Goal: Task Accomplishment & Management: Manage account settings

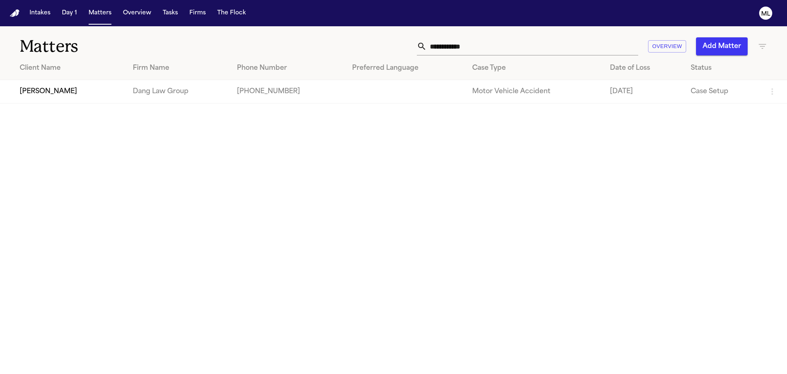
drag, startPoint x: 493, startPoint y: 44, endPoint x: 383, endPoint y: 46, distance: 109.5
click at [383, 46] on div "**********" at bounding box center [502, 46] width 530 height 18
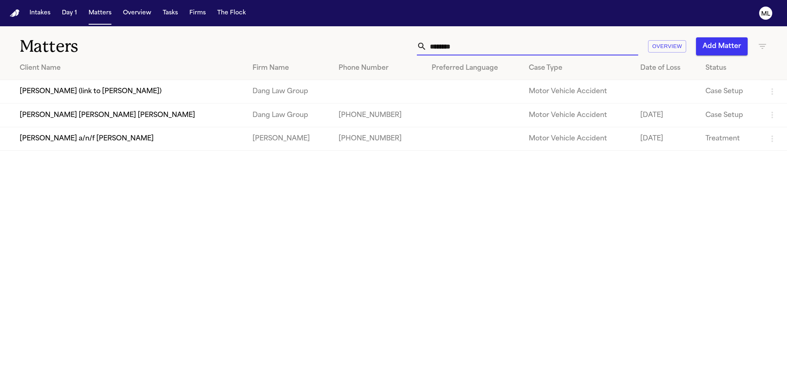
type input "********"
click at [106, 118] on td "Juan Carlos Gonzalez Rivero" at bounding box center [123, 114] width 246 height 23
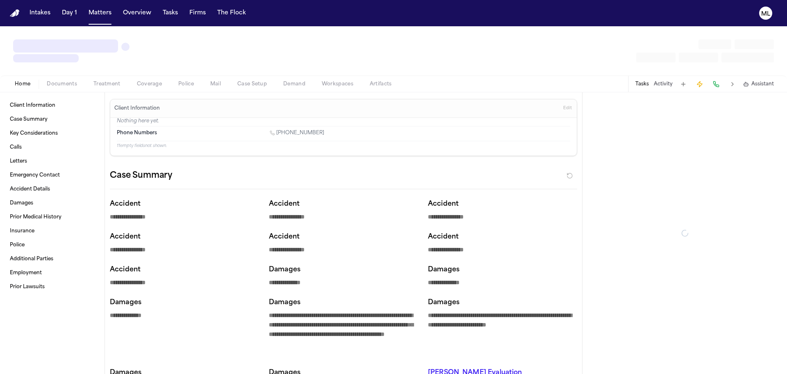
type textarea "*"
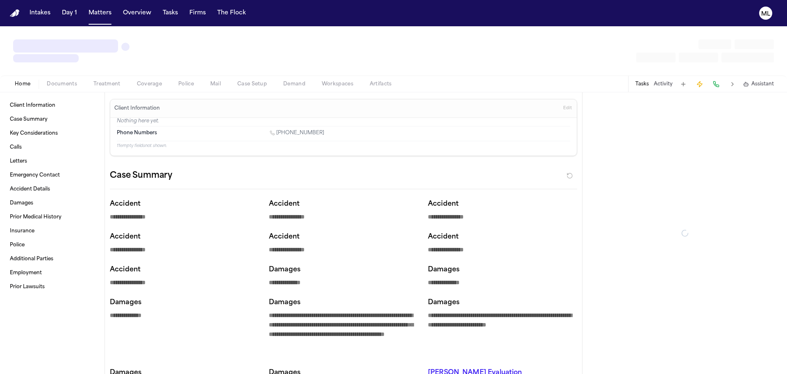
type textarea "*"
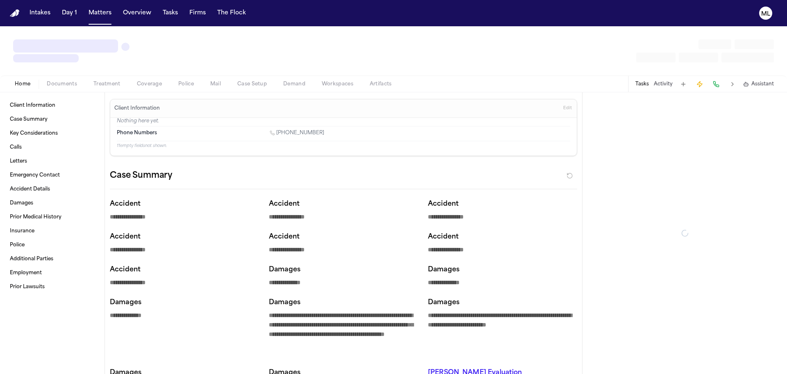
type textarea "*"
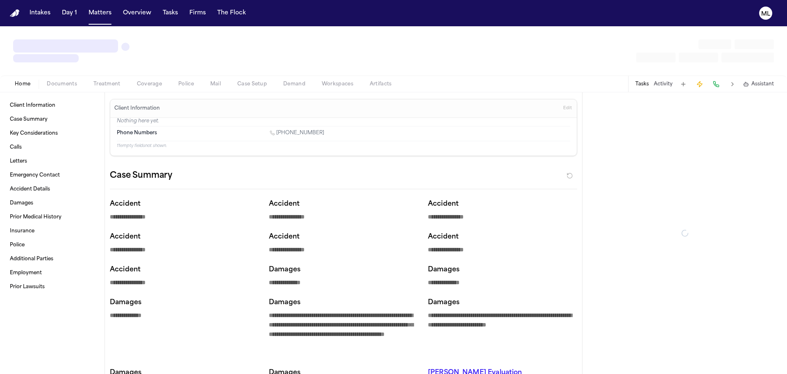
type textarea "*"
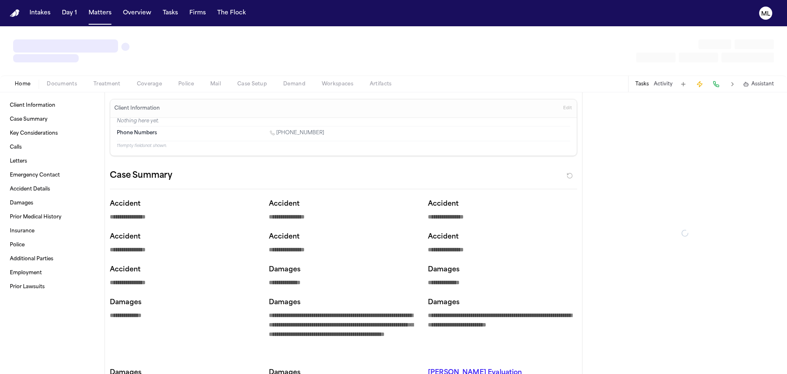
type textarea "*"
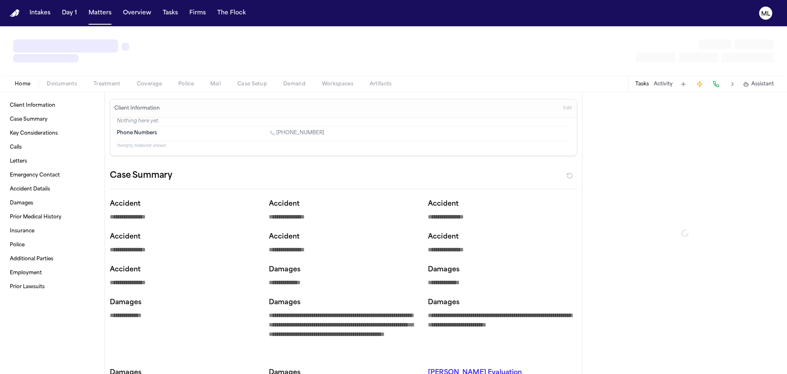
type textarea "*"
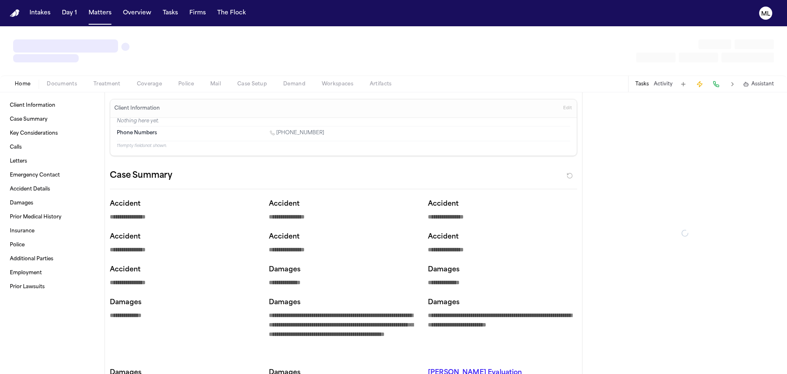
type textarea "*"
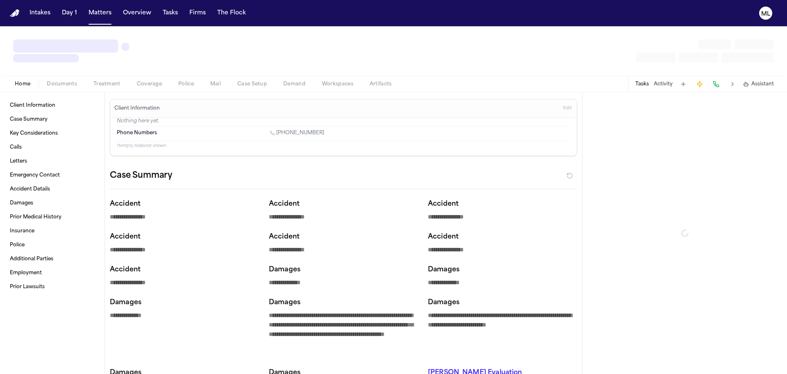
type textarea "*"
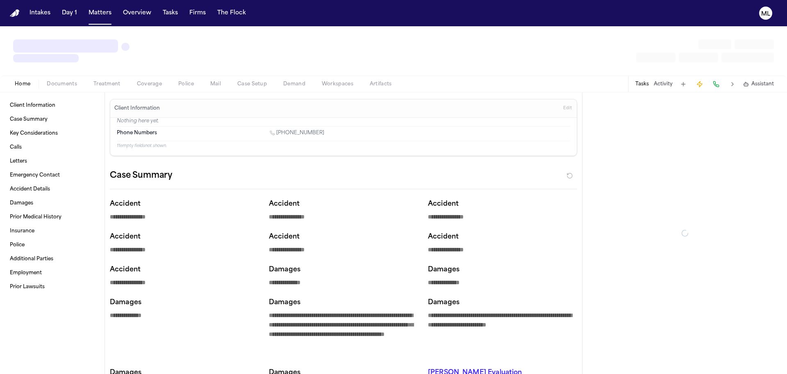
type textarea "*"
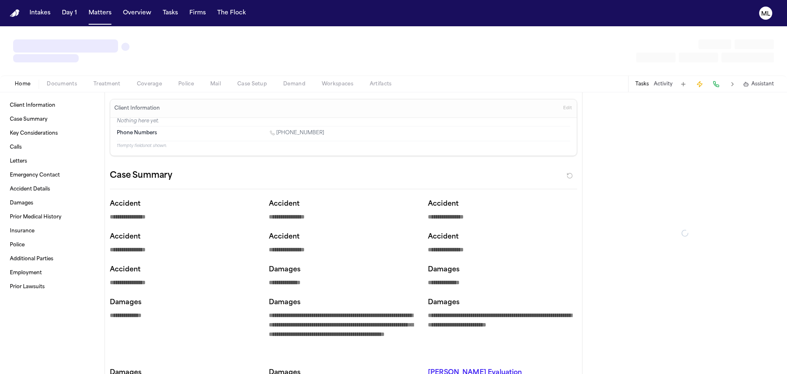
type textarea "*"
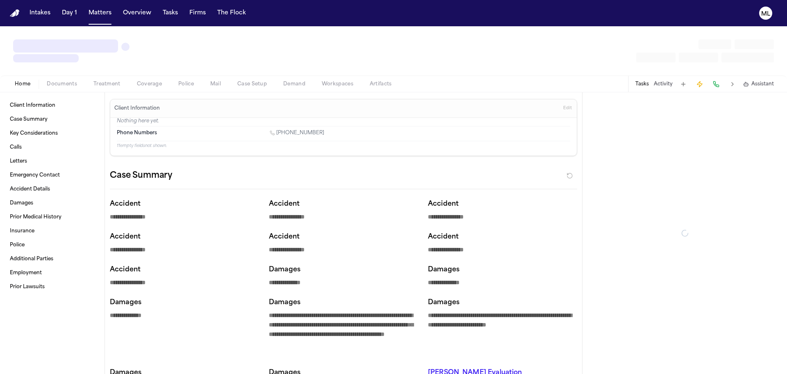
type textarea "*"
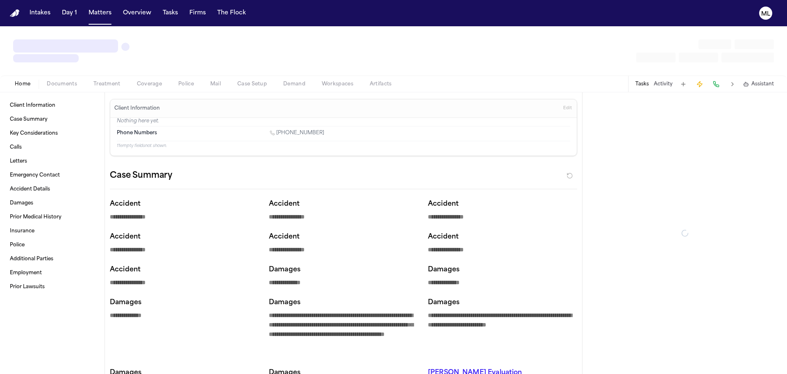
type textarea "*"
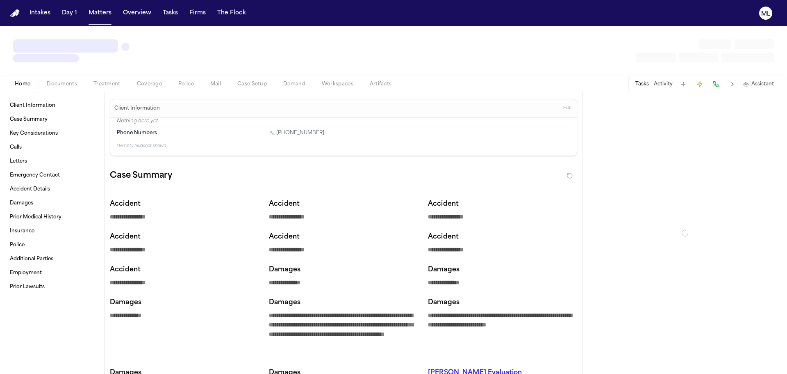
type textarea "*"
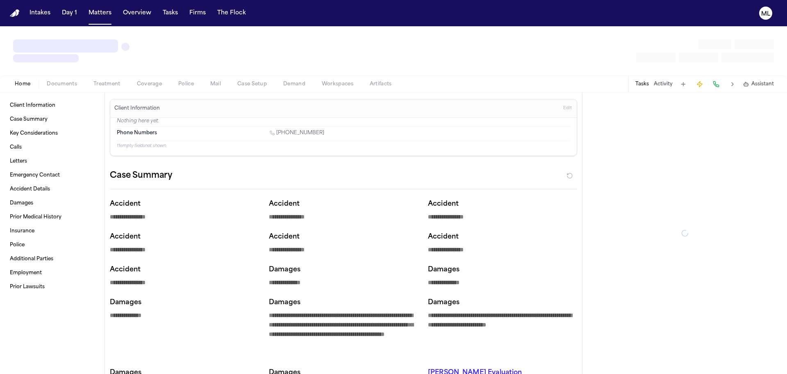
type textarea "*"
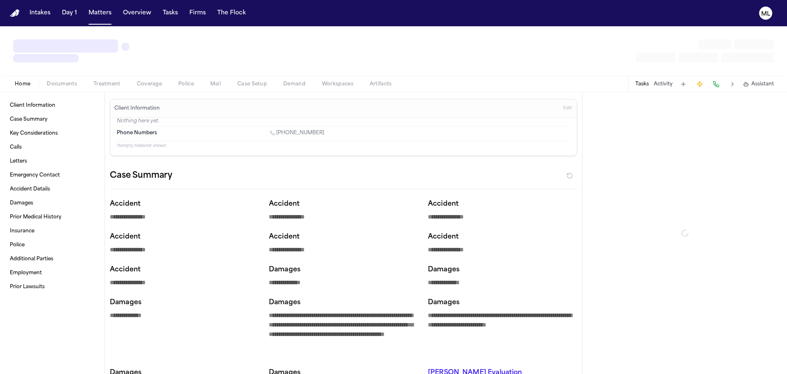
type textarea "*"
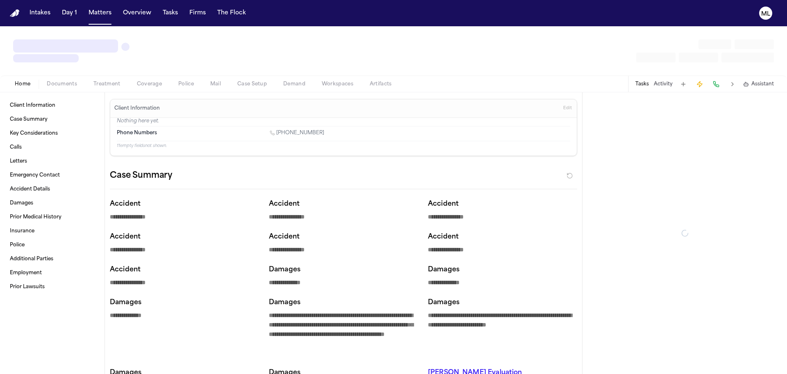
type textarea "*"
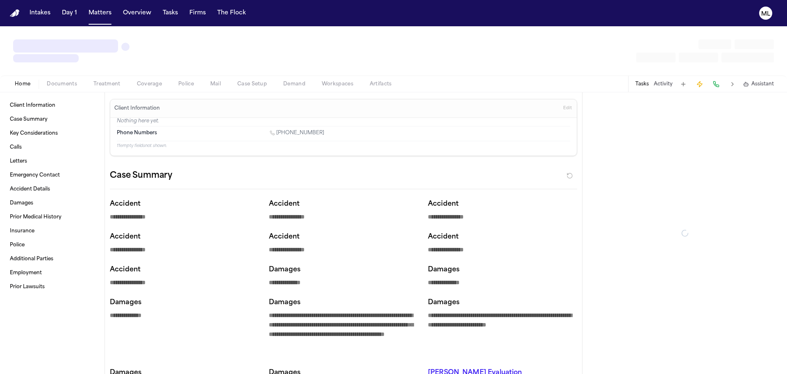
type textarea "*"
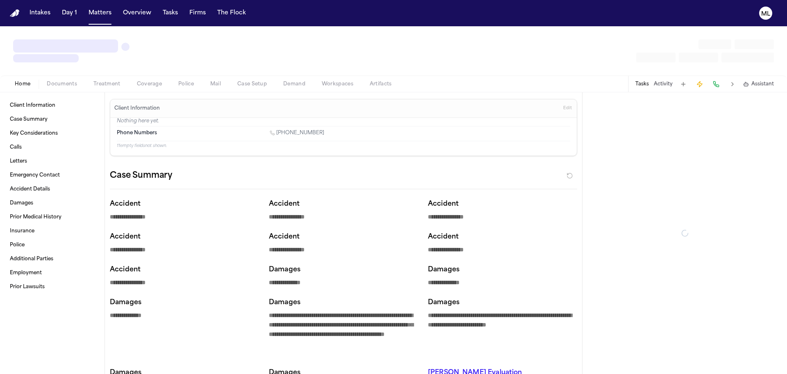
type textarea "*"
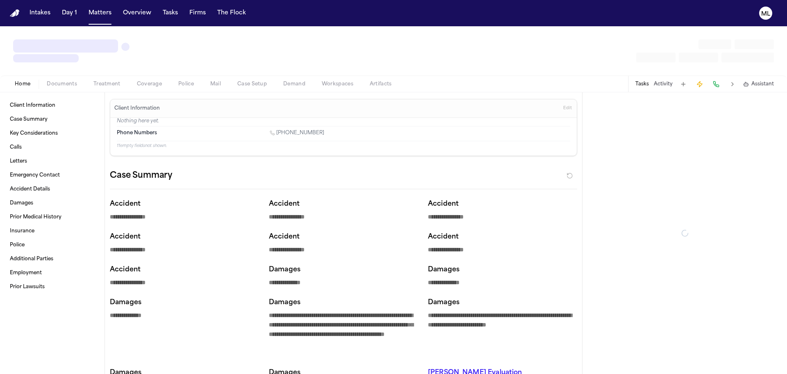
type textarea "*"
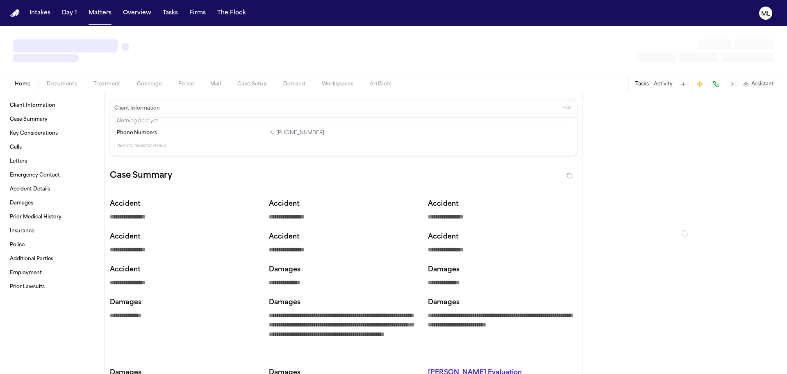
type textarea "*"
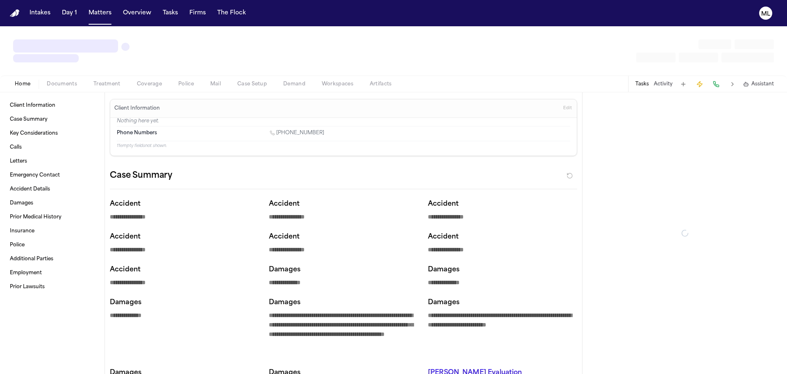
type textarea "*"
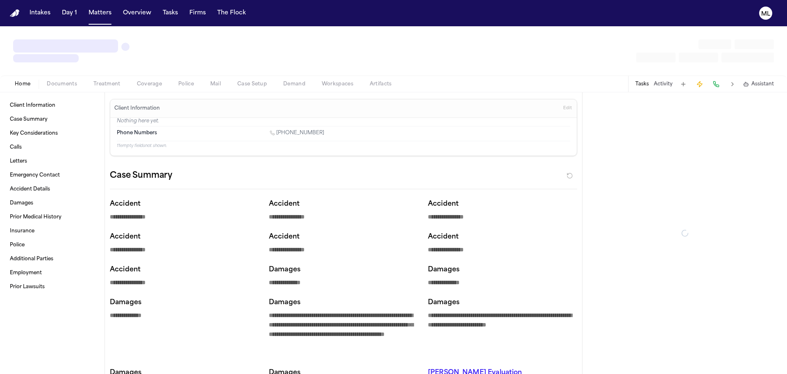
type textarea "*"
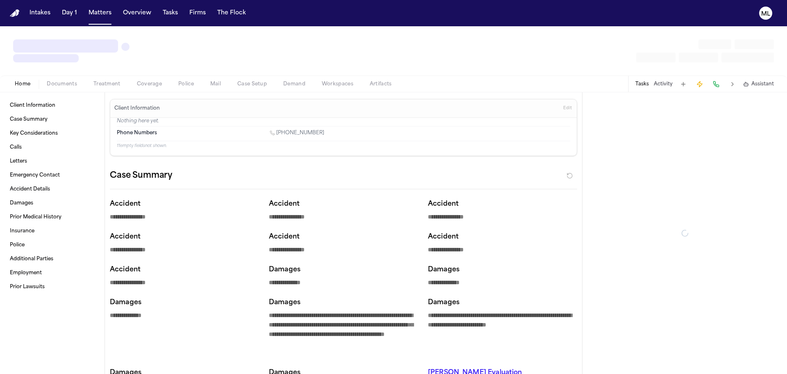
type textarea "*"
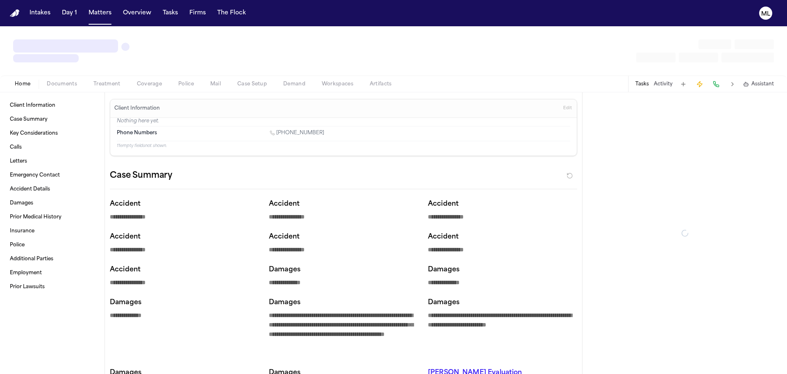
type textarea "*"
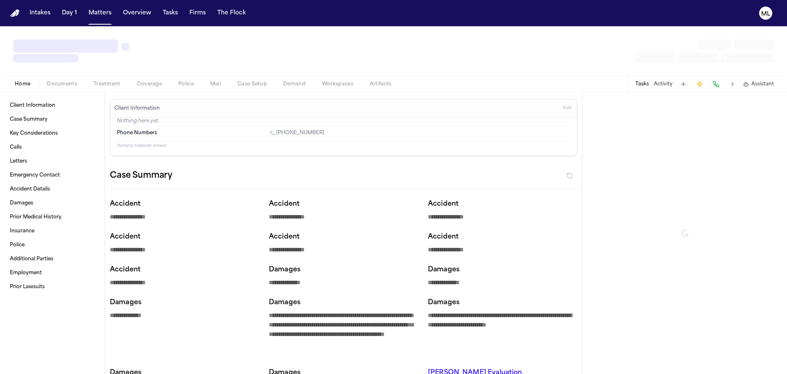
type textarea "*"
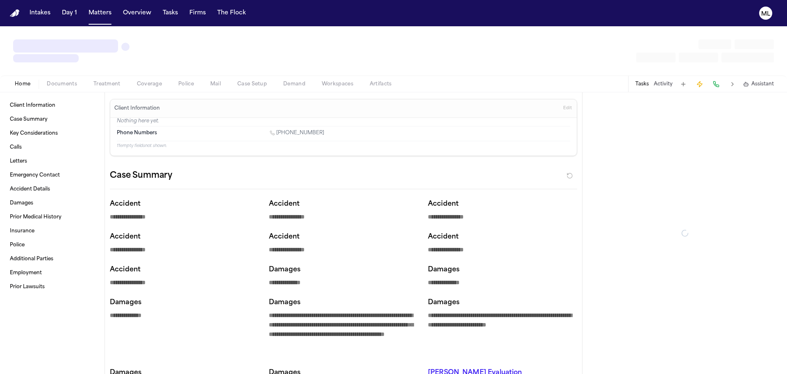
type textarea "*"
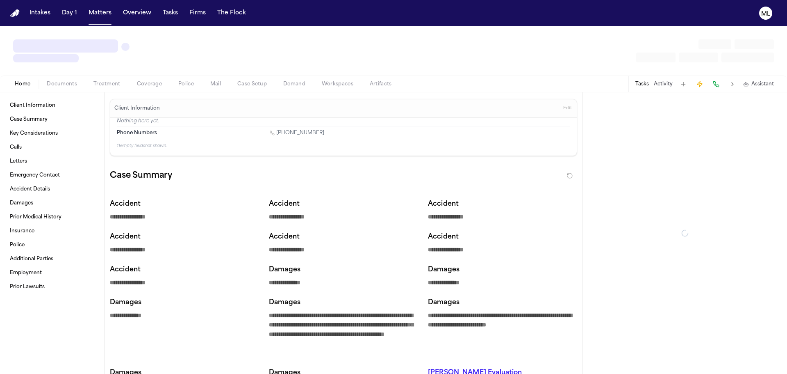
type textarea "*"
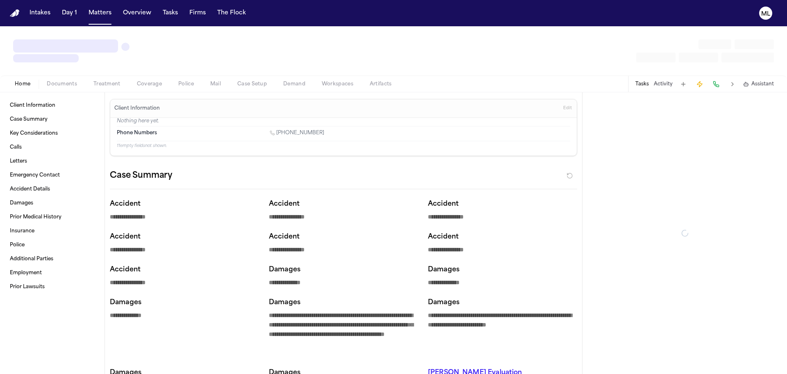
type textarea "*"
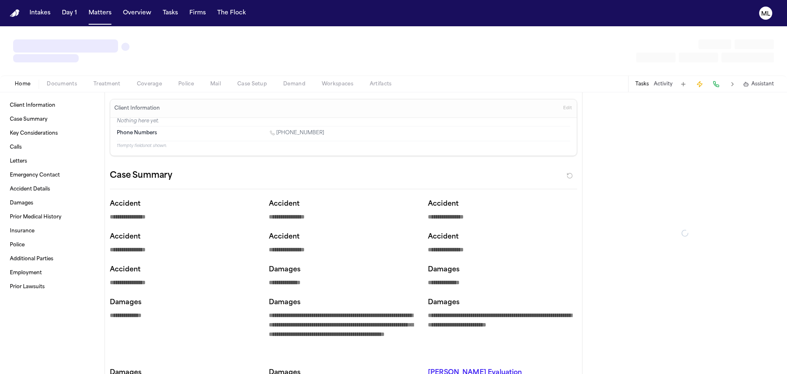
type textarea "*"
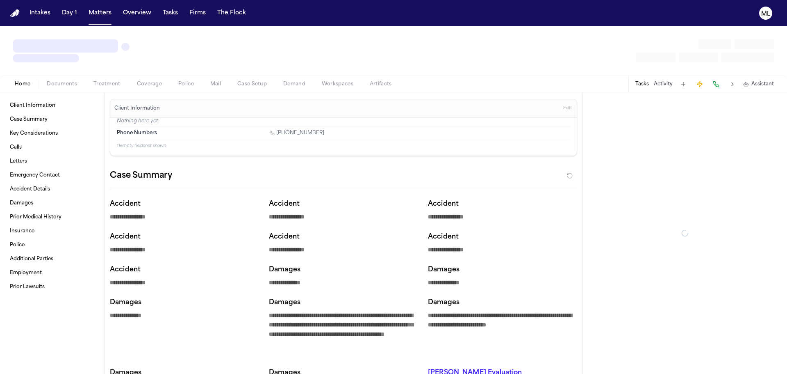
type textarea "*"
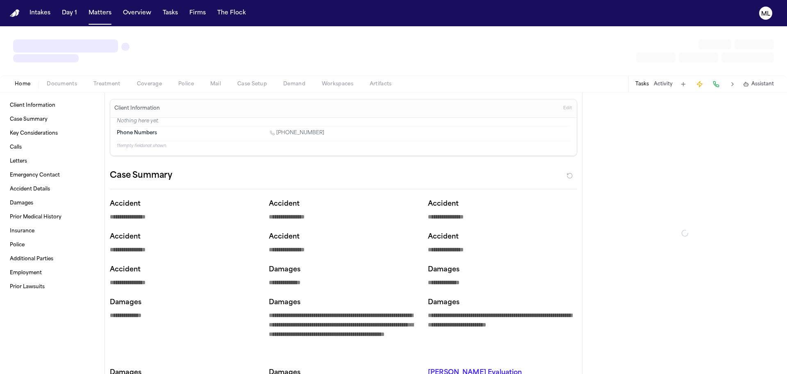
type textarea "*"
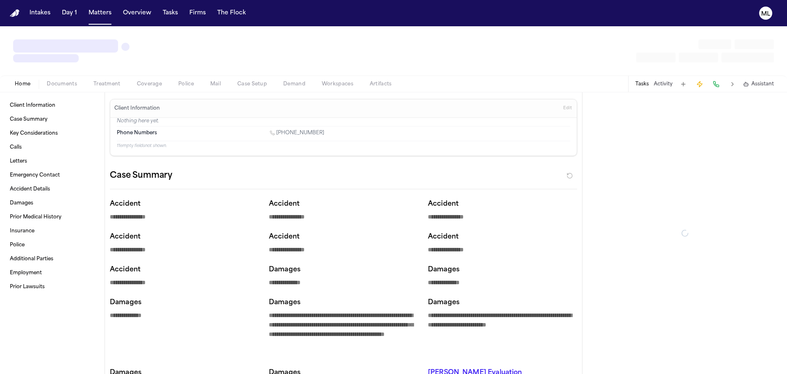
type textarea "*"
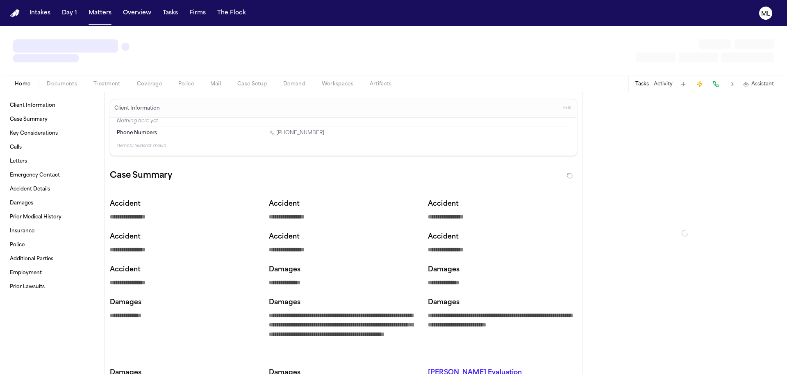
type textarea "*"
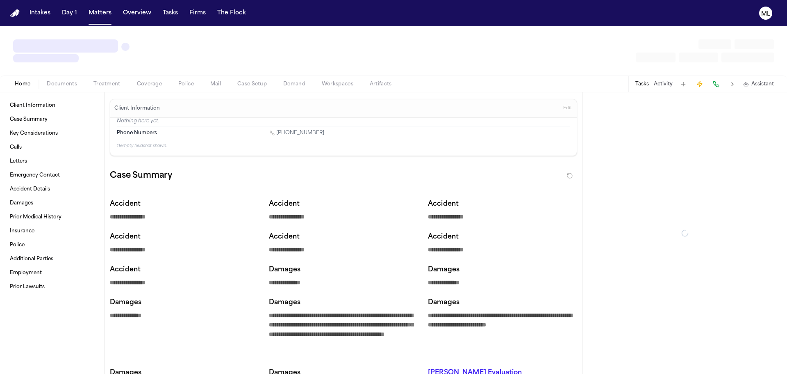
type textarea "*"
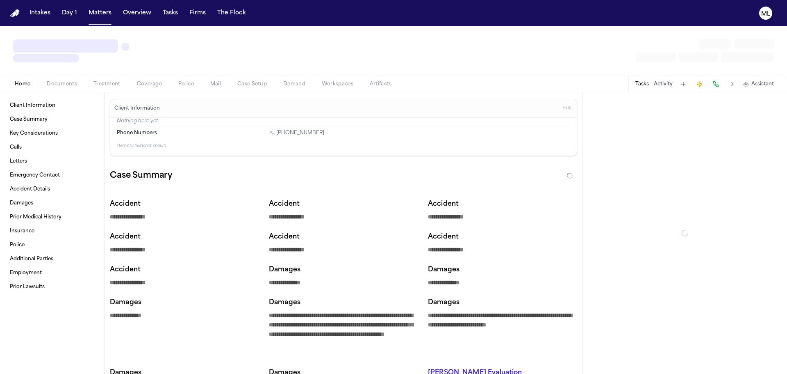
type textarea "*"
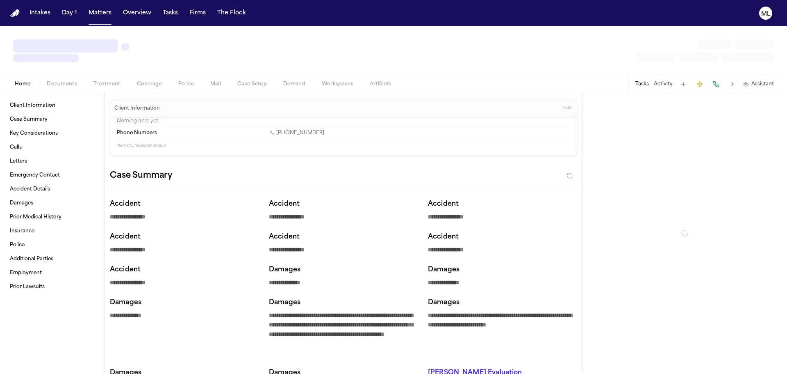
type textarea "*"
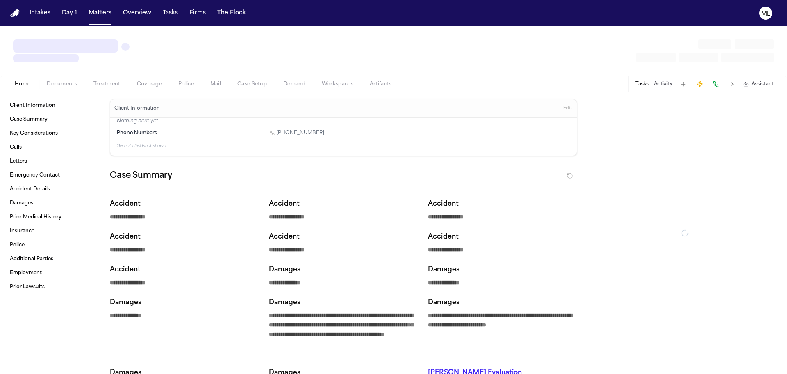
type textarea "*"
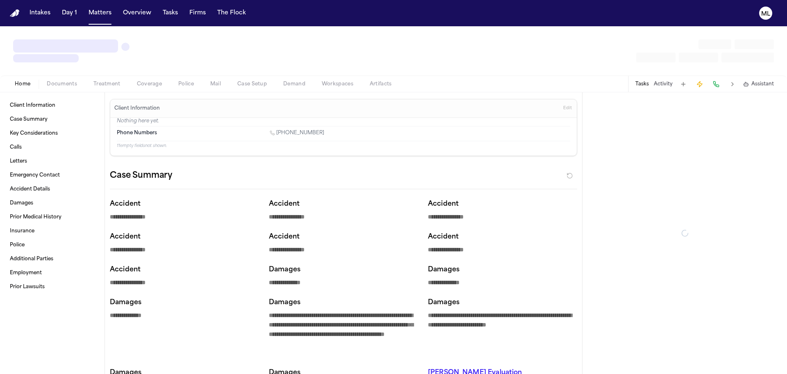
type textarea "*"
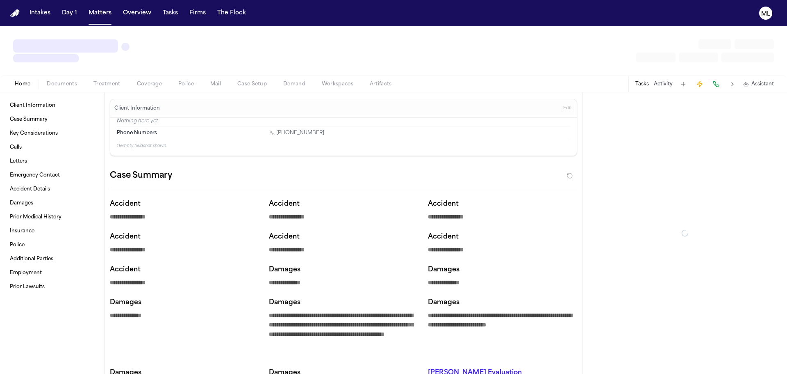
type textarea "*"
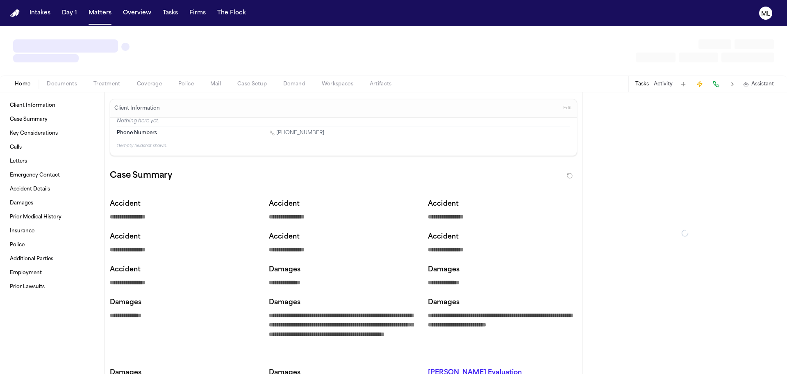
type textarea "*"
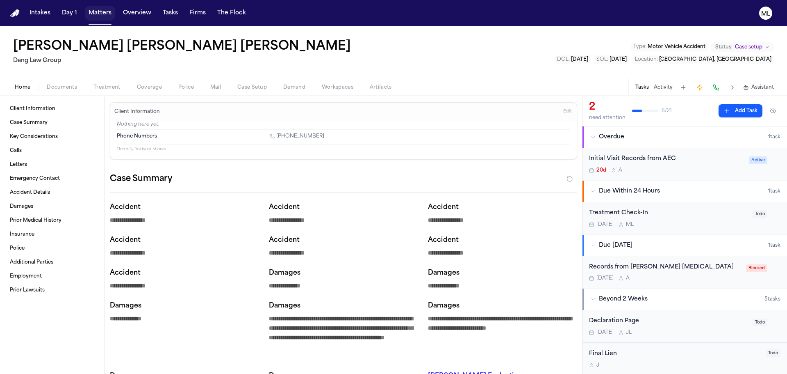
click at [101, 9] on button "Matters" at bounding box center [100, 13] width 30 height 15
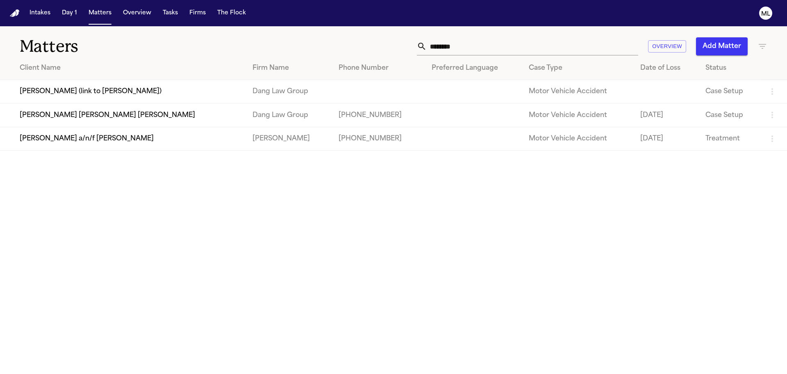
click at [475, 51] on input "********" at bounding box center [533, 46] width 212 height 18
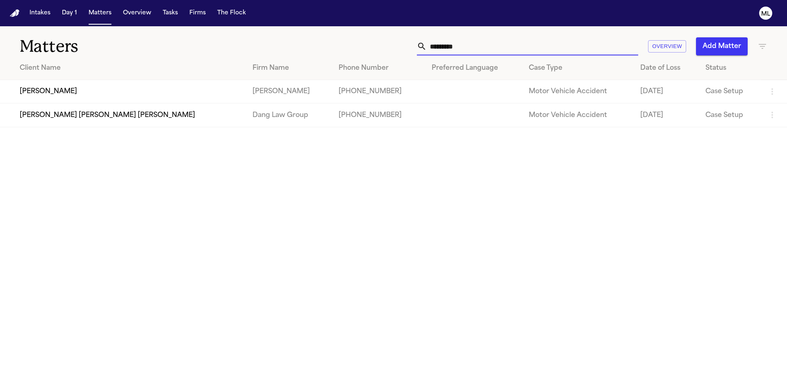
click at [128, 91] on td "[PERSON_NAME]" at bounding box center [123, 91] width 246 height 23
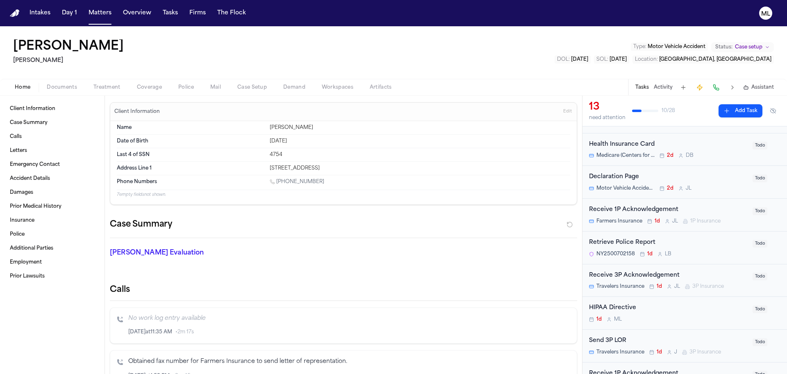
scroll to position [82, 0]
click at [703, 200] on div "Receive 1P Acknowledgement Farmers Insurance 1d J L 1P Insurance Todo" at bounding box center [685, 212] width 205 height 33
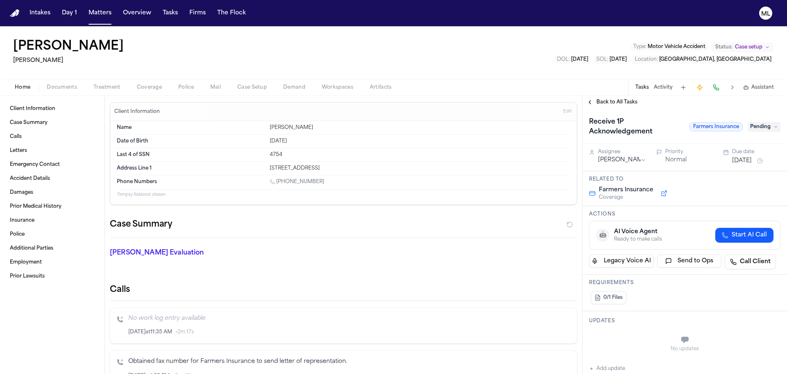
click at [735, 162] on button "[DATE]" at bounding box center [743, 161] width 20 height 8
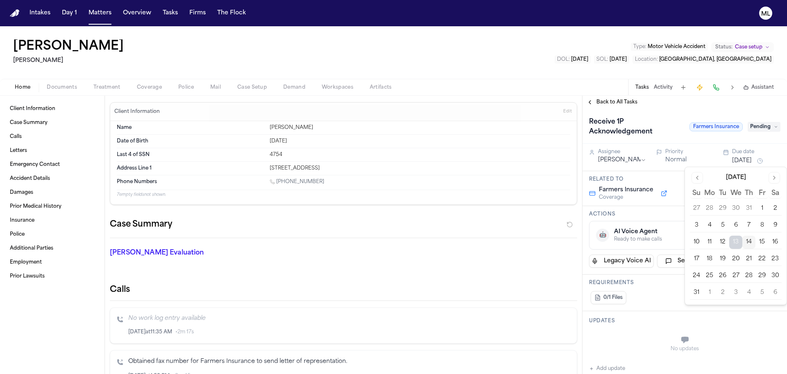
click at [738, 260] on button "20" at bounding box center [736, 258] width 13 height 13
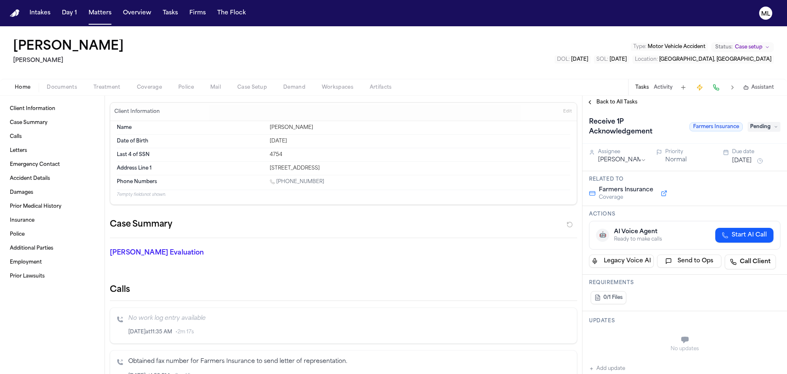
click at [624, 100] on span "Back to All Tasks" at bounding box center [617, 102] width 41 height 7
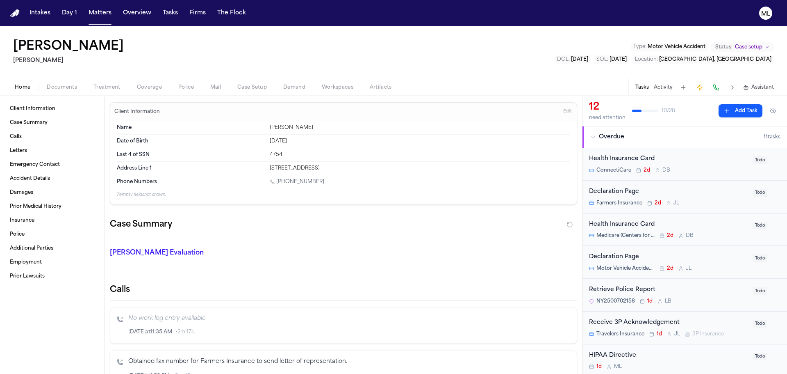
click at [704, 322] on div "Receive 3P Acknowledgement" at bounding box center [668, 322] width 159 height 9
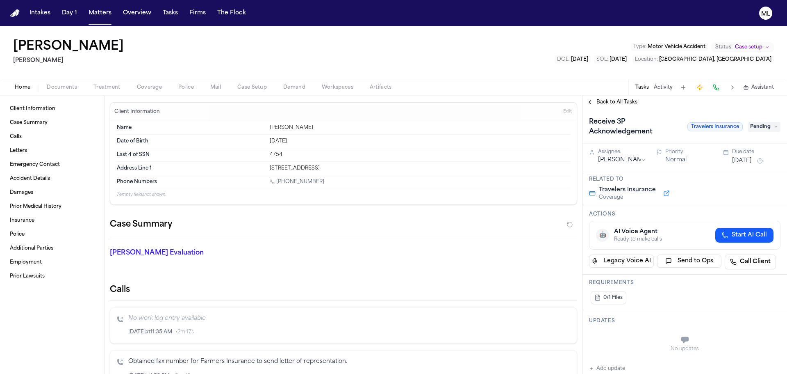
click at [733, 161] on button "[DATE]" at bounding box center [743, 161] width 20 height 8
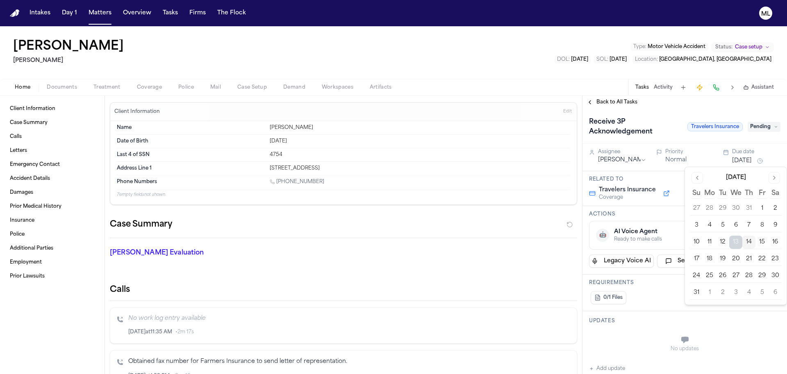
click at [736, 260] on button "20" at bounding box center [736, 258] width 13 height 13
click at [619, 96] on div "Back to All Tasks" at bounding box center [685, 102] width 205 height 13
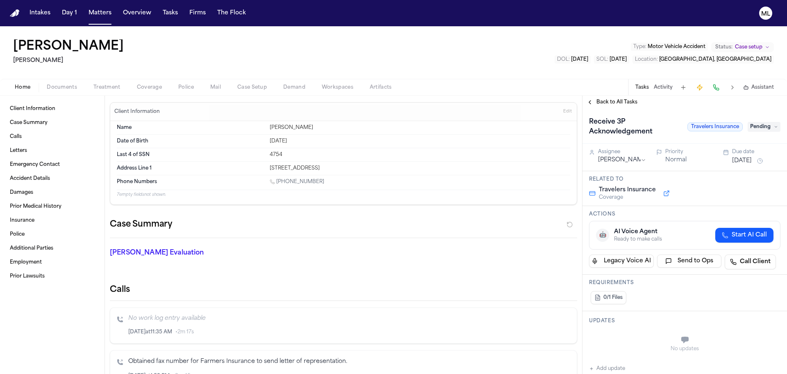
click at [618, 100] on span "Back to All Tasks" at bounding box center [617, 102] width 41 height 7
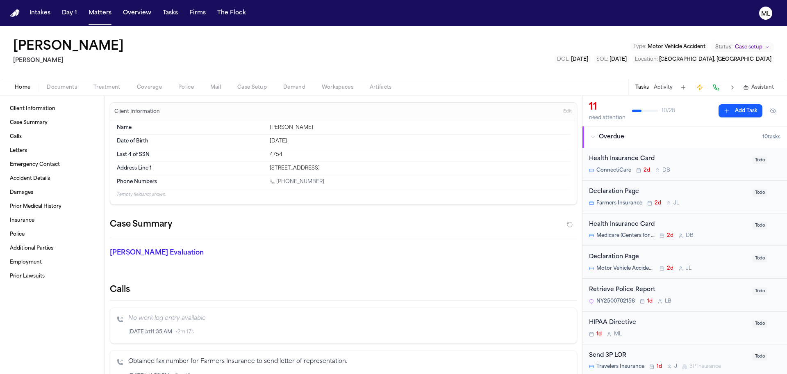
click at [688, 294] on div "Retrieve Police Report NY2500702158 1d L B" at bounding box center [668, 294] width 159 height 19
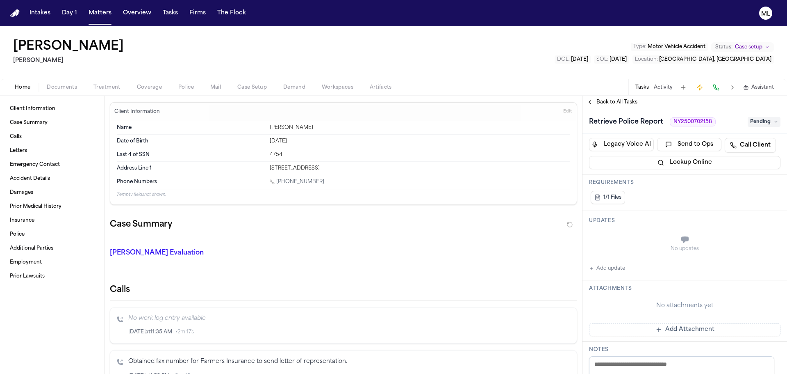
scroll to position [164, 0]
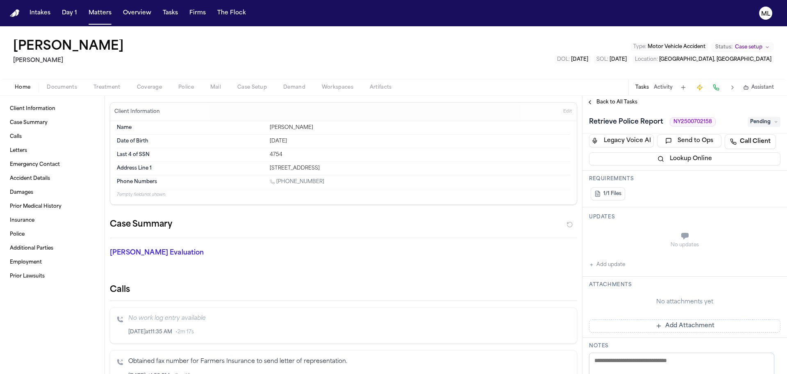
click at [614, 267] on button "Add update" at bounding box center [607, 265] width 36 height 10
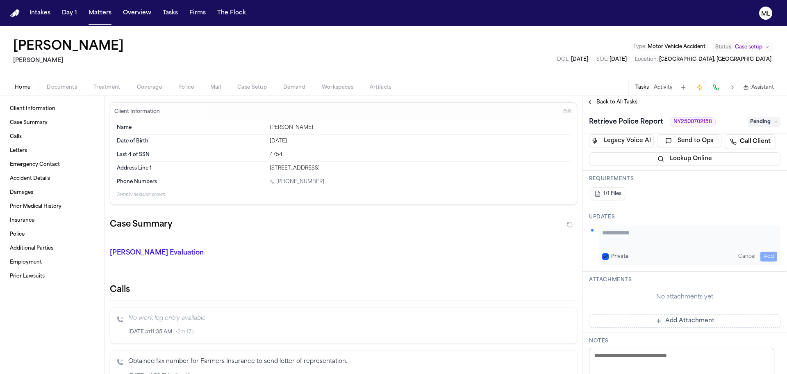
click at [619, 236] on textarea "Add your update" at bounding box center [690, 236] width 175 height 16
click at [765, 256] on button "Add" at bounding box center [769, 256] width 17 height 10
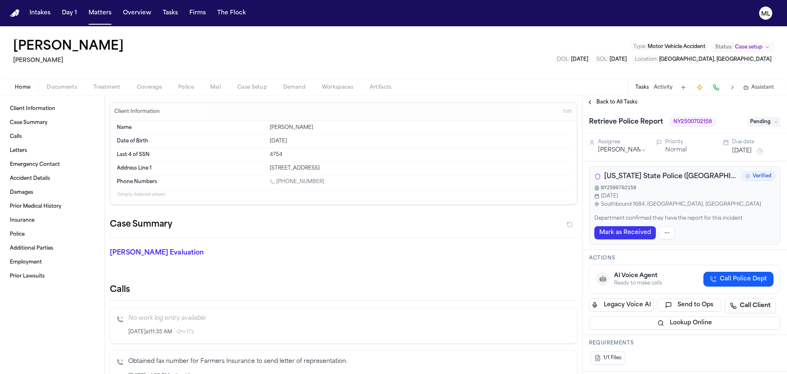
click at [769, 120] on span "Pending" at bounding box center [764, 122] width 33 height 10
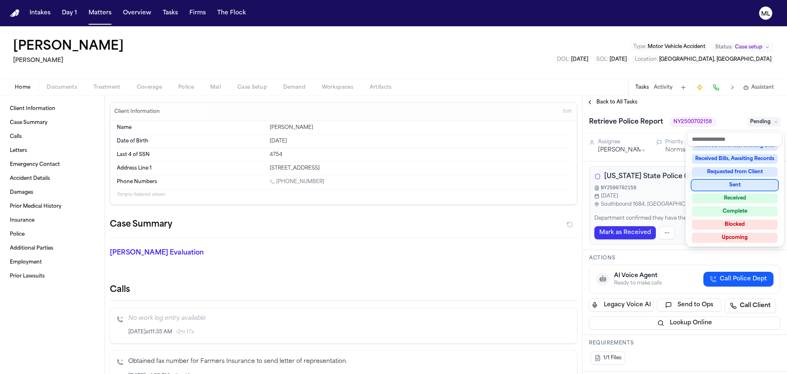
scroll to position [128, 0]
click at [744, 208] on div "Complete" at bounding box center [735, 210] width 86 height 10
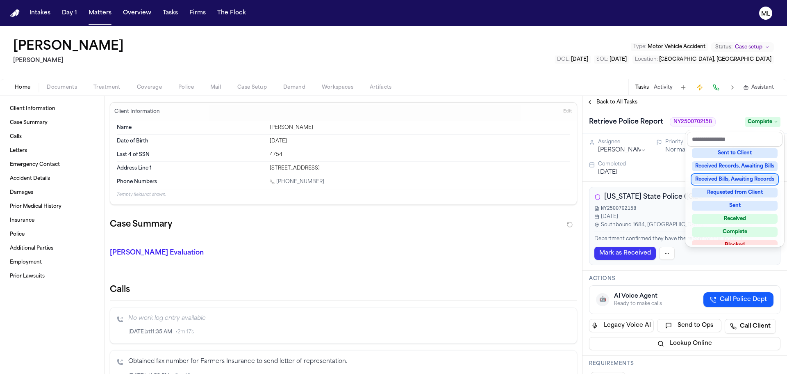
click at [603, 97] on div "Back to All Tasks Retrieve Police Report NY2500702158 Complete Assignee Lina Be…" at bounding box center [685, 235] width 205 height 278
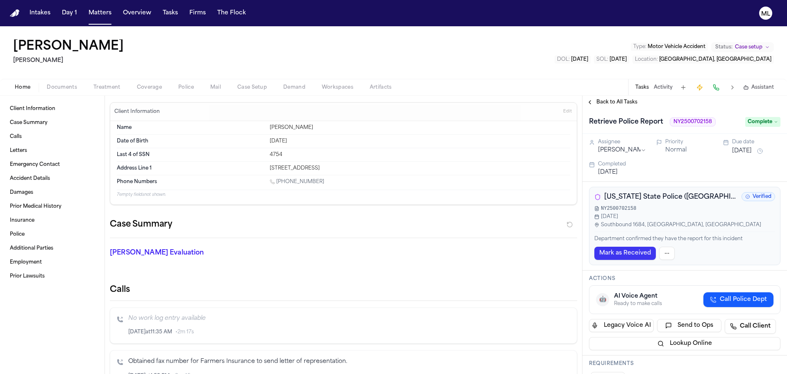
click at [603, 98] on div "Back to All Tasks" at bounding box center [685, 102] width 205 height 13
click at [610, 103] on span "Back to All Tasks" at bounding box center [617, 102] width 41 height 7
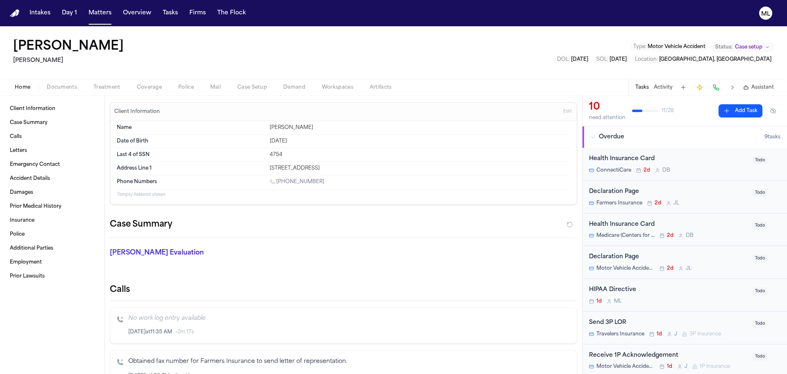
click at [712, 186] on div "Declaration Page Farmers Insurance 2d J L Todo" at bounding box center [685, 196] width 205 height 33
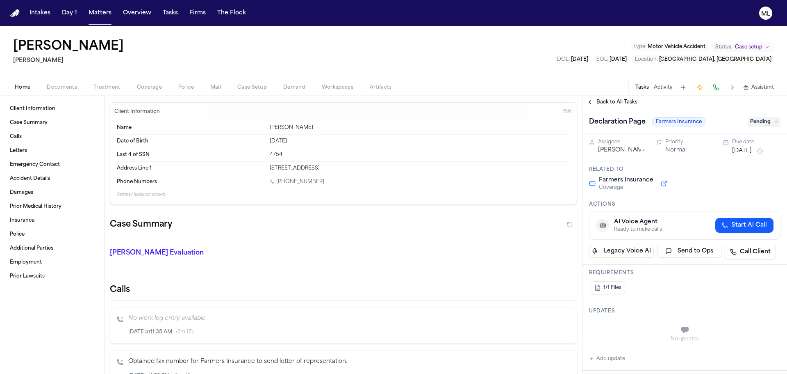
click at [737, 153] on button "Aug 12, 2025" at bounding box center [743, 151] width 20 height 8
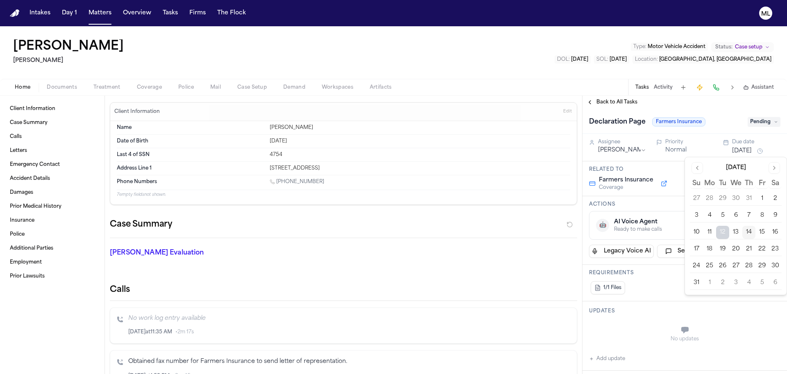
click at [735, 246] on button "20" at bounding box center [736, 248] width 13 height 13
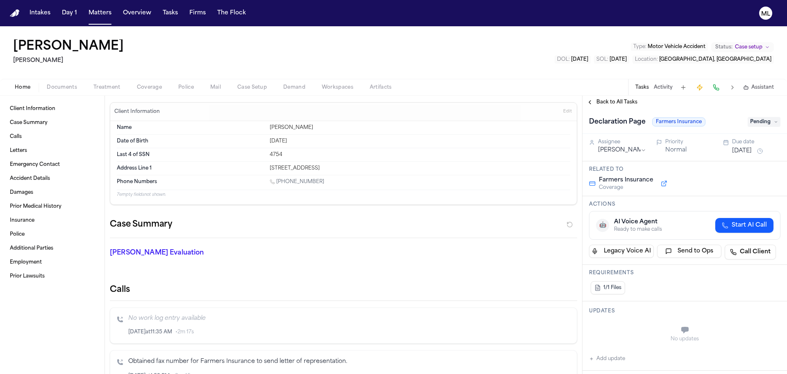
click at [615, 99] on span "Back to All Tasks" at bounding box center [617, 102] width 41 height 7
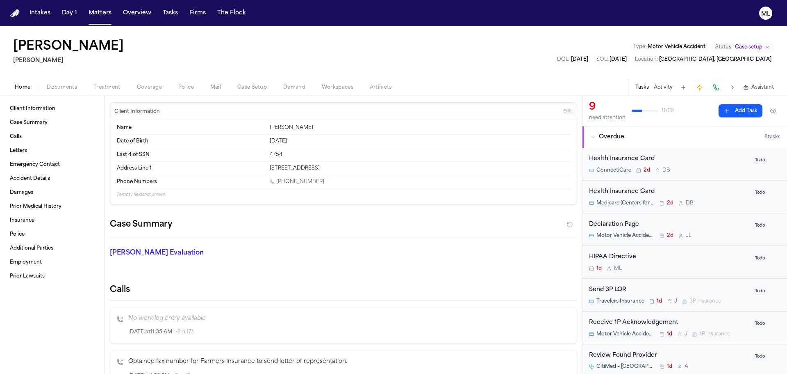
click at [726, 226] on div "Declaration Page" at bounding box center [668, 224] width 159 height 9
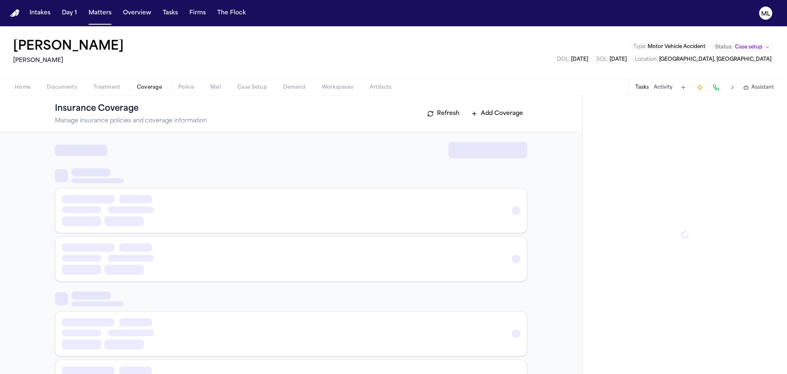
click at [147, 85] on span "Coverage" at bounding box center [149, 87] width 25 height 7
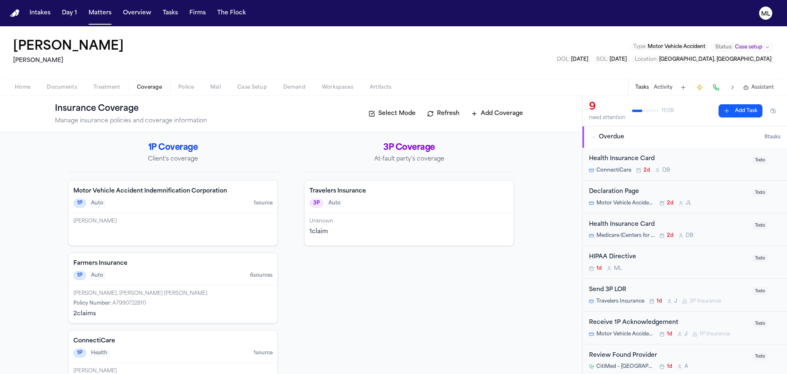
click at [194, 220] on div "[PERSON_NAME]" at bounding box center [172, 221] width 199 height 7
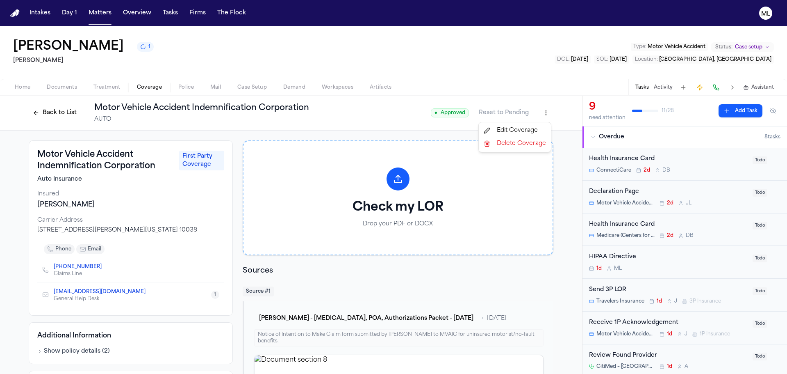
click at [544, 110] on html "Intakes Day 1 Matters Overview Tasks Firms The Flock ML Juan Gonzalez 1 Martell…" at bounding box center [393, 187] width 787 height 374
click at [463, 268] on html "Intakes Day 1 Matters Overview Tasks Firms The Flock ML Juan Gonzalez 1 Martell…" at bounding box center [393, 187] width 787 height 374
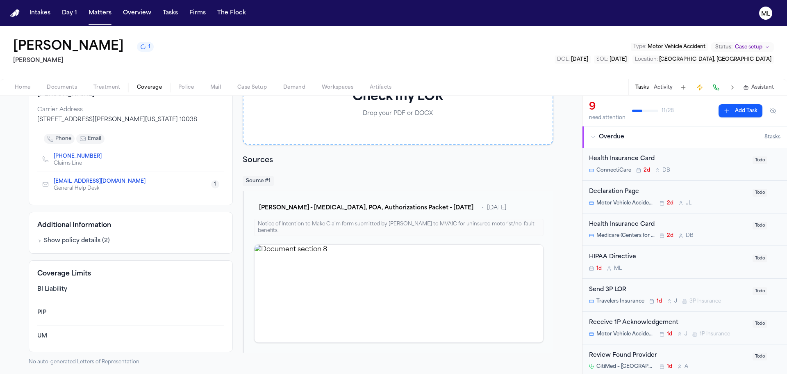
scroll to position [112, 0]
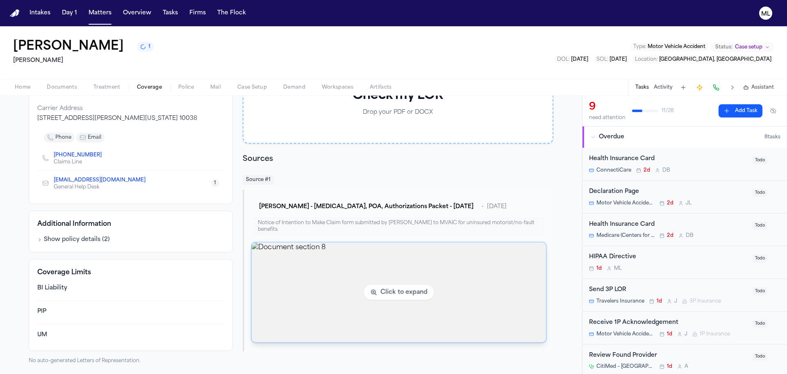
click at [436, 282] on img "View document section 8" at bounding box center [399, 292] width 294 height 100
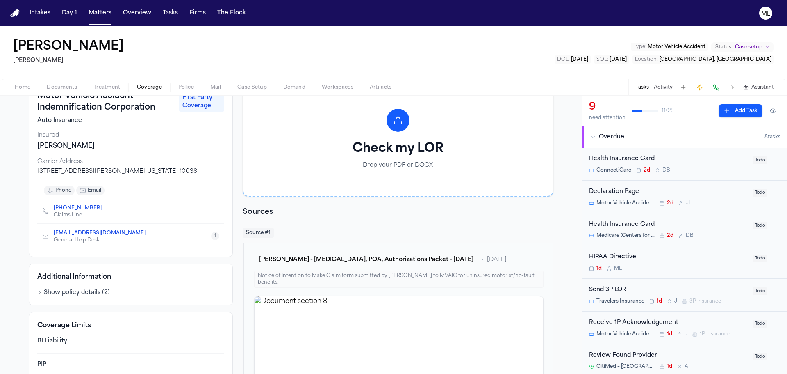
scroll to position [0, 0]
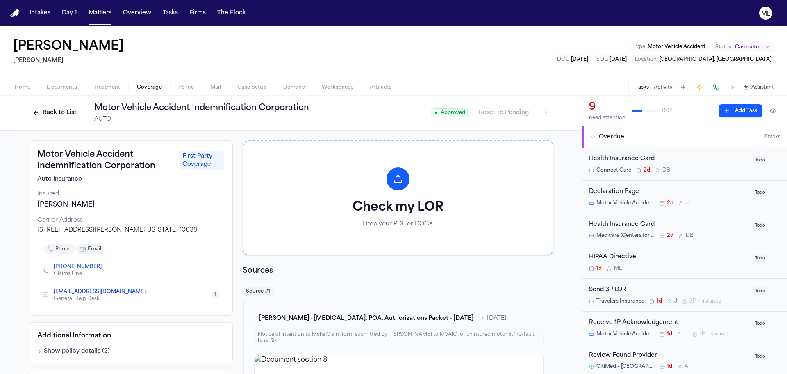
click at [543, 109] on html "Intakes Day 1 Matters Overview Tasks Firms The Flock ML Juan Gonzalez Martello …" at bounding box center [393, 187] width 787 height 374
click at [523, 146] on div "Delete Coverage" at bounding box center [515, 143] width 69 height 13
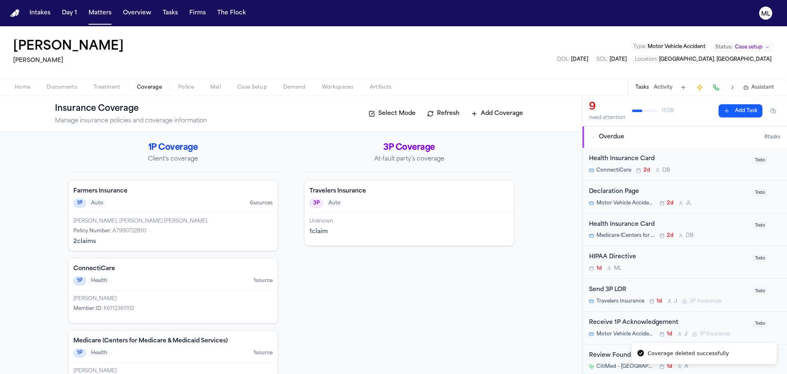
scroll to position [32, 0]
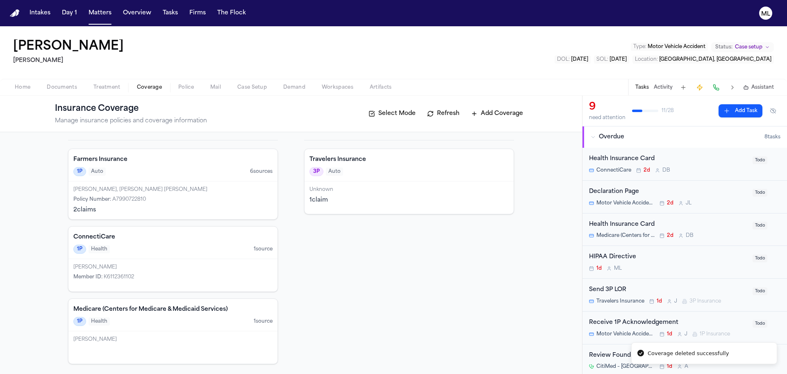
click at [203, 199] on div "Policy Number : A7990722810" at bounding box center [172, 199] width 199 height 7
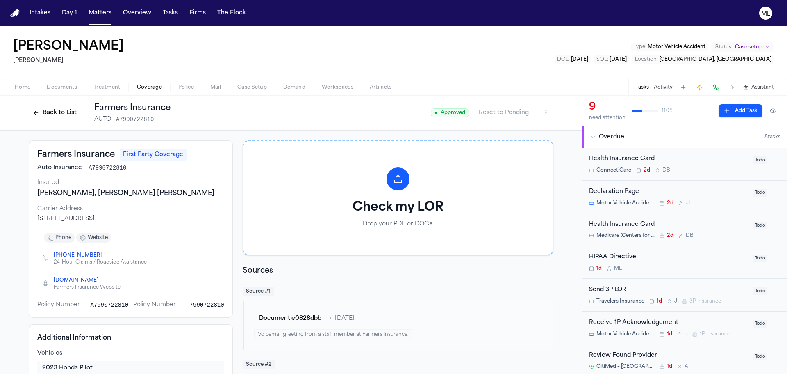
click at [52, 119] on div "Back to List Farmers Insurance AUTO A7990722810" at bounding box center [100, 112] width 142 height 21
click at [53, 119] on div "Back to List Farmers Insurance AUTO A7990722810" at bounding box center [100, 112] width 142 height 21
click at [56, 117] on button "Back to List" at bounding box center [55, 112] width 52 height 13
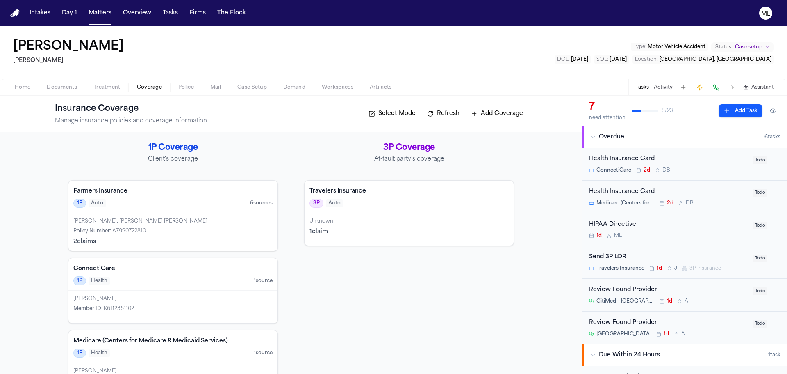
click at [727, 163] on div "Health Insurance Card" at bounding box center [668, 158] width 159 height 9
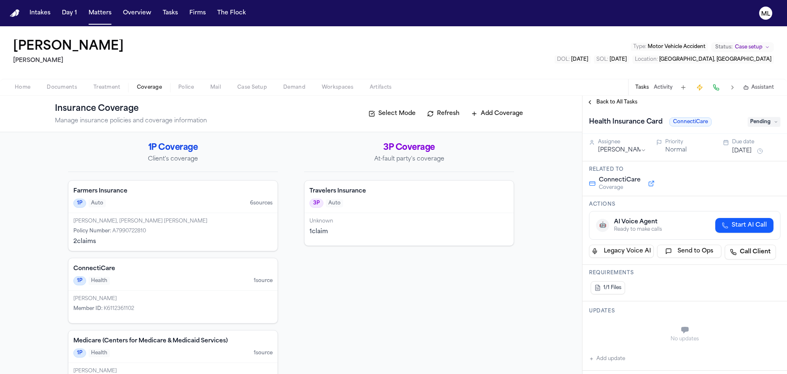
click at [767, 122] on span "Pending" at bounding box center [764, 122] width 33 height 10
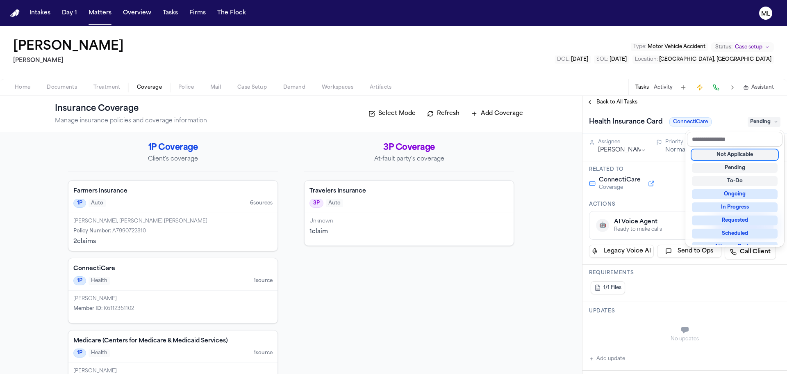
click at [750, 152] on div "Not Applicable" at bounding box center [735, 155] width 86 height 10
click at [623, 98] on div "Back to All Tasks Health Insurance Card ConnectiCare Not Applicable Assignee De…" at bounding box center [685, 235] width 205 height 278
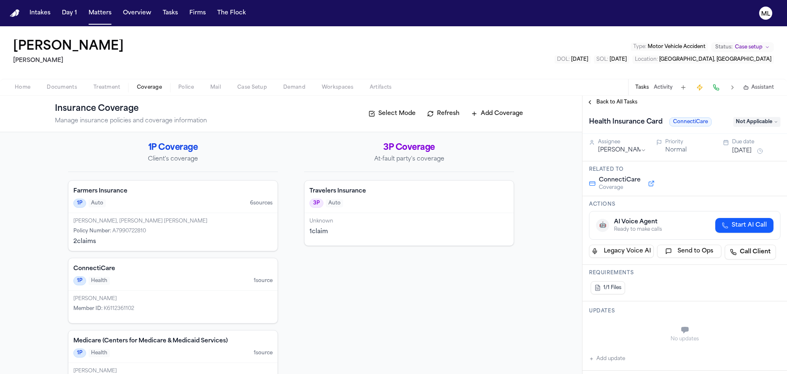
click at [612, 104] on span "Back to All Tasks" at bounding box center [617, 102] width 41 height 7
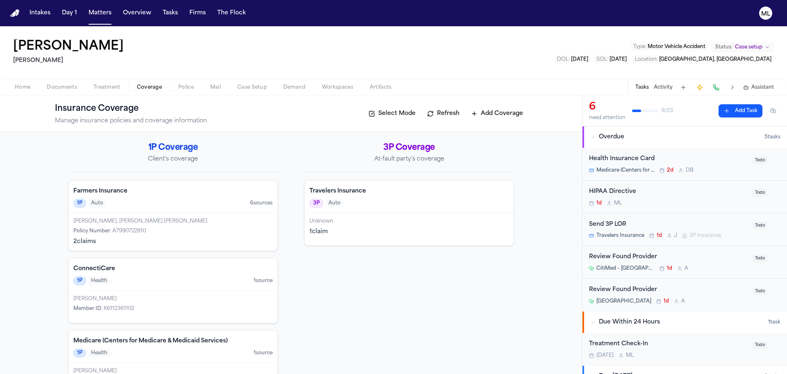
click at [728, 172] on div "Medicare (Centers for Medicare & Medicaid Services) 2d D B" at bounding box center [668, 170] width 159 height 7
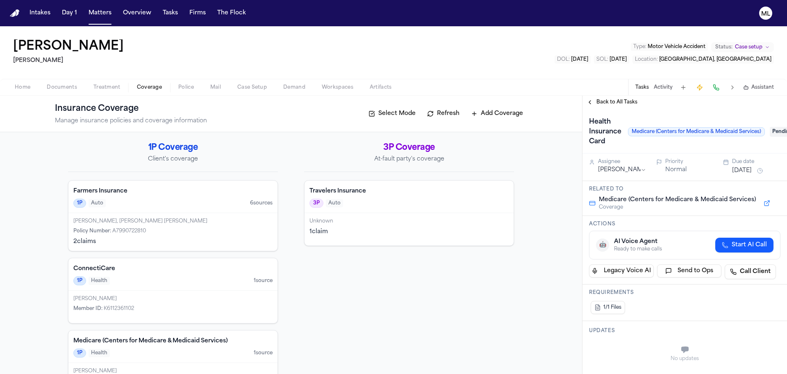
click at [781, 132] on span "Pending" at bounding box center [786, 132] width 33 height 10
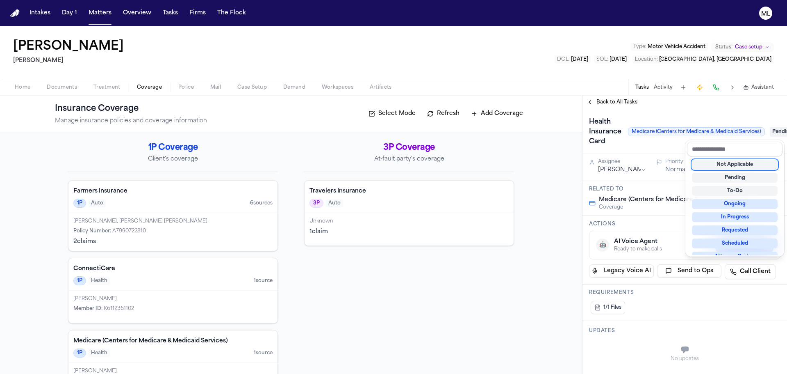
click at [754, 163] on div "Not Applicable" at bounding box center [735, 165] width 86 height 10
click at [609, 103] on div "**********" at bounding box center [685, 235] width 205 height 278
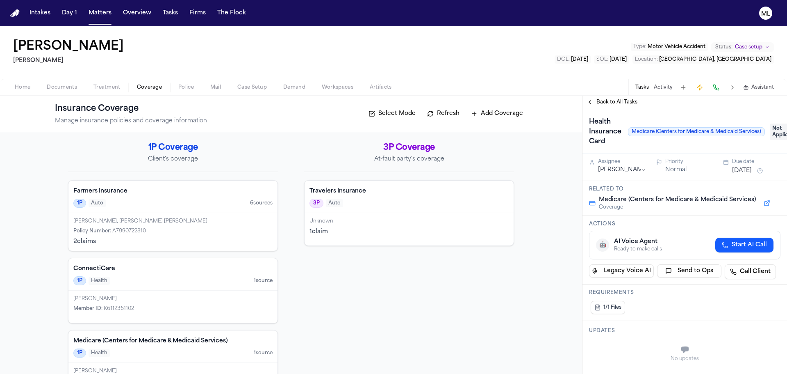
click at [609, 103] on span "Back to All Tasks" at bounding box center [617, 102] width 41 height 7
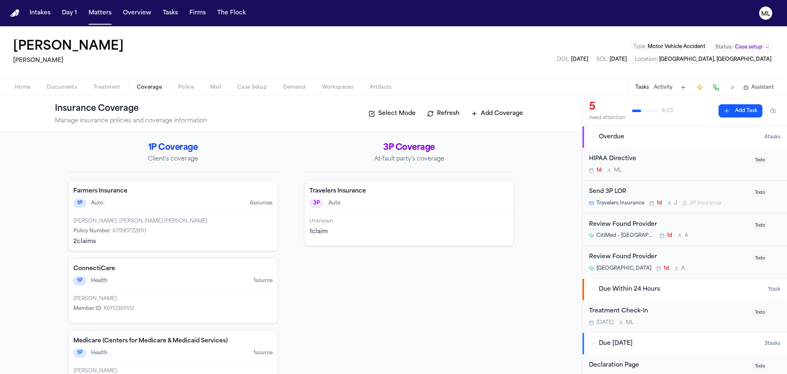
click at [717, 235] on div "CitiMed – White Plains 1d A" at bounding box center [668, 235] width 159 height 7
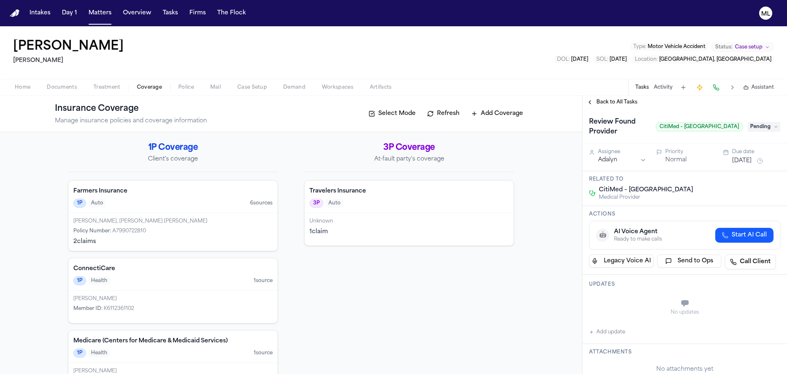
click at [115, 89] on span "Treatment" at bounding box center [107, 87] width 27 height 7
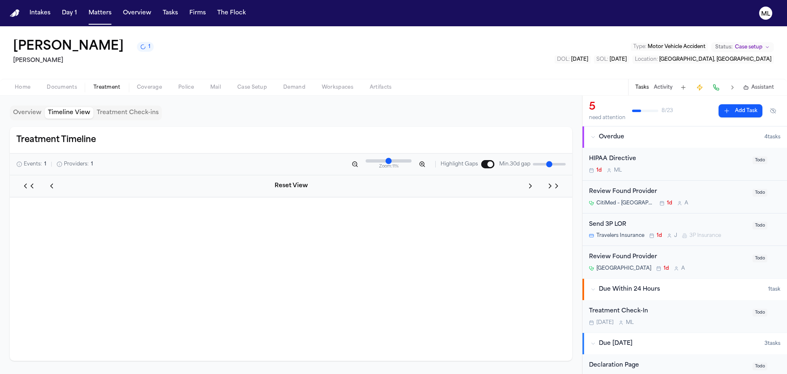
click at [79, 113] on button "Timeline View" at bounding box center [69, 112] width 49 height 11
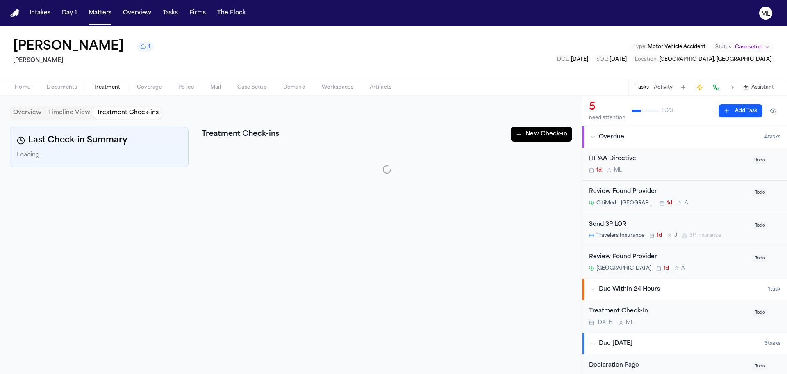
click at [121, 113] on button "Treatment Check-ins" at bounding box center [128, 112] width 68 height 11
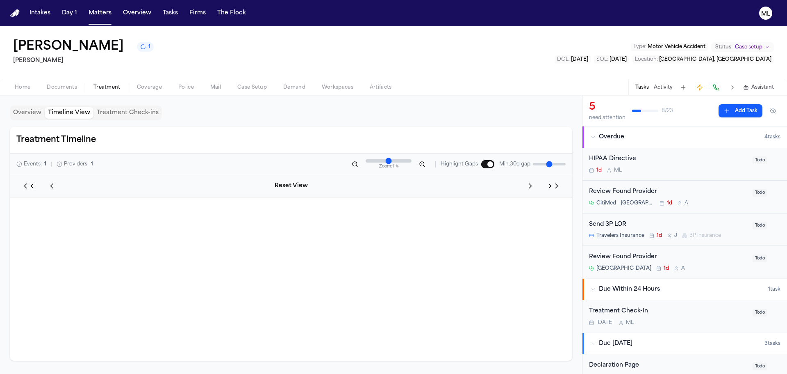
click at [57, 114] on button "Timeline View" at bounding box center [69, 112] width 49 height 11
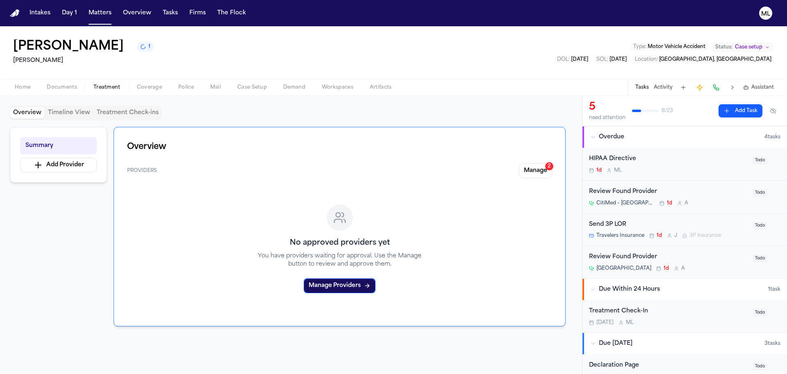
click at [25, 111] on button "Overview" at bounding box center [27, 112] width 35 height 11
click at [540, 173] on button "Manage 2" at bounding box center [535, 170] width 33 height 15
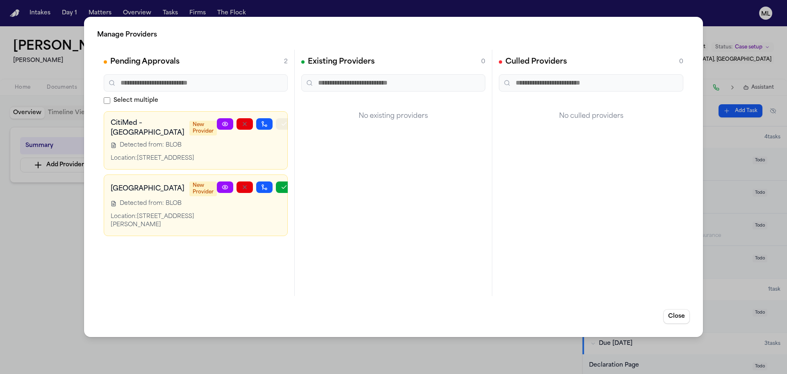
click at [281, 127] on icon "button" at bounding box center [284, 124] width 7 height 7
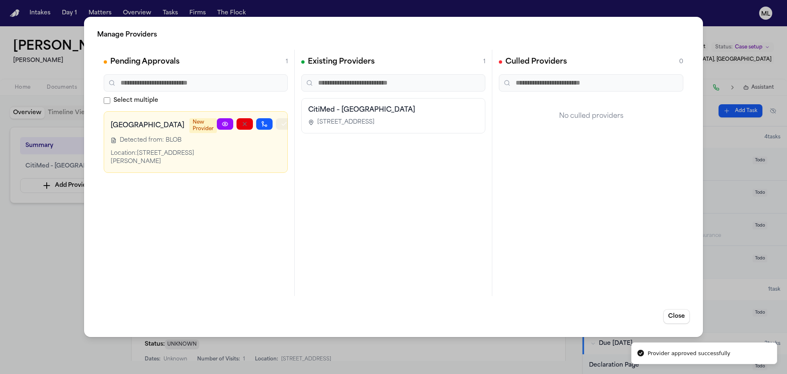
click at [281, 127] on icon "button" at bounding box center [284, 124] width 7 height 7
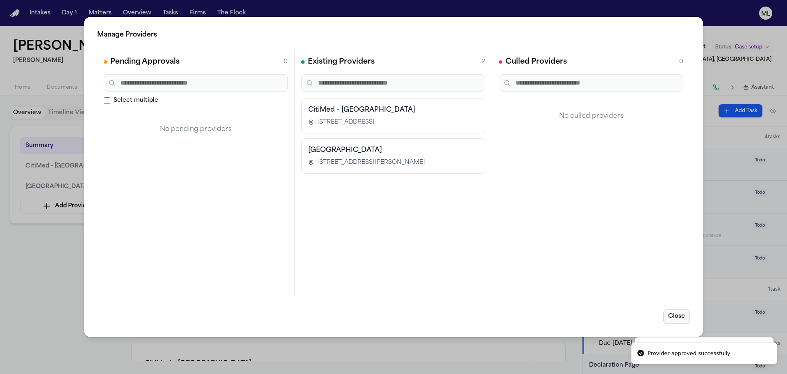
click at [682, 317] on button "Close" at bounding box center [677, 316] width 27 height 15
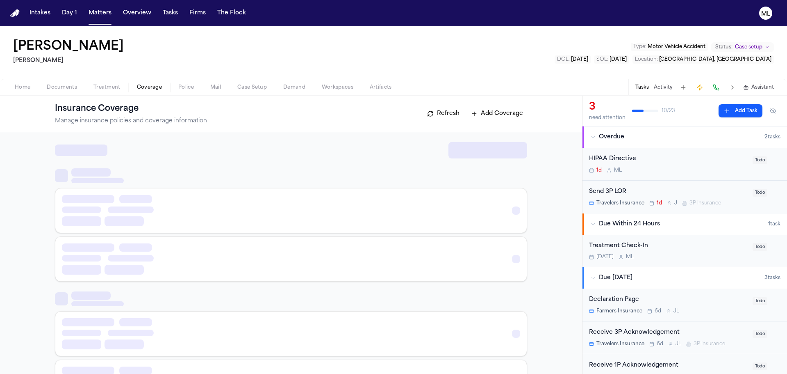
click at [156, 88] on span "Coverage" at bounding box center [149, 87] width 25 height 7
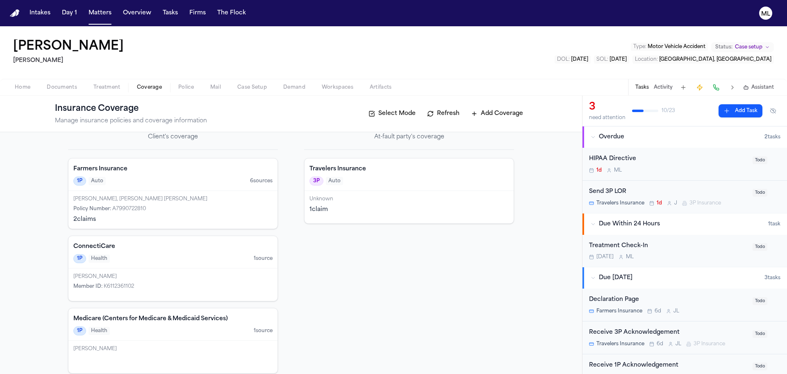
scroll to position [32, 0]
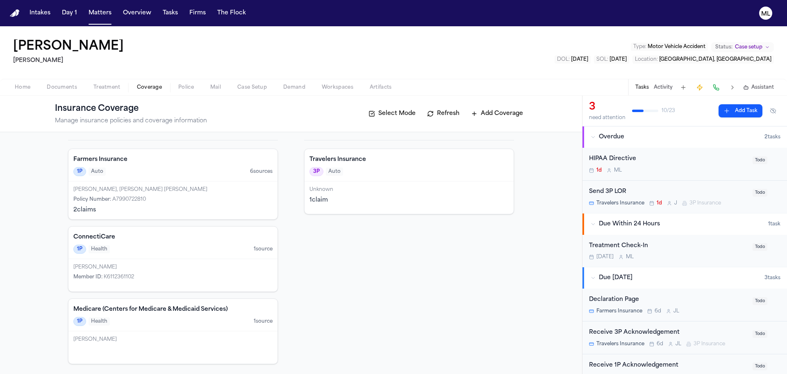
click at [190, 201] on div "Policy Number : A7990722810" at bounding box center [172, 199] width 199 height 7
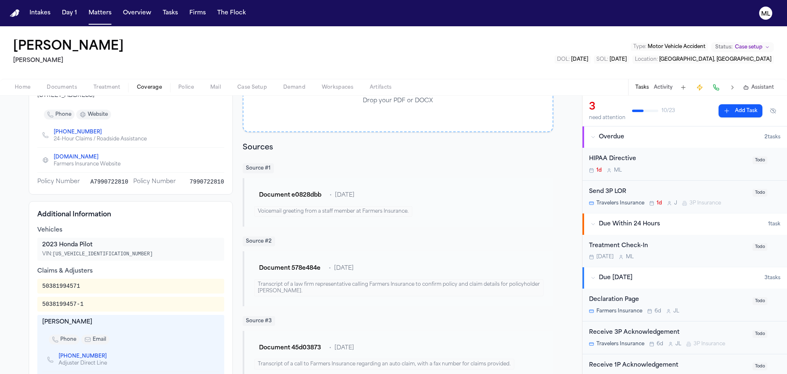
scroll to position [164, 0]
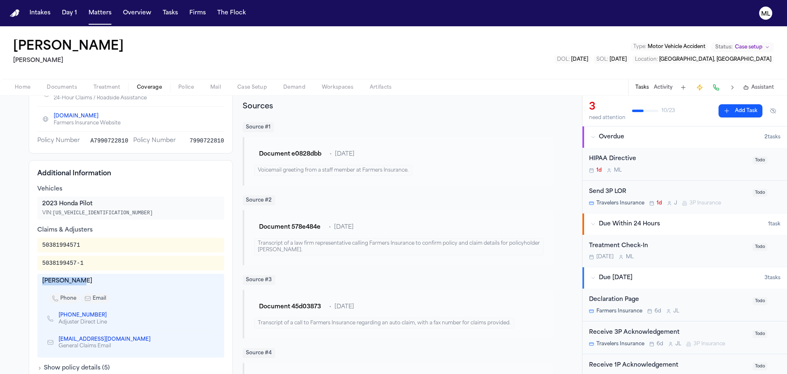
drag, startPoint x: 84, startPoint y: 282, endPoint x: 37, endPoint y: 280, distance: 47.2
click at [37, 280] on div "[PERSON_NAME] phone email [PHONE_NUMBER] Adjuster Direct Line [EMAIL_ADDRESS][D…" at bounding box center [130, 316] width 187 height 84
copy div "[PERSON_NAME]"
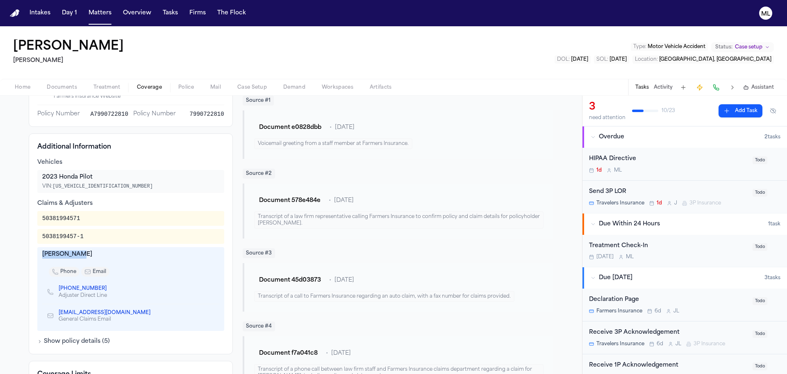
scroll to position [205, 0]
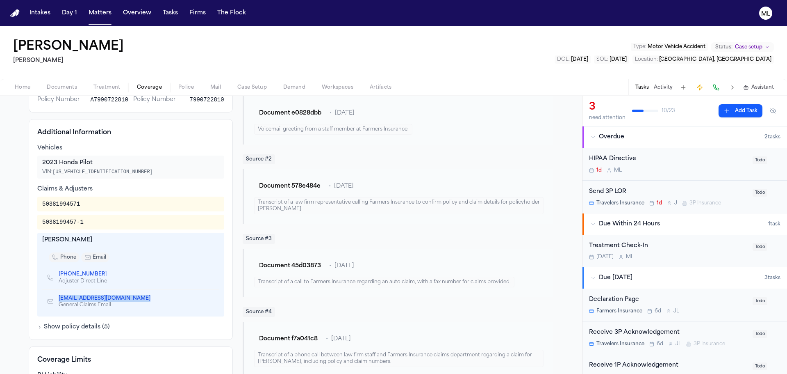
drag, startPoint x: 53, startPoint y: 297, endPoint x: 135, endPoint y: 299, distance: 82.1
click at [135, 299] on div "[EMAIL_ADDRESS][DOMAIN_NAME] General Claims Email" at bounding box center [102, 301] width 110 height 14
copy link "[EMAIL_ADDRESS][DOMAIN_NAME]"
drag, startPoint x: 109, startPoint y: 278, endPoint x: 55, endPoint y: 272, distance: 54.5
click at [55, 272] on div "[PHONE_NUMBER] Adjuster Direct Line" at bounding box center [130, 277] width 177 height 24
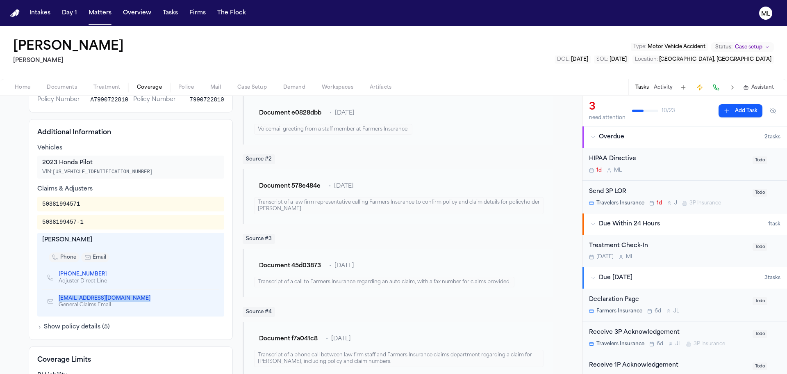
copy link "[PHONE_NUMBER]"
click at [64, 326] on button "Show policy details ( 5 )" at bounding box center [73, 327] width 73 height 8
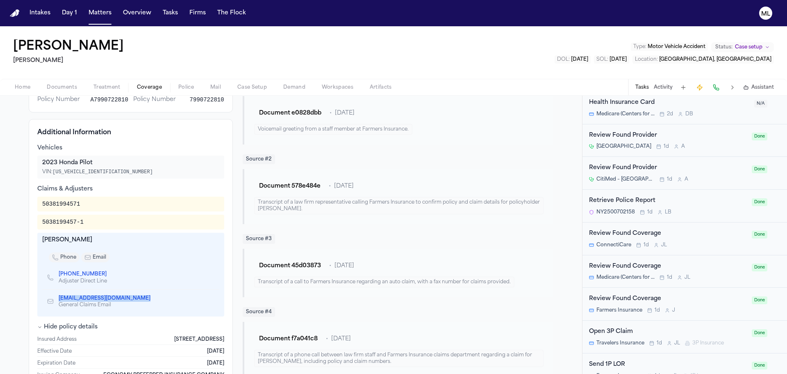
scroll to position [611, 0]
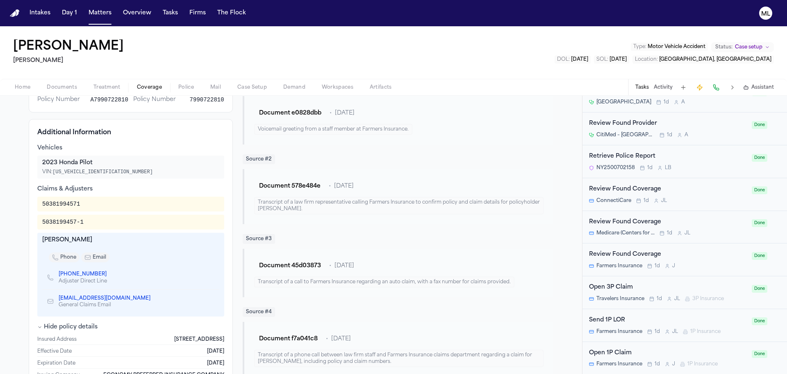
click at [669, 320] on div "Send 1P LOR" at bounding box center [668, 319] width 158 height 9
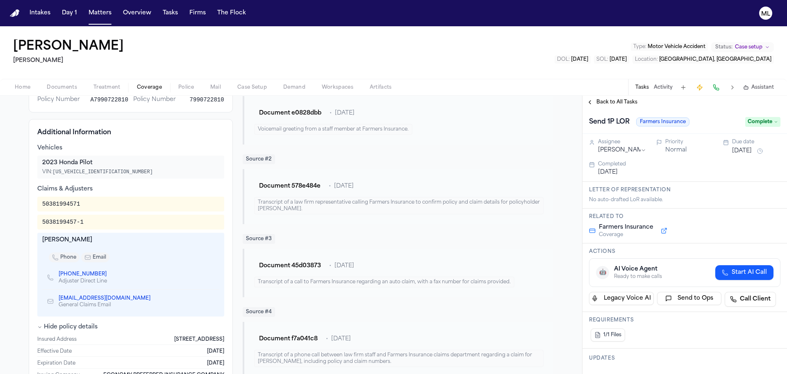
click at [66, 84] on span "Documents" at bounding box center [62, 87] width 30 height 7
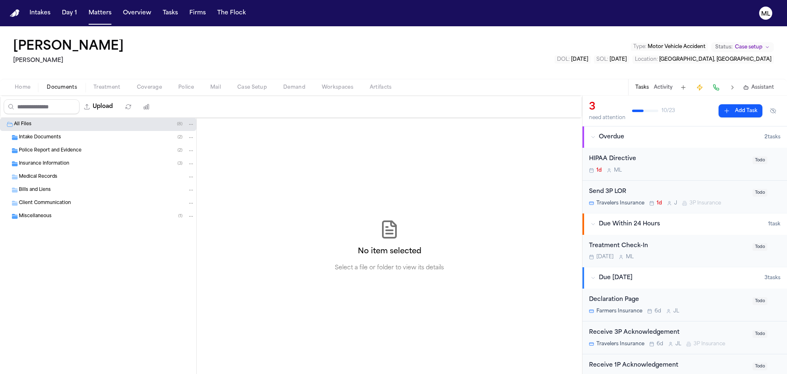
click at [50, 163] on span "Insurance Information" at bounding box center [44, 163] width 50 height 7
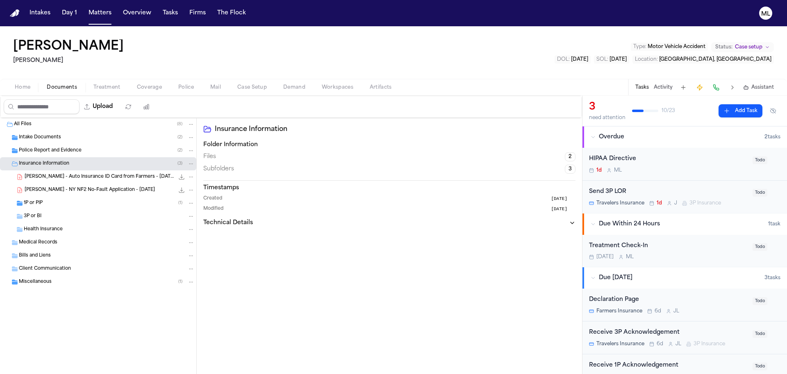
click at [47, 205] on div "1P or PIP ( 1 )" at bounding box center [109, 202] width 171 height 7
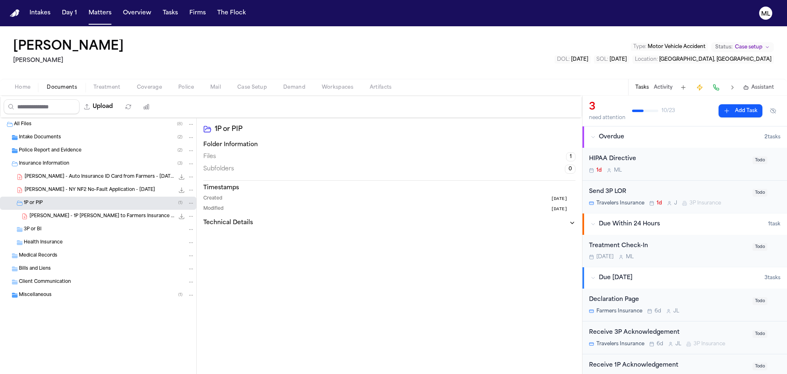
click at [94, 218] on span "[PERSON_NAME] - 1P [PERSON_NAME] to Farmers Insurance - [DATE]" at bounding box center [102, 216] width 145 height 7
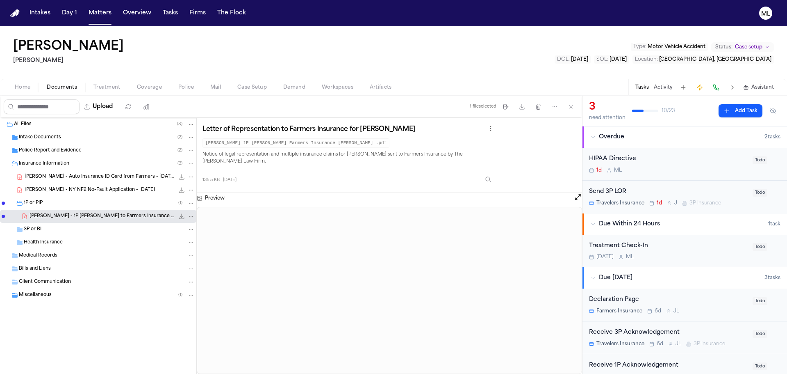
click at [160, 85] on span "Coverage" at bounding box center [149, 87] width 25 height 7
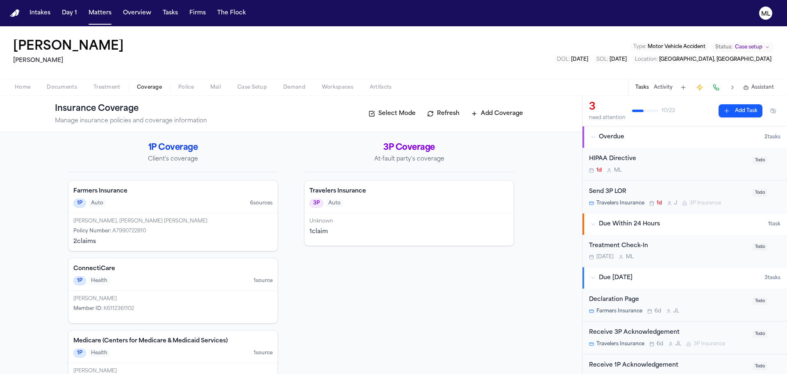
click at [189, 205] on div "1P Auto 6 source s" at bounding box center [172, 203] width 199 height 9
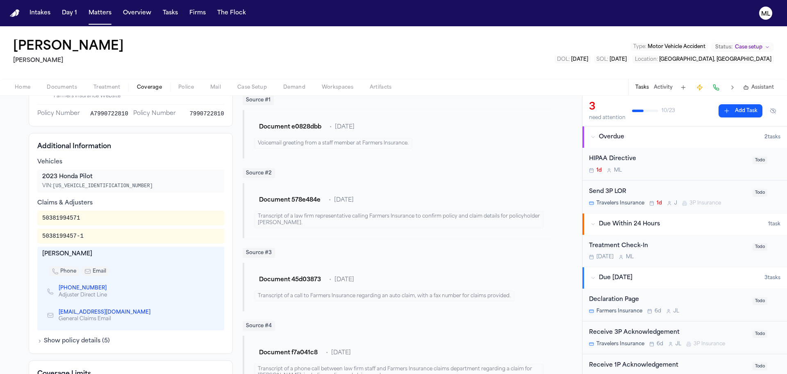
scroll to position [205, 0]
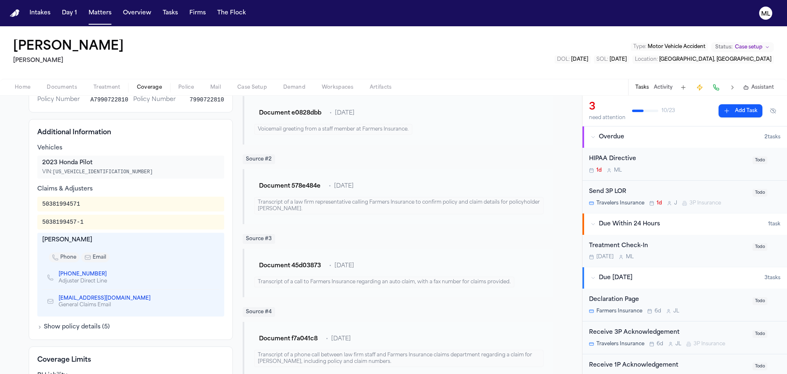
click at [152, 300] on icon "Copy to clipboard" at bounding box center [154, 298] width 5 height 5
click at [54, 84] on span "Documents" at bounding box center [62, 87] width 30 height 7
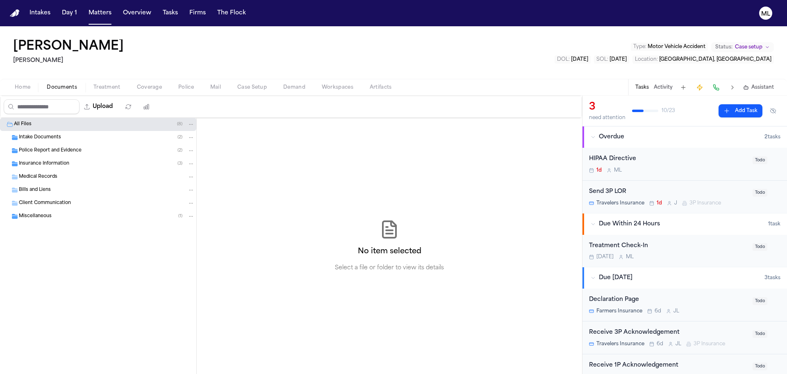
click at [53, 166] on span "Insurance Information" at bounding box center [44, 163] width 50 height 7
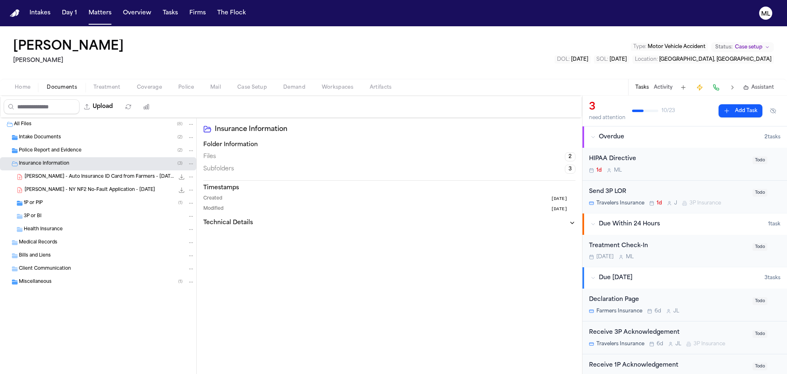
click at [80, 202] on div "1P or PIP ( 1 )" at bounding box center [109, 202] width 171 height 7
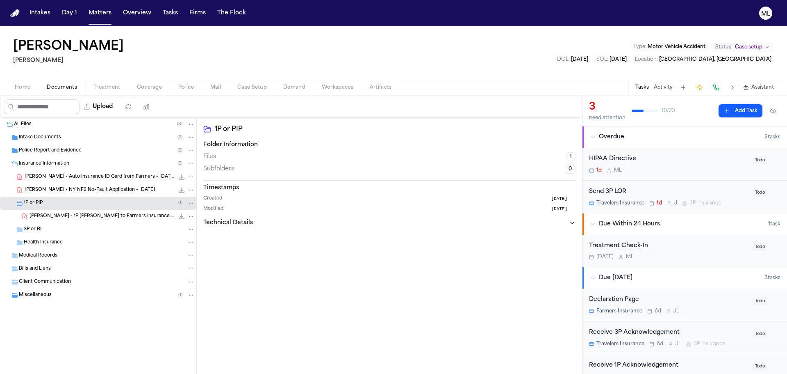
click at [84, 215] on span "[PERSON_NAME] - 1P [PERSON_NAME] to Farmers Insurance - [DATE]" at bounding box center [102, 216] width 145 height 7
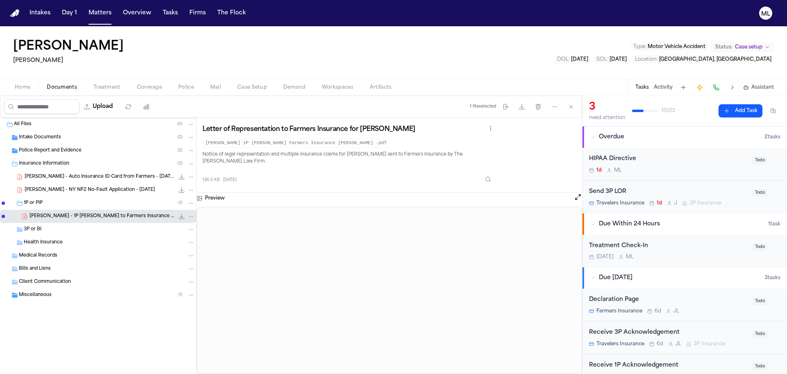
click at [136, 94] on div "Home Documents Treatment Coverage Police Mail Case Setup Demand Workspaces Arti…" at bounding box center [393, 87] width 787 height 16
click at [139, 90] on span "Coverage" at bounding box center [149, 87] width 25 height 7
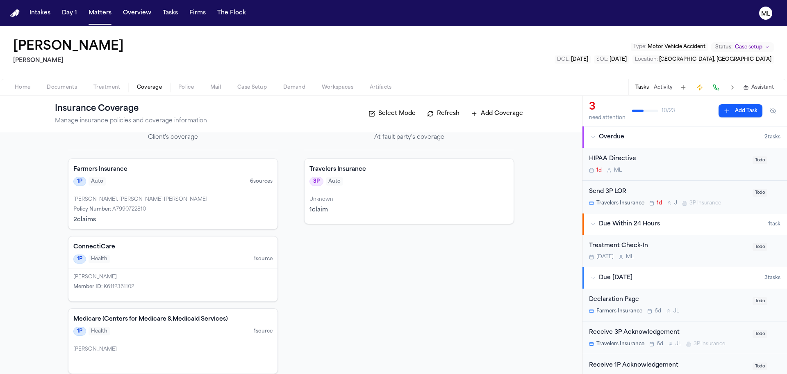
scroll to position [32, 0]
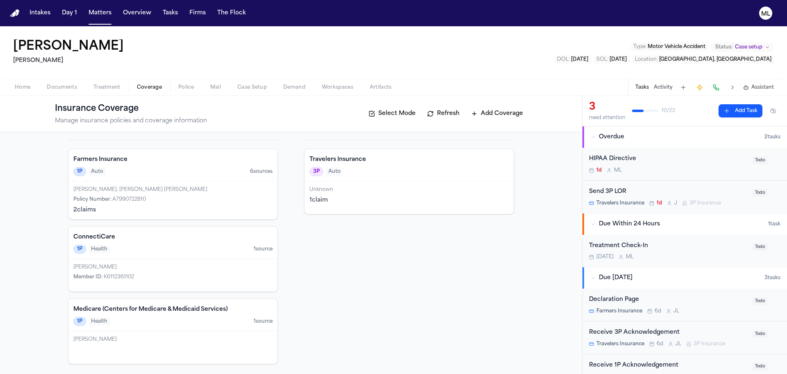
click at [185, 180] on div "Farmers Insurance 1P Auto 6 source s" at bounding box center [172, 165] width 209 height 32
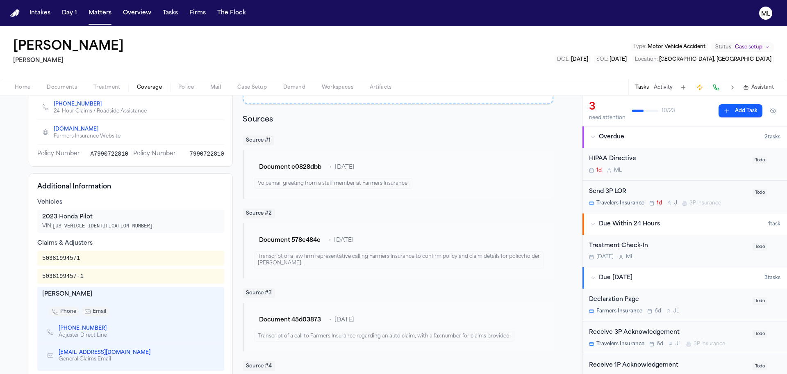
scroll to position [164, 0]
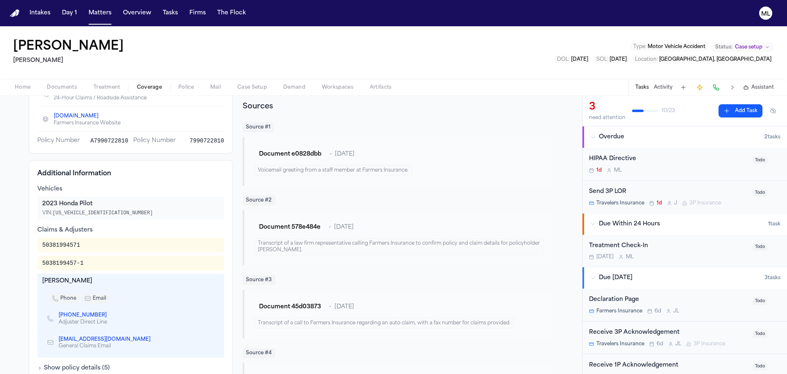
click at [110, 314] on icon "Copy to clipboard" at bounding box center [111, 315] width 3 height 4
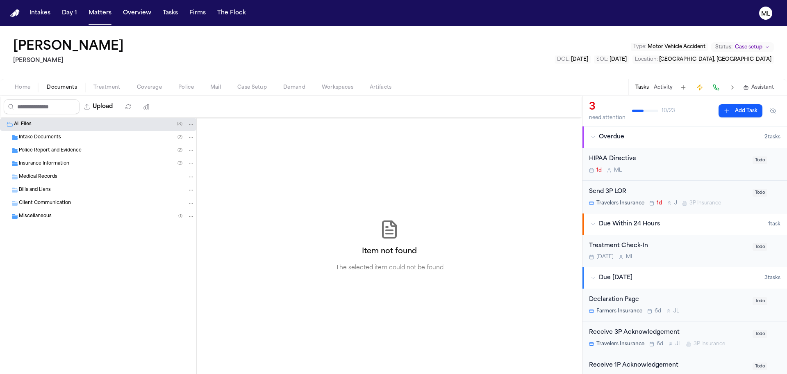
click at [66, 84] on span "Documents" at bounding box center [62, 87] width 30 height 7
click at [66, 159] on div "Insurance Information ( 3 )" at bounding box center [98, 163] width 196 height 13
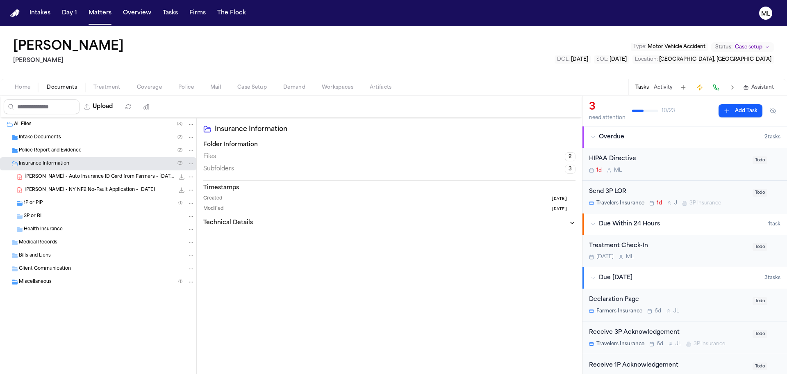
click at [41, 199] on div "1P or PIP ( 1 )" at bounding box center [98, 202] width 196 height 13
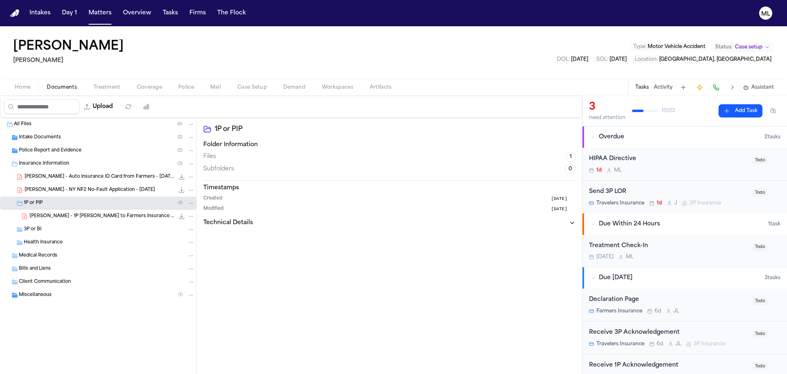
click at [75, 217] on span "[PERSON_NAME] - 1P [PERSON_NAME] to Farmers Insurance - [DATE]" at bounding box center [102, 216] width 145 height 7
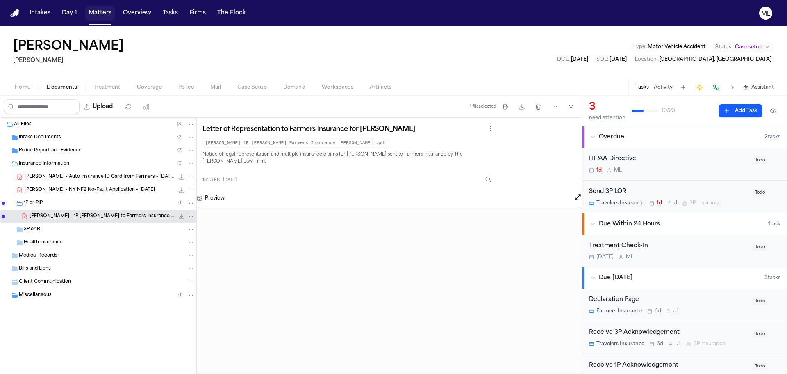
click at [96, 17] on button "Matters" at bounding box center [100, 13] width 30 height 15
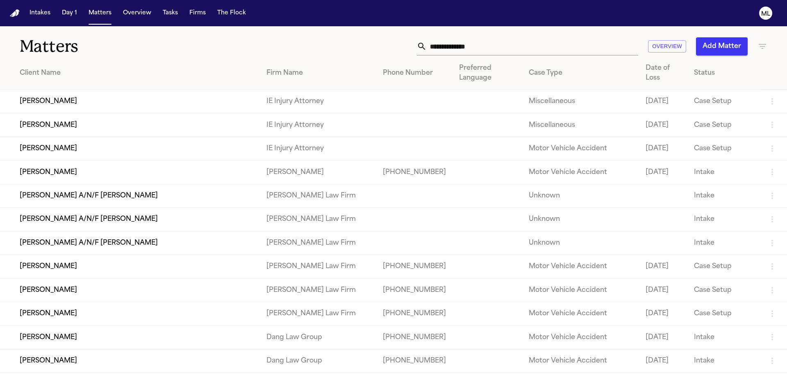
click at [515, 48] on input "text" at bounding box center [533, 46] width 212 height 18
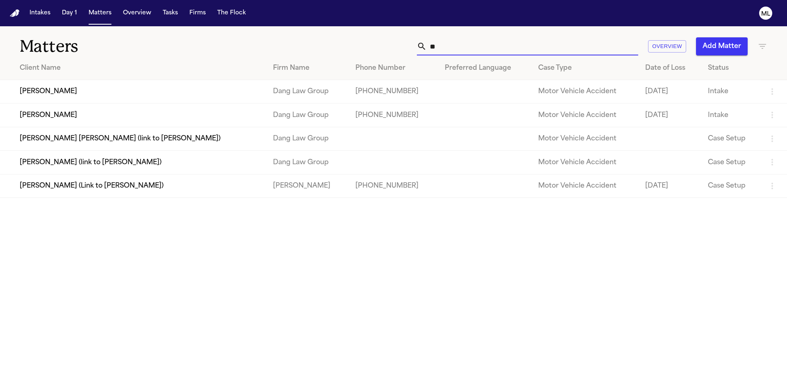
type input "*"
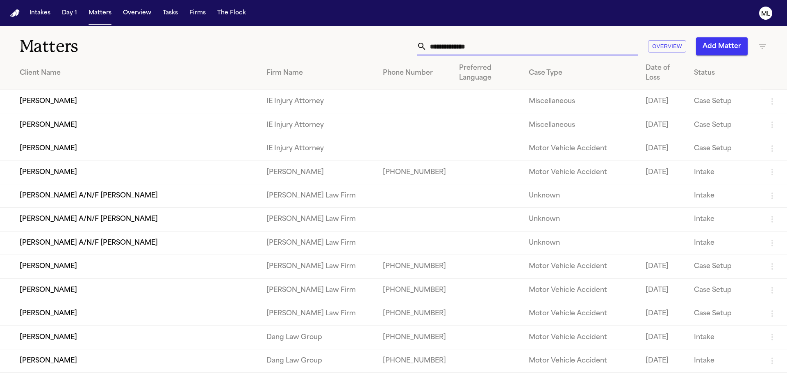
click at [714, 45] on button "Add Matter" at bounding box center [722, 46] width 52 height 18
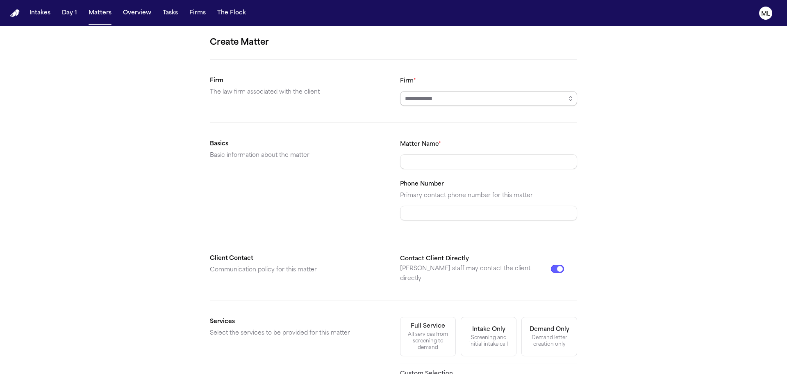
click at [438, 100] on input "Firm *" at bounding box center [488, 98] width 177 height 15
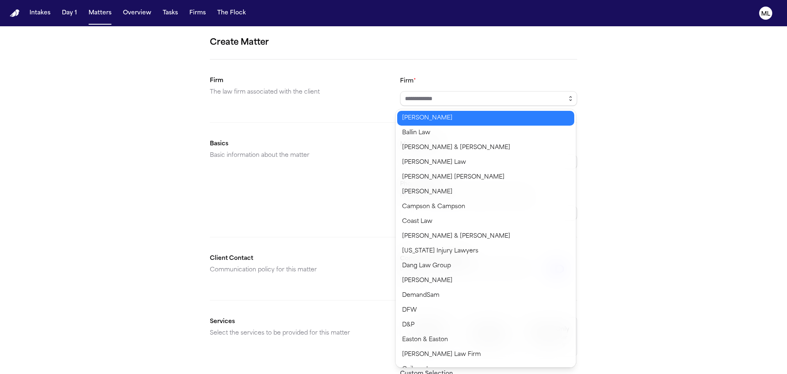
click at [564, 96] on button "button" at bounding box center [570, 98] width 13 height 15
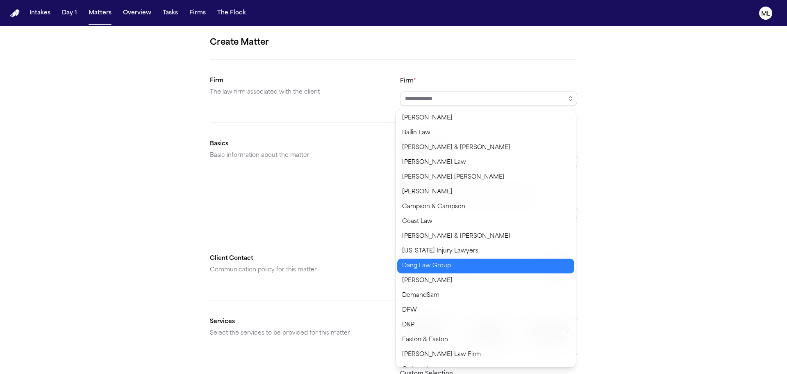
type input "**********"
click at [441, 261] on body "**********" at bounding box center [393, 187] width 787 height 374
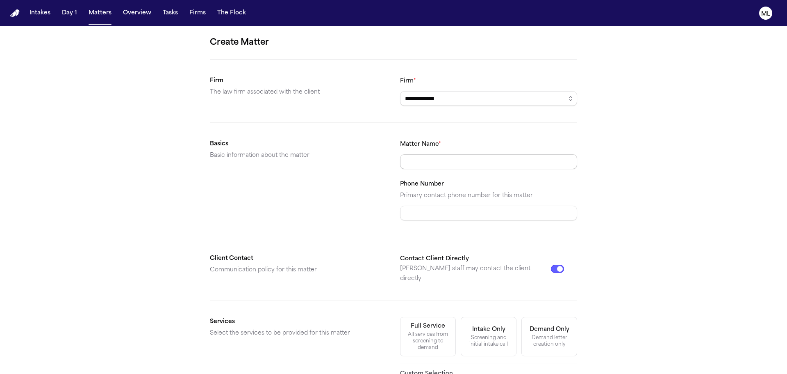
click at [418, 165] on input "Matter Name *" at bounding box center [488, 161] width 177 height 15
paste input "**********"
type input "**********"
click at [404, 201] on div "Phone Number Primary contact phone number for this matter" at bounding box center [488, 199] width 177 height 41
click at [408, 209] on input "Phone Number" at bounding box center [488, 212] width 177 height 15
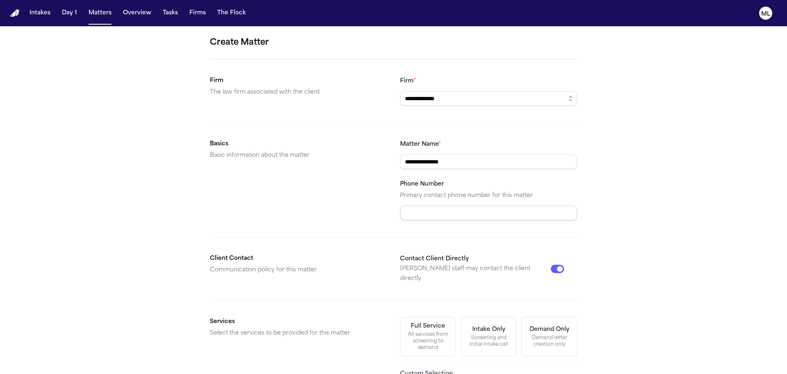
paste input "**********"
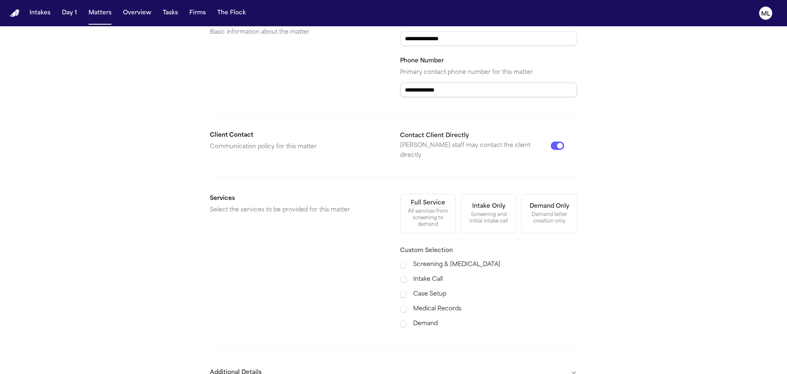
type input "**********"
click at [415, 208] on div "All services from screening to demand" at bounding box center [428, 218] width 45 height 20
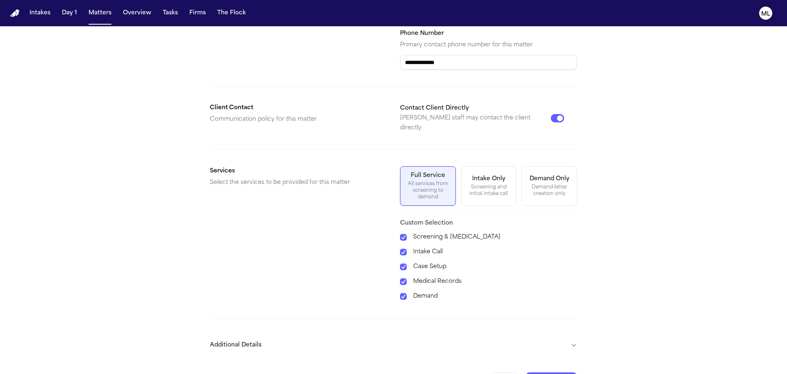
scroll to position [165, 0]
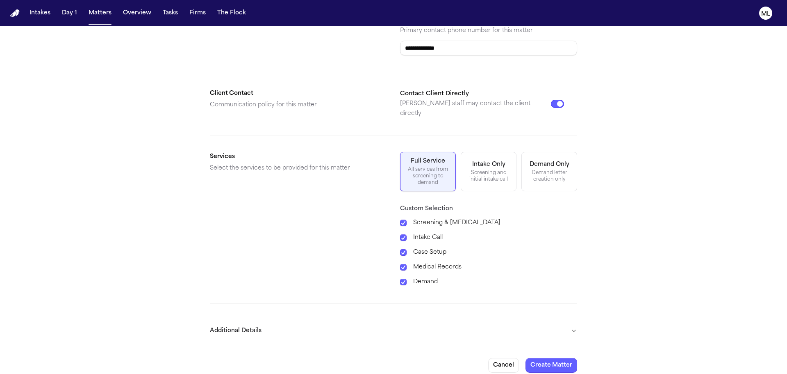
click at [536, 322] on button "Additional Details" at bounding box center [393, 330] width 367 height 21
click at [447, 365] on input "Date" at bounding box center [488, 370] width 177 height 15
type input "**********"
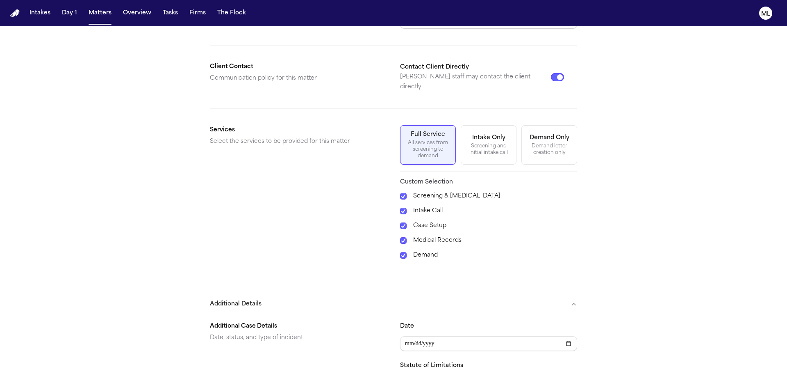
scroll to position [206, 0]
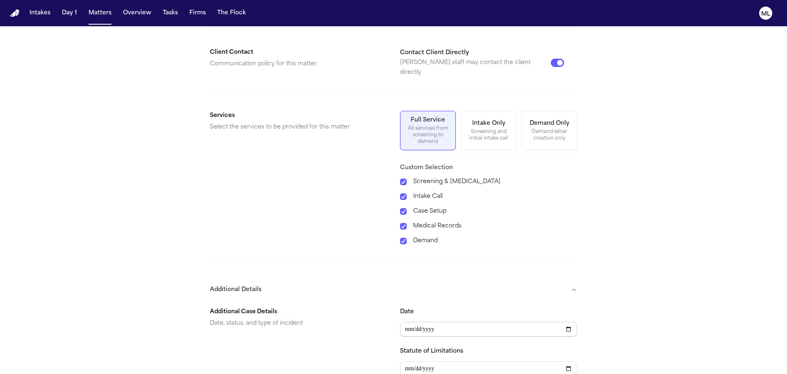
click at [458, 322] on input "**********" at bounding box center [488, 329] width 177 height 15
click at [430, 322] on input "**********" at bounding box center [488, 329] width 177 height 15
click at [427, 322] on input "**********" at bounding box center [488, 329] width 177 height 15
click at [418, 322] on input "**********" at bounding box center [488, 329] width 177 height 15
click at [448, 322] on input "**********" at bounding box center [488, 329] width 177 height 15
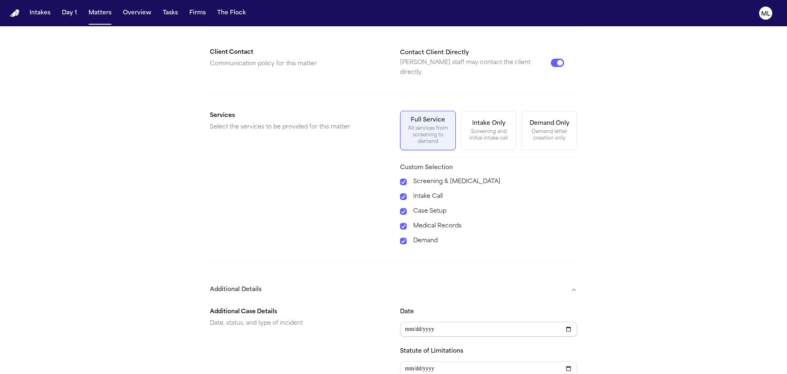
click at [429, 322] on input "**********" at bounding box center [488, 329] width 177 height 15
type input "**********"
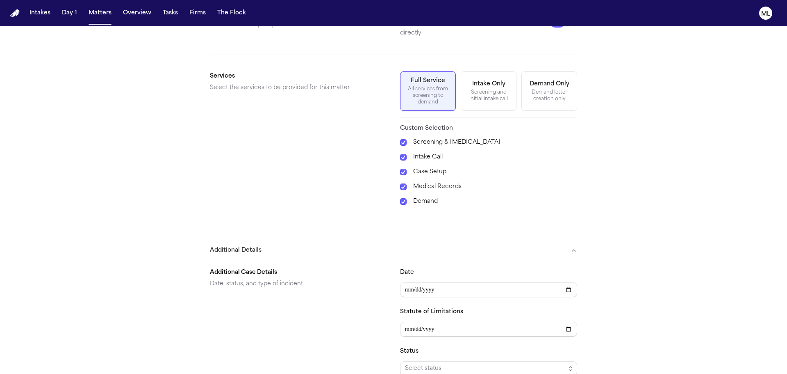
scroll to position [329, 0]
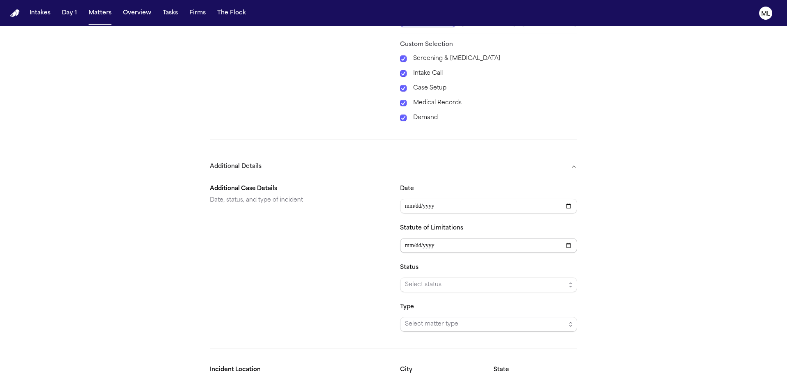
click at [403, 238] on input "Statute of Limitations" at bounding box center [488, 245] width 177 height 15
type input "**********"
click at [414, 280] on span "Select status" at bounding box center [485, 285] width 161 height 10
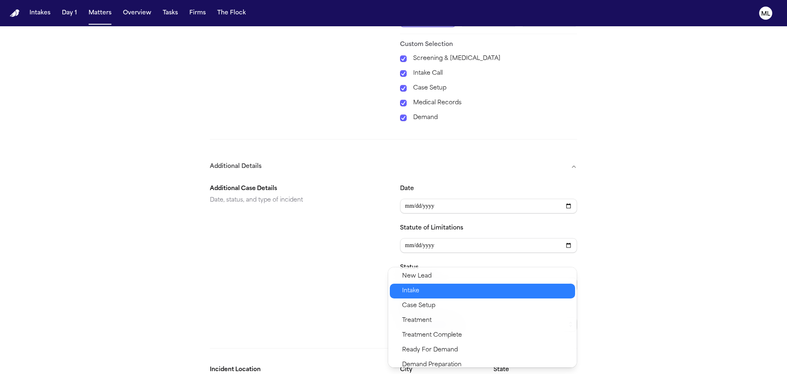
click at [430, 296] on div "Intake" at bounding box center [482, 290] width 185 height 15
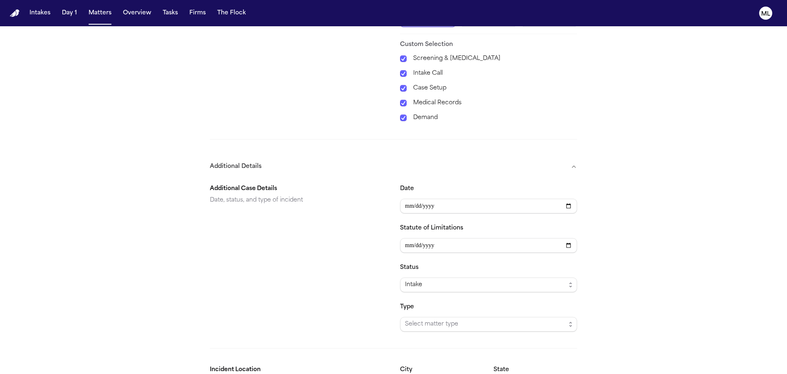
scroll to position [370, 0]
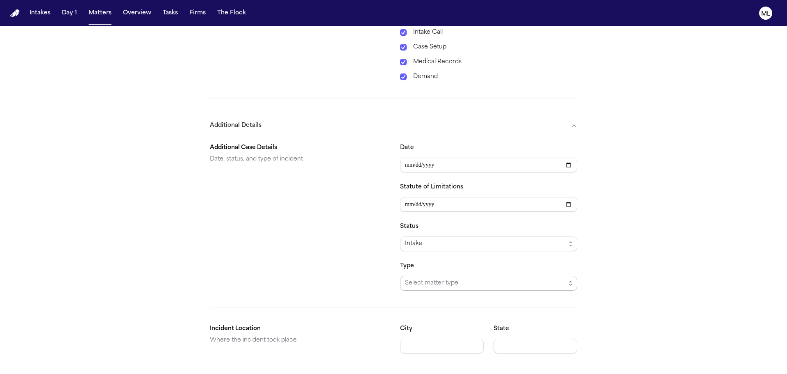
click at [431, 278] on span "Select matter type" at bounding box center [485, 283] width 161 height 10
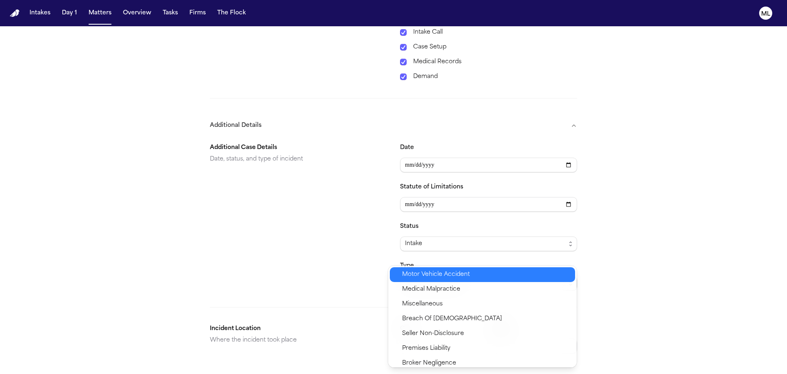
click at [431, 271] on span "Motor Vehicle Accident" at bounding box center [436, 274] width 68 height 10
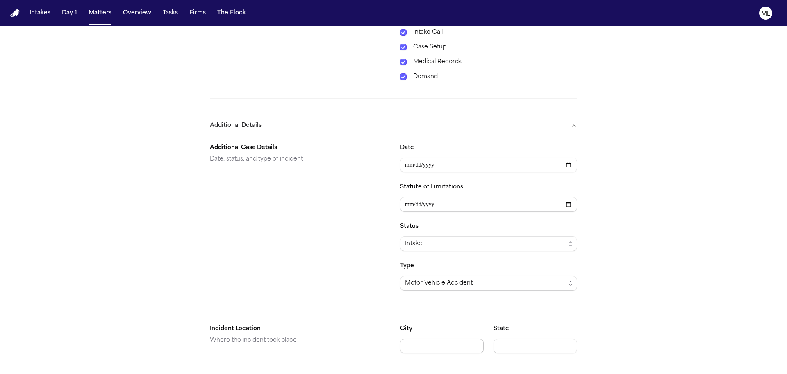
click at [425, 338] on input "City" at bounding box center [442, 345] width 84 height 15
type input "******"
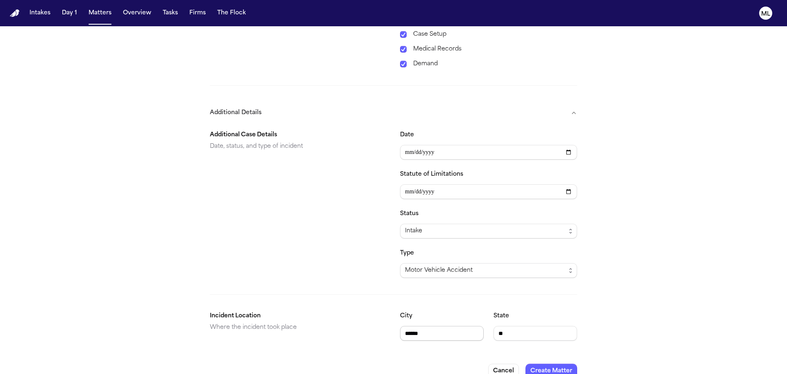
scroll to position [388, 0]
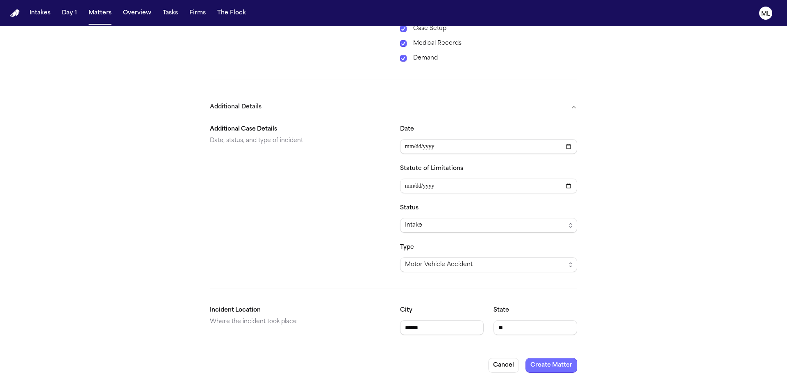
type input "**"
click at [554, 358] on button "Create Matter" at bounding box center [552, 365] width 52 height 15
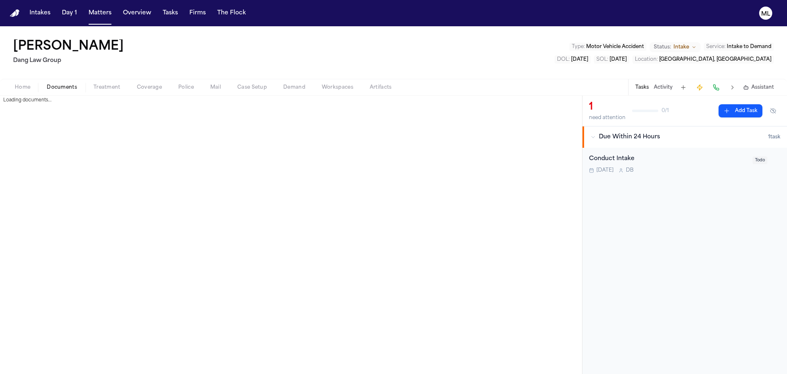
click at [56, 89] on span "Documents" at bounding box center [62, 87] width 30 height 7
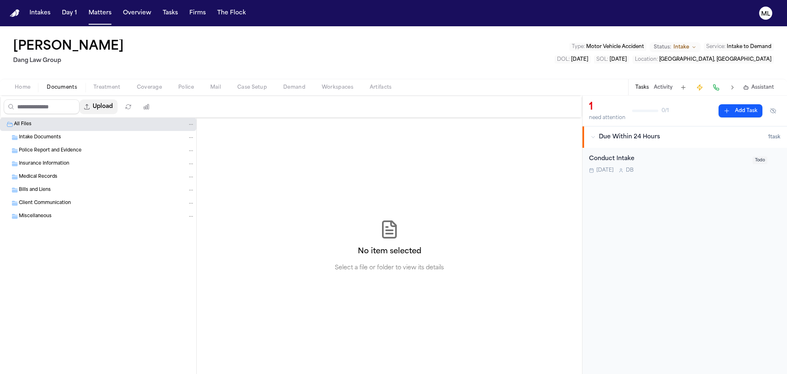
click at [116, 103] on button "Upload" at bounding box center [99, 106] width 38 height 15
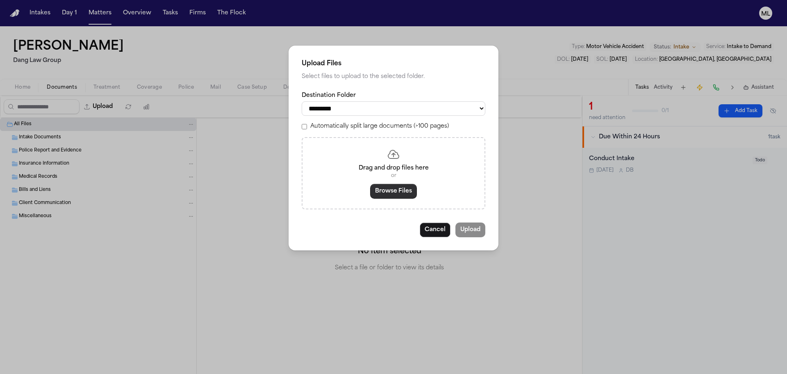
click at [383, 192] on button "Browse Files" at bounding box center [393, 191] width 47 height 15
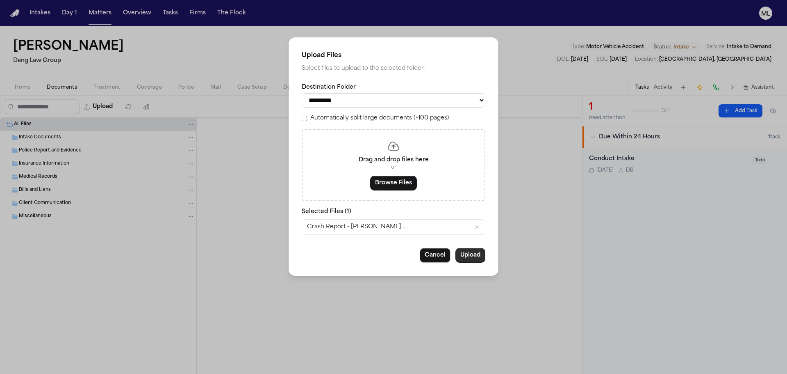
click at [463, 256] on button "Upload" at bounding box center [471, 255] width 30 height 15
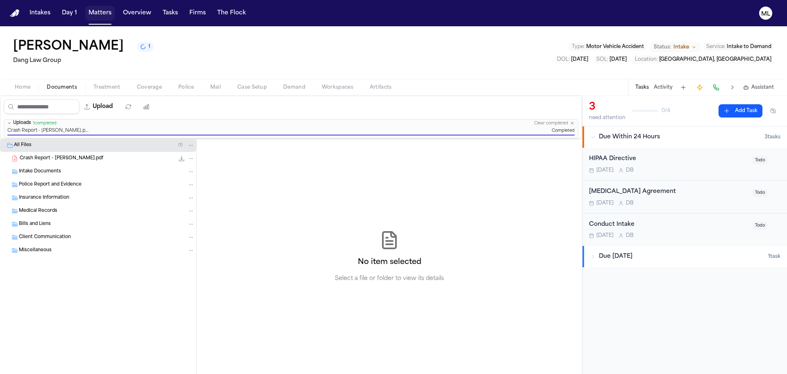
click at [100, 13] on button "Matters" at bounding box center [100, 13] width 30 height 15
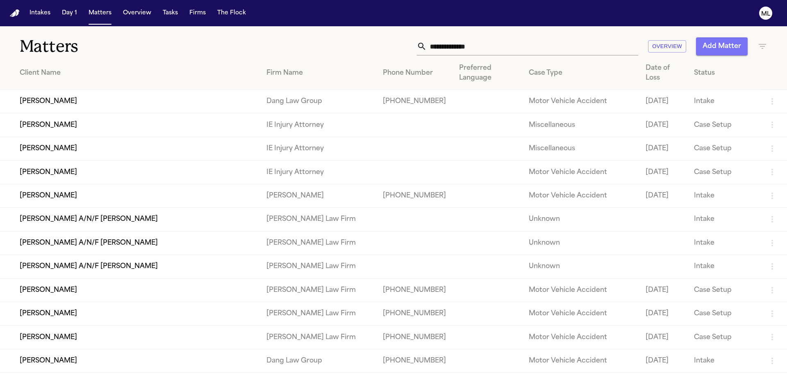
click at [703, 44] on button "Add Matter" at bounding box center [722, 46] width 52 height 18
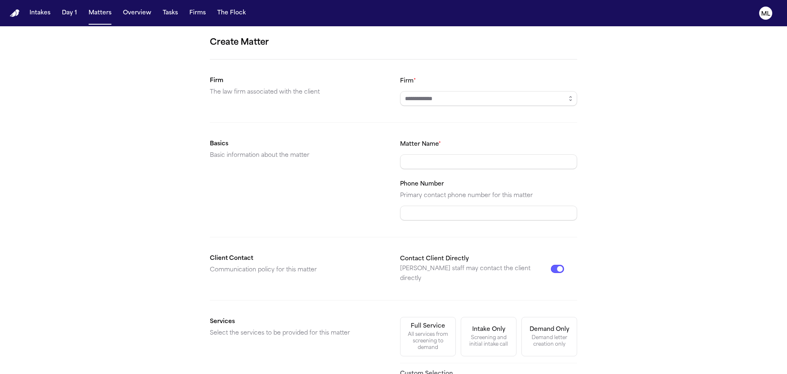
click at [434, 107] on form "Create Matter Firm The law firm associated with the client Firm * Basics Basic …" at bounding box center [393, 286] width 367 height 501
click at [437, 100] on input "Firm *" at bounding box center [488, 98] width 177 height 15
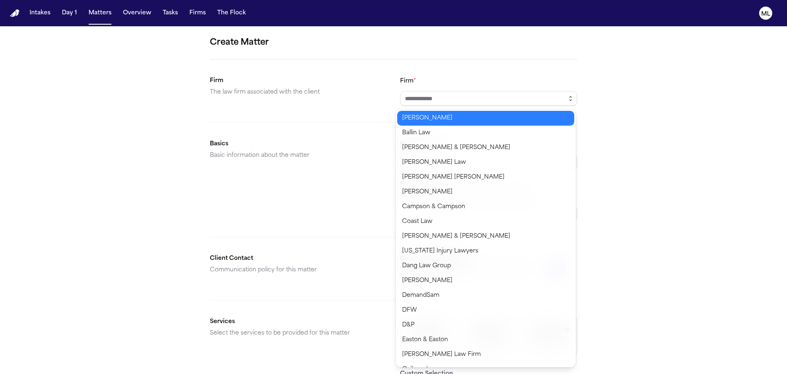
click at [569, 99] on icon "button" at bounding box center [571, 98] width 7 height 7
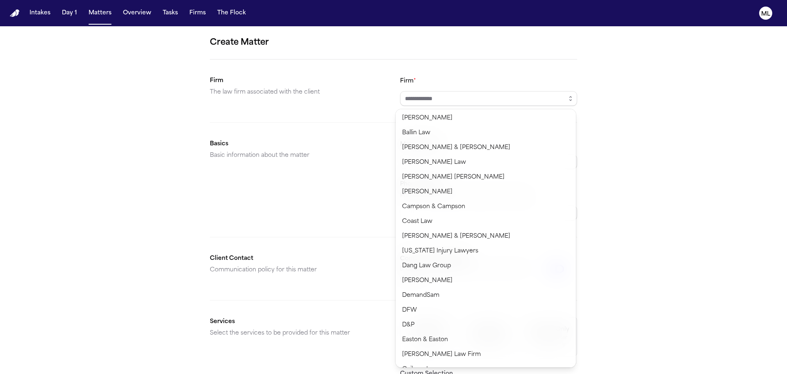
type input "**********"
click at [445, 260] on body "**********" at bounding box center [393, 187] width 787 height 374
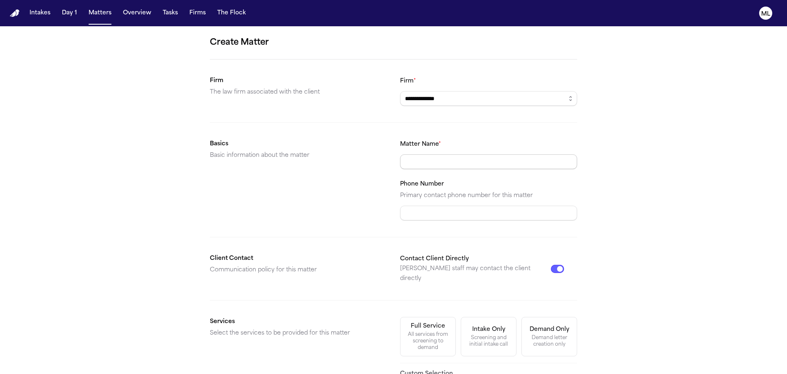
click at [426, 162] on input "Matter Name *" at bounding box center [488, 161] width 177 height 15
paste input "**********"
click at [436, 161] on input "**********" at bounding box center [488, 161] width 177 height 15
drag, startPoint x: 483, startPoint y: 159, endPoint x: 436, endPoint y: 160, distance: 46.4
click at [436, 160] on input "**********" at bounding box center [488, 161] width 177 height 15
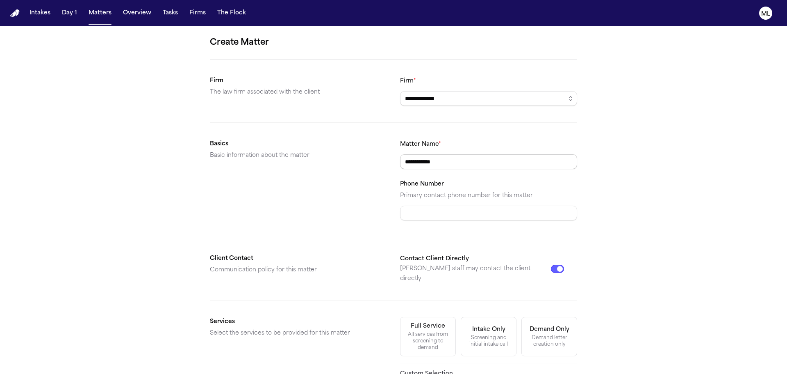
click at [400, 160] on input "**********" at bounding box center [488, 161] width 177 height 15
paste input "**********"
click at [500, 162] on input "**********" at bounding box center [488, 161] width 177 height 15
type input "**********"
click at [479, 220] on input "Phone Number" at bounding box center [488, 212] width 177 height 15
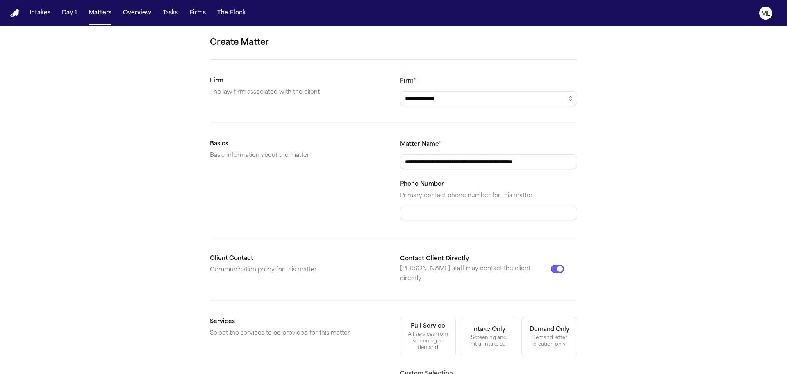
paste input "**********"
click at [411, 208] on input "**********" at bounding box center [488, 212] width 177 height 15
type input "**********"
click at [552, 265] on button "Contact Client Directly" at bounding box center [557, 269] width 13 height 8
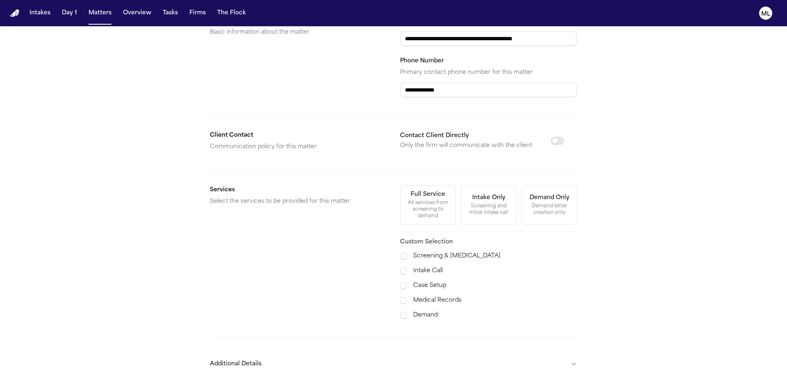
click at [420, 202] on div "All services from screening to demand" at bounding box center [428, 209] width 45 height 20
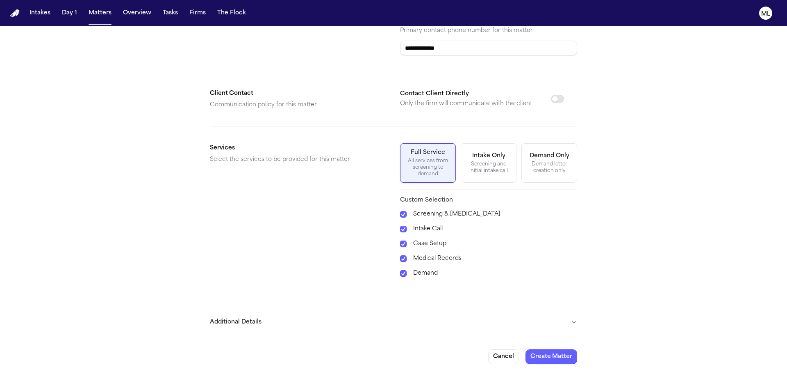
click at [448, 328] on button "Additional Details" at bounding box center [393, 321] width 367 height 21
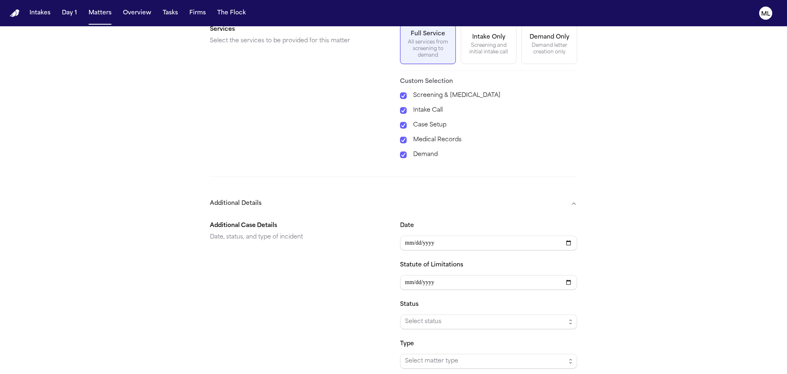
scroll to position [288, 0]
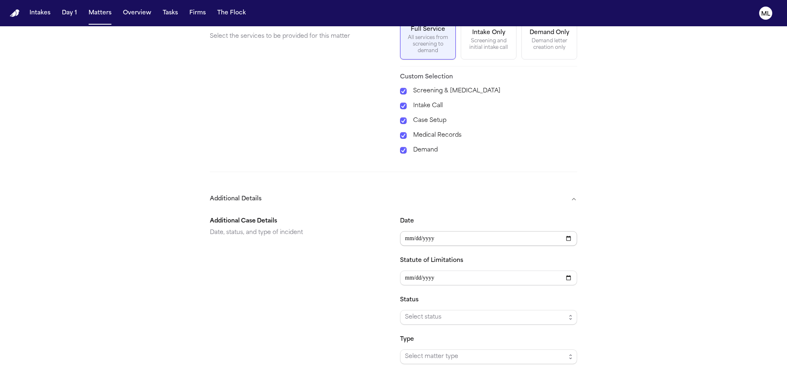
click at [409, 239] on input "Date" at bounding box center [488, 238] width 177 height 15
type input "**********"
click at [428, 318] on span "Select status" at bounding box center [485, 317] width 161 height 10
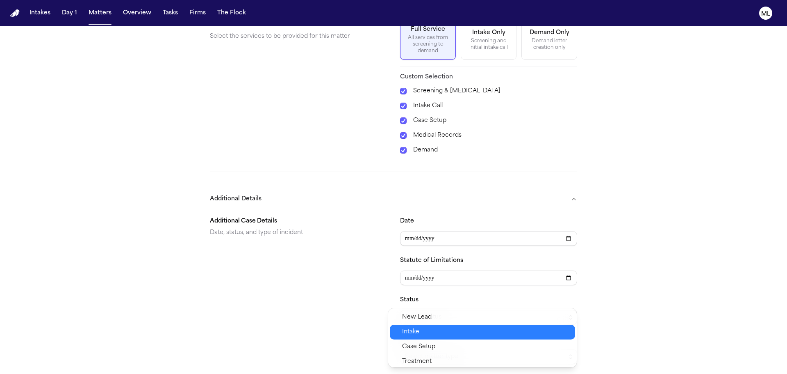
click at [416, 334] on span "Intake" at bounding box center [410, 332] width 17 height 10
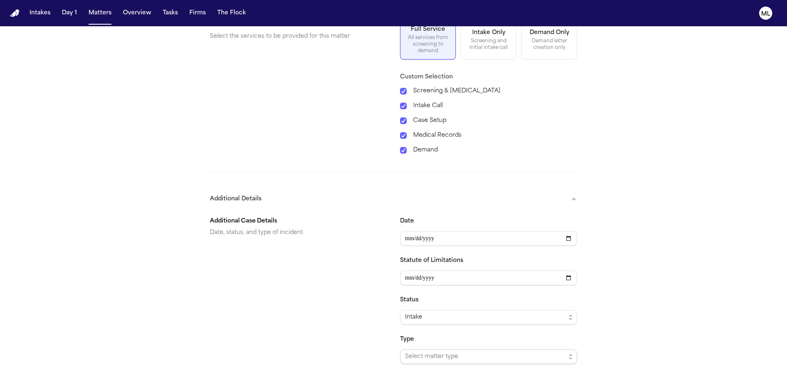
click at [412, 357] on span "Select matter type" at bounding box center [485, 356] width 161 height 10
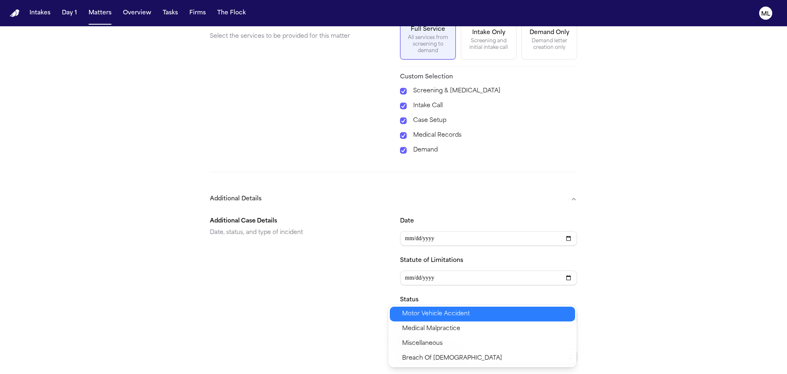
click at [413, 312] on span "Motor Vehicle Accident" at bounding box center [436, 314] width 68 height 10
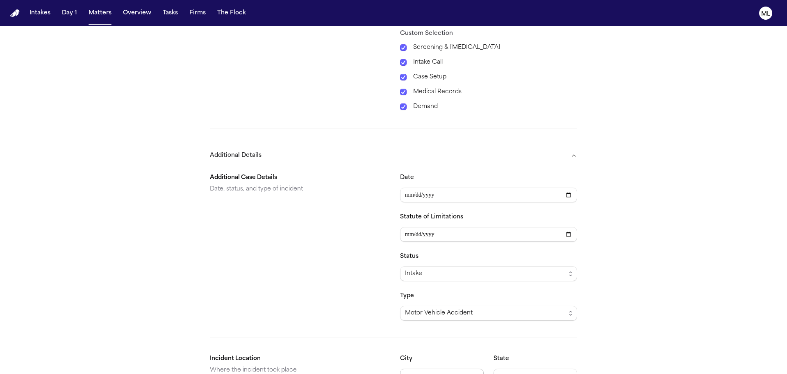
scroll to position [388, 0]
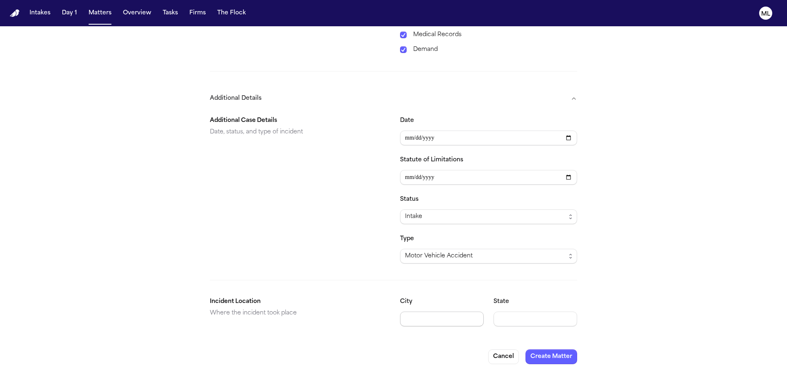
click at [410, 320] on input "City" at bounding box center [442, 318] width 84 height 15
type input "******"
type input "**"
click at [533, 354] on button "Create Matter" at bounding box center [552, 356] width 52 height 15
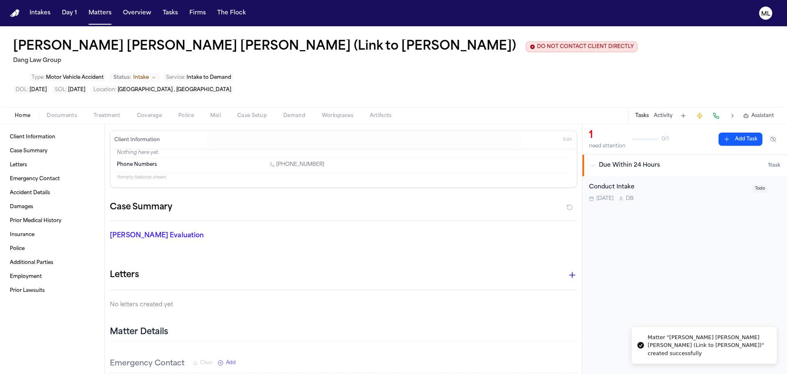
click at [329, 42] on h1 "[PERSON_NAME] [PERSON_NAME] [PERSON_NAME] (Link to [PERSON_NAME])" at bounding box center [264, 46] width 503 height 15
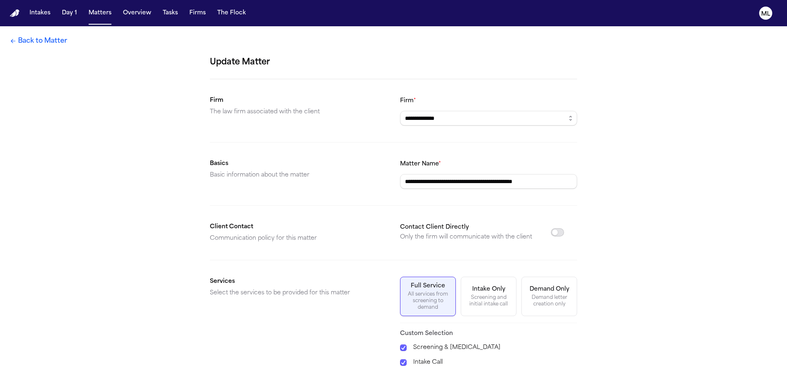
click at [555, 234] on button "Contact Client Directly" at bounding box center [557, 232] width 13 height 8
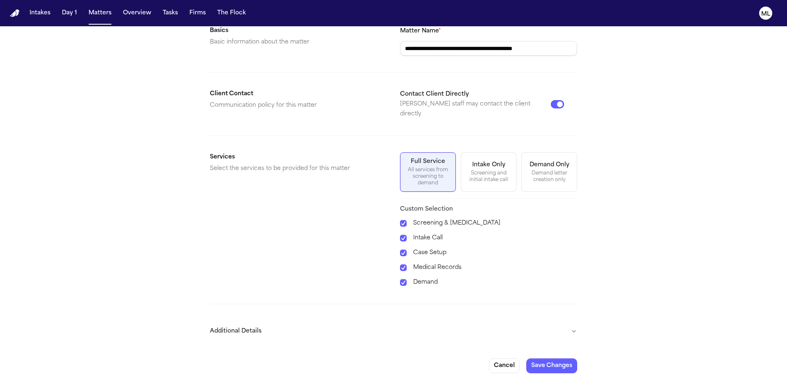
scroll to position [133, 0]
click at [534, 358] on button "Save Changes" at bounding box center [552, 365] width 51 height 15
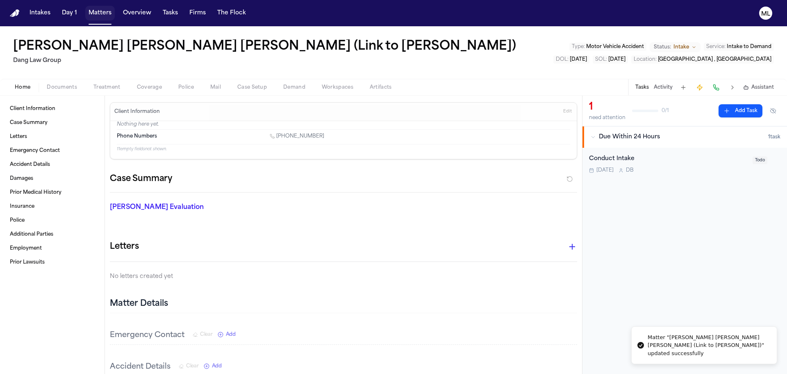
click at [88, 14] on button "Matters" at bounding box center [100, 13] width 30 height 15
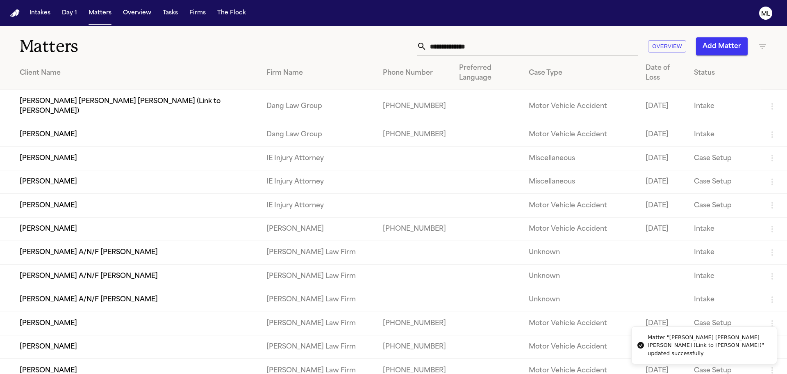
click at [70, 130] on td "[PERSON_NAME]" at bounding box center [130, 134] width 260 height 23
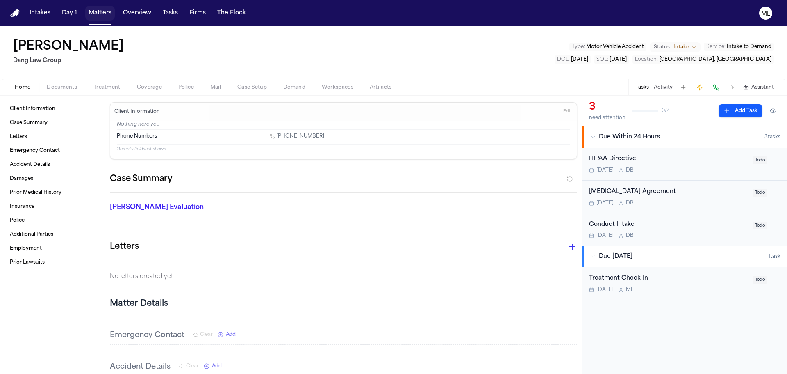
click at [106, 9] on button "Matters" at bounding box center [100, 13] width 30 height 15
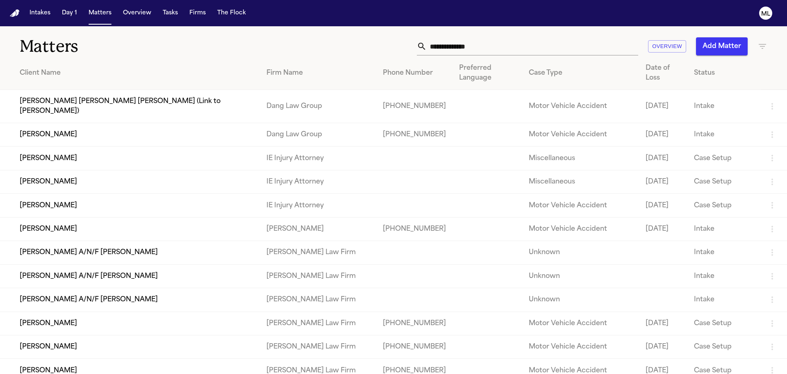
click at [708, 49] on button "Add Matter" at bounding box center [722, 46] width 52 height 18
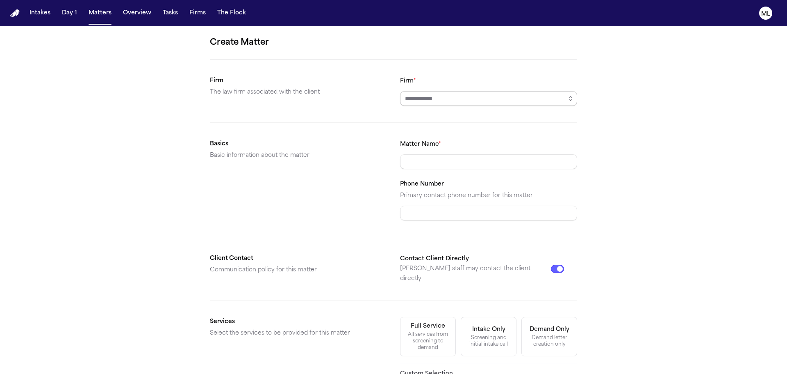
click at [423, 105] on input "Firm *" at bounding box center [488, 98] width 177 height 15
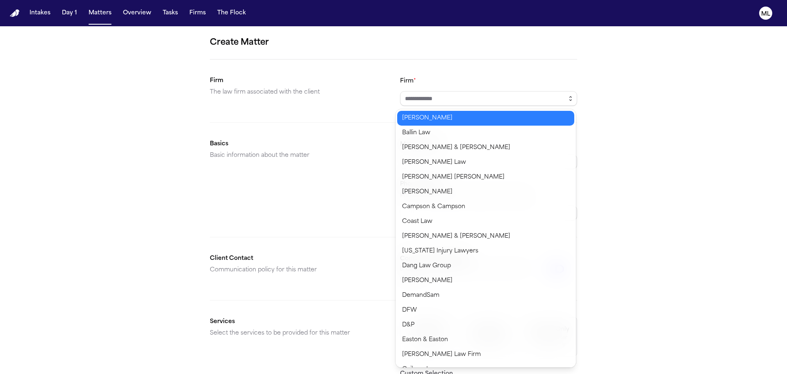
click at [568, 97] on icon "button" at bounding box center [571, 98] width 7 height 7
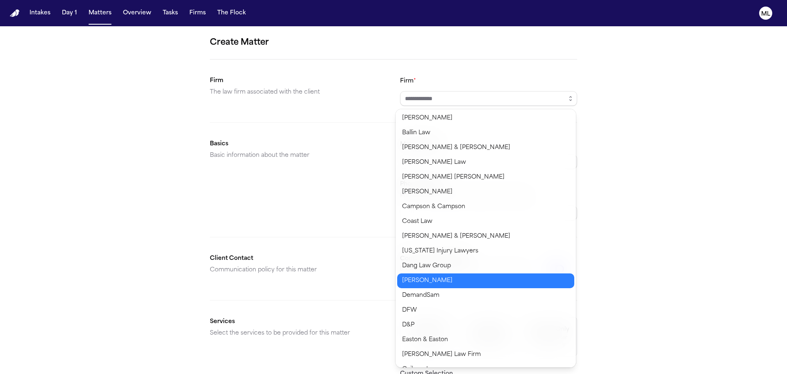
type input "**********"
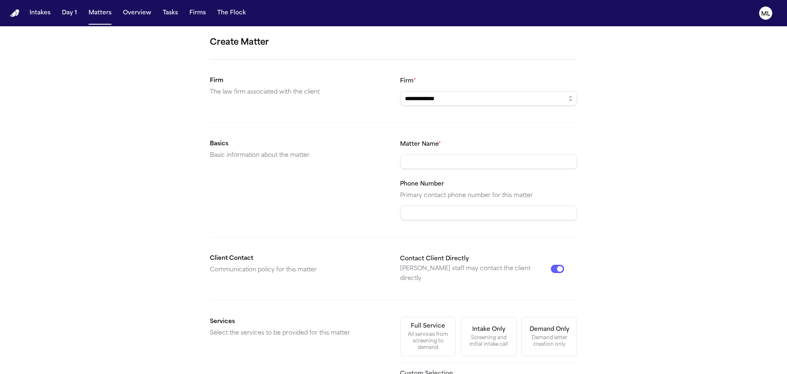
click at [425, 271] on body "**********" at bounding box center [393, 187] width 787 height 374
click at [430, 167] on input "Matter Name *" at bounding box center [488, 161] width 177 height 15
paste input "**********"
click at [400, 160] on input "**********" at bounding box center [488, 161] width 177 height 15
type input "**********"
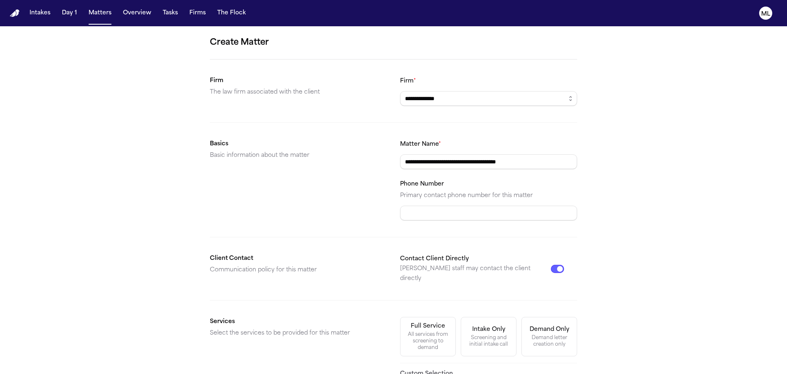
click at [553, 265] on button "Contact Client Directly" at bounding box center [557, 269] width 13 height 8
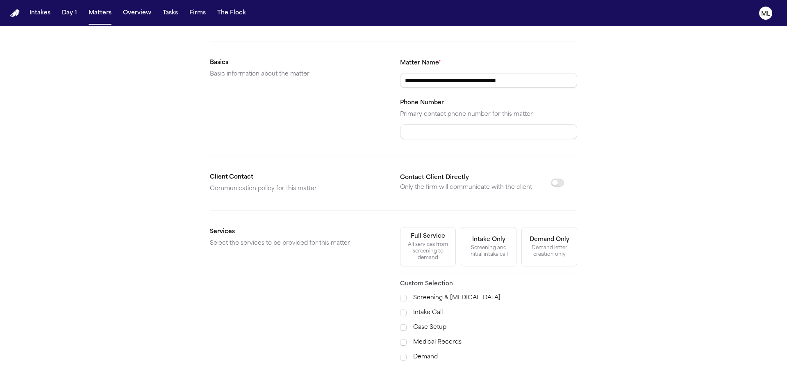
scroll to position [82, 0]
click at [427, 237] on div "Full Service" at bounding box center [428, 235] width 34 height 8
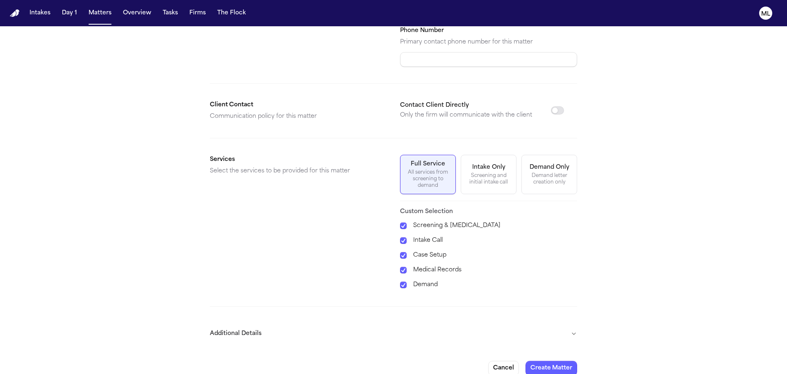
scroll to position [165, 0]
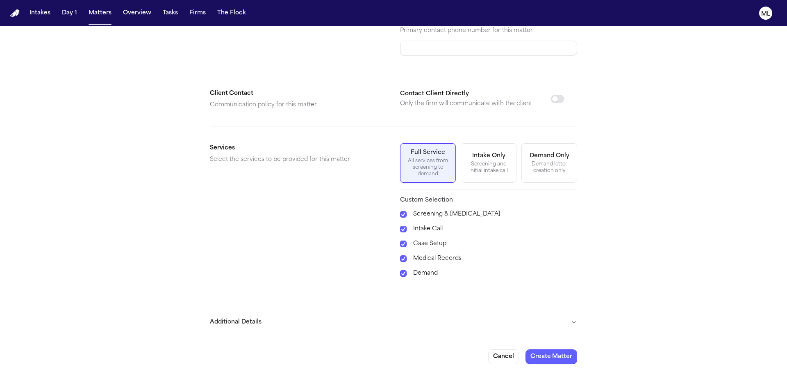
click at [470, 321] on button "Additional Details" at bounding box center [393, 321] width 367 height 21
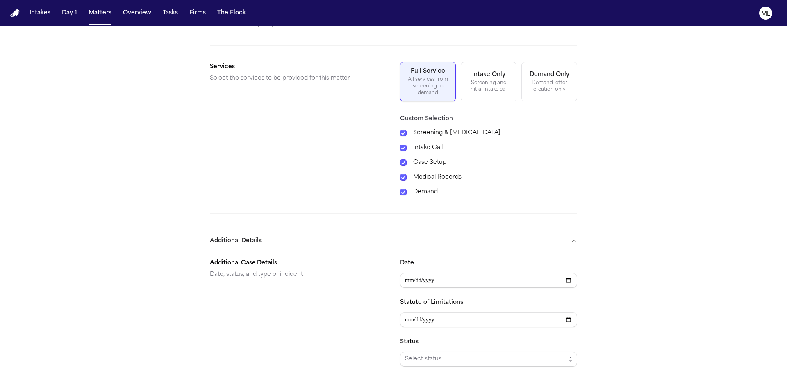
scroll to position [247, 0]
click at [409, 276] on input "Date" at bounding box center [488, 279] width 177 height 15
type input "**********"
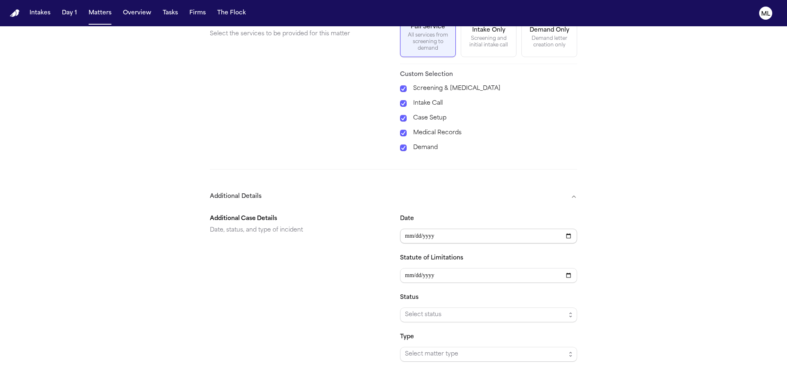
scroll to position [370, 0]
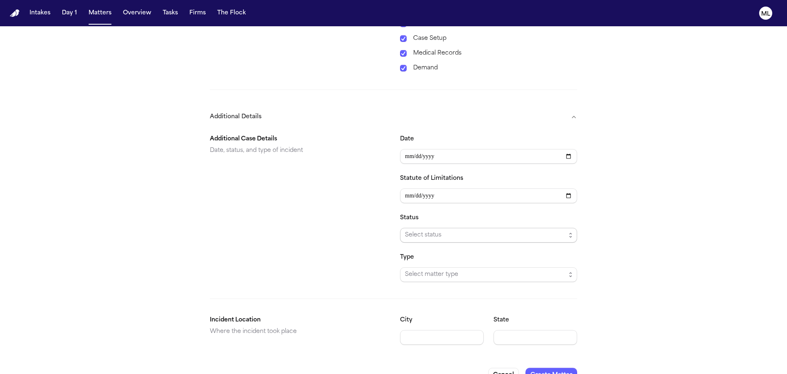
click at [425, 238] on span "Select status" at bounding box center [485, 235] width 161 height 10
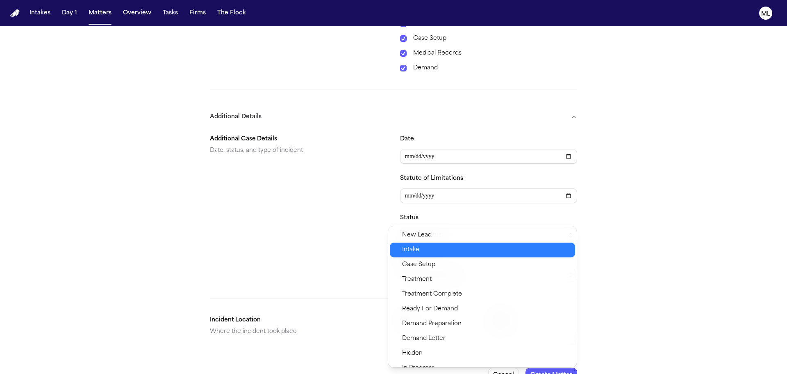
click at [424, 249] on span "Intake" at bounding box center [486, 250] width 168 height 10
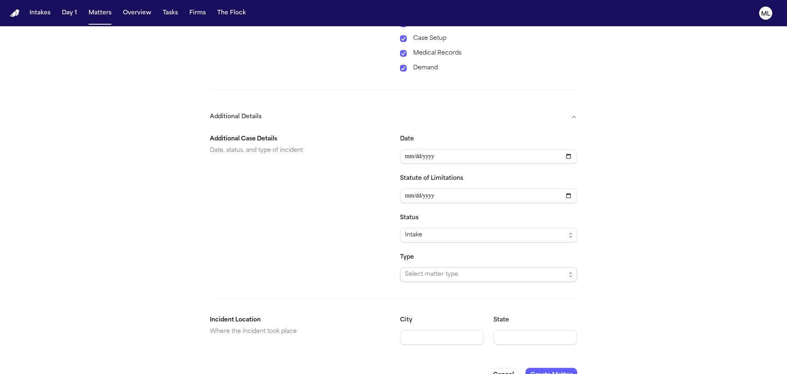
click at [428, 274] on span "Select matter type" at bounding box center [485, 274] width 161 height 10
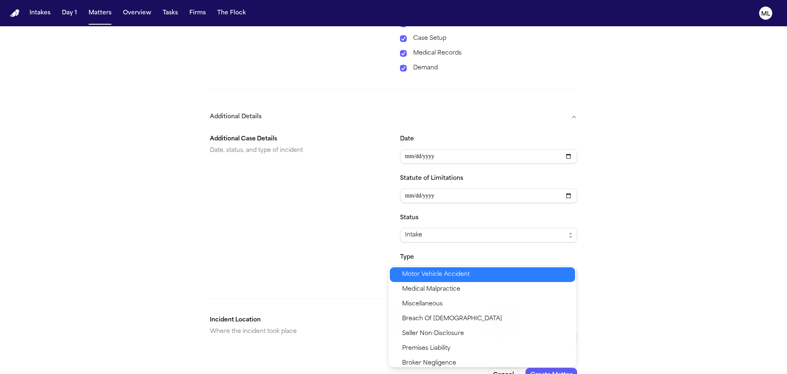
click at [431, 272] on span "Motor Vehicle Accident" at bounding box center [436, 274] width 68 height 10
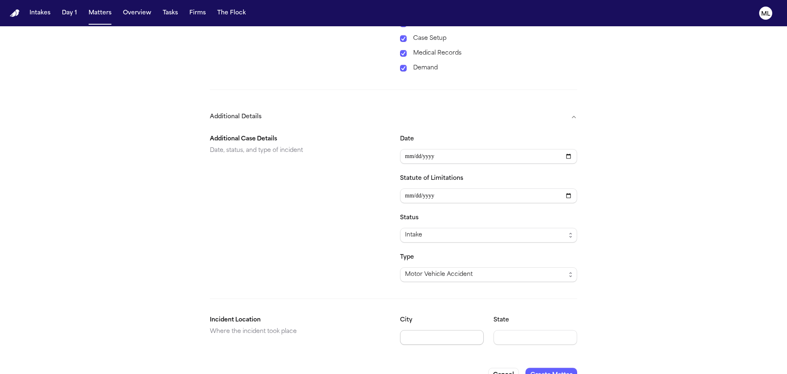
click at [427, 336] on input "City" at bounding box center [442, 337] width 84 height 15
type input "******"
type input "**"
click at [621, 308] on div "**********" at bounding box center [393, 24] width 787 height 736
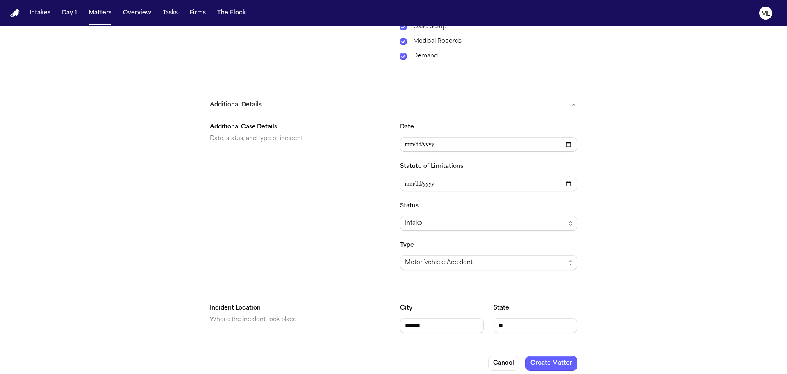
scroll to position [388, 0]
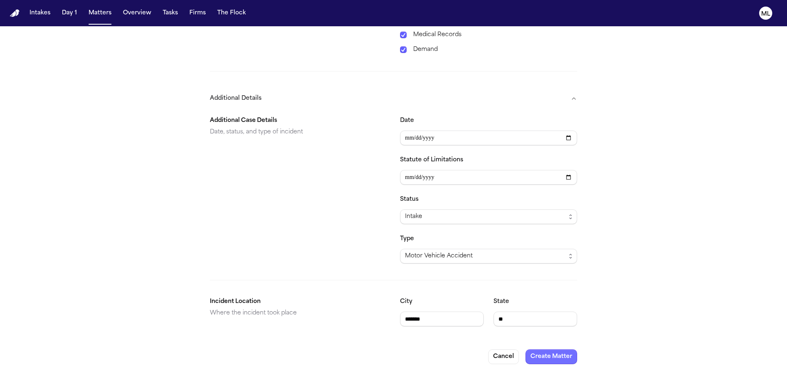
click at [560, 351] on button "Create Matter" at bounding box center [552, 356] width 52 height 15
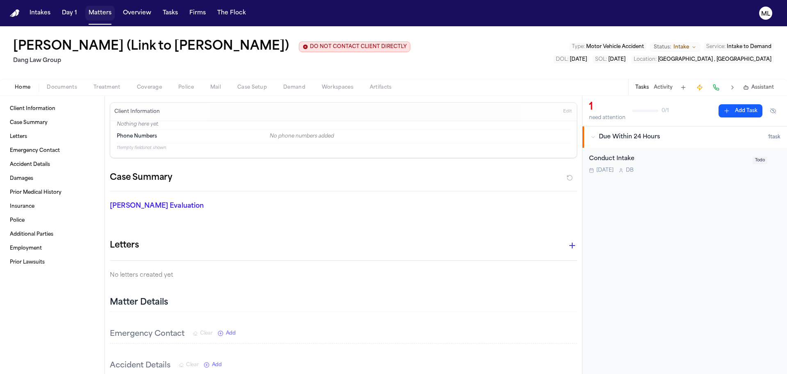
click at [103, 10] on button "Matters" at bounding box center [100, 13] width 30 height 15
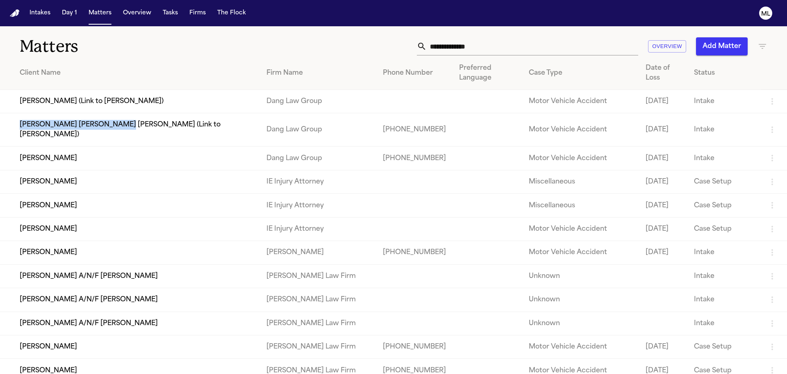
drag, startPoint x: 10, startPoint y: 125, endPoint x: 110, endPoint y: 130, distance: 99.8
click at [110, 130] on td "[PERSON_NAME] [PERSON_NAME] [PERSON_NAME] (Link to [PERSON_NAME])" at bounding box center [130, 129] width 260 height 33
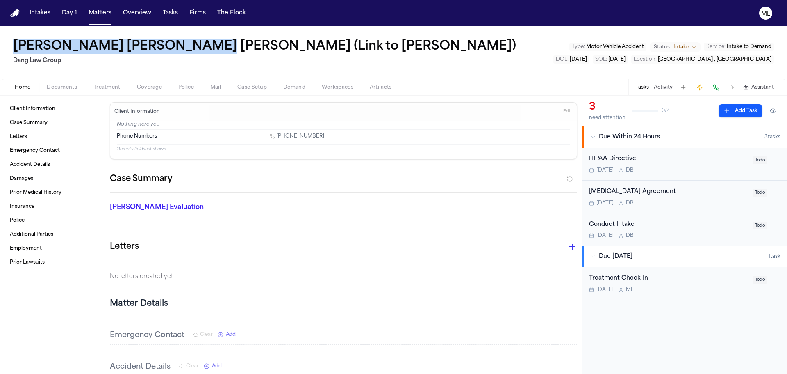
drag, startPoint x: 13, startPoint y: 43, endPoint x: 184, endPoint y: 47, distance: 171.1
click at [184, 47] on div "[PERSON_NAME] [PERSON_NAME] [PERSON_NAME] (Link to [PERSON_NAME]) Dang Law Grou…" at bounding box center [393, 52] width 787 height 52
copy h1 "[PERSON_NAME] [PERSON_NAME] [PERSON_NAME]"
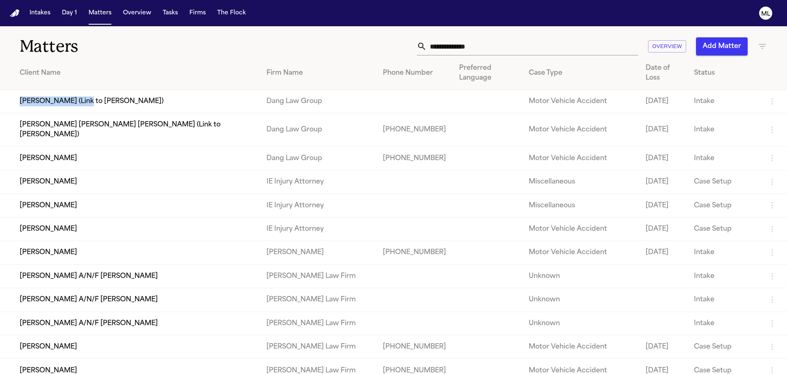
drag, startPoint x: 18, startPoint y: 101, endPoint x: 87, endPoint y: 103, distance: 68.9
click at [87, 103] on td "[PERSON_NAME] (Link to [PERSON_NAME])" at bounding box center [130, 101] width 260 height 23
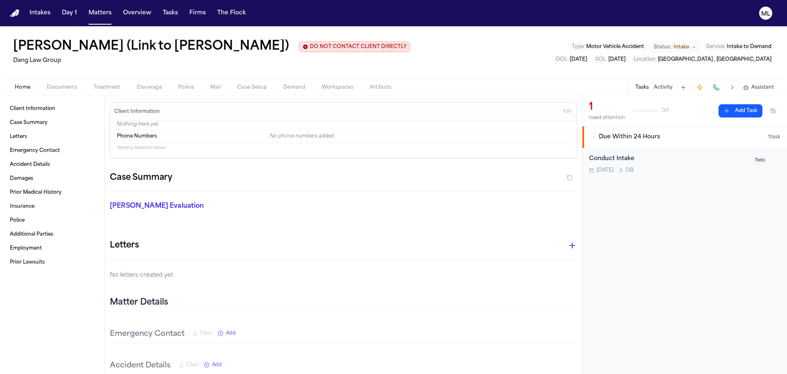
click at [682, 164] on div "Conduct Intake [DATE] D B" at bounding box center [668, 163] width 159 height 19
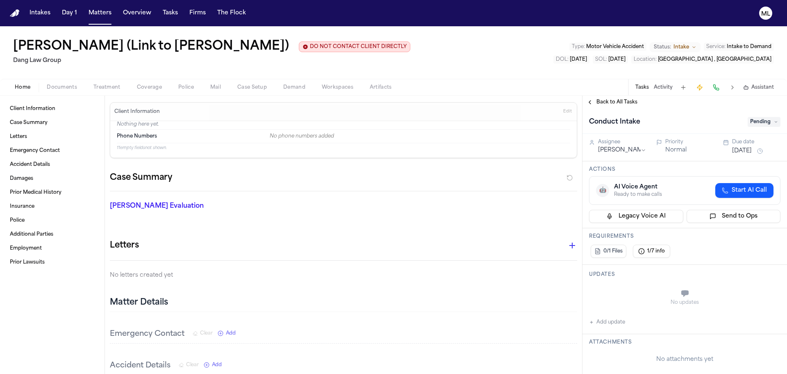
click at [767, 125] on span "Pending" at bounding box center [764, 122] width 33 height 10
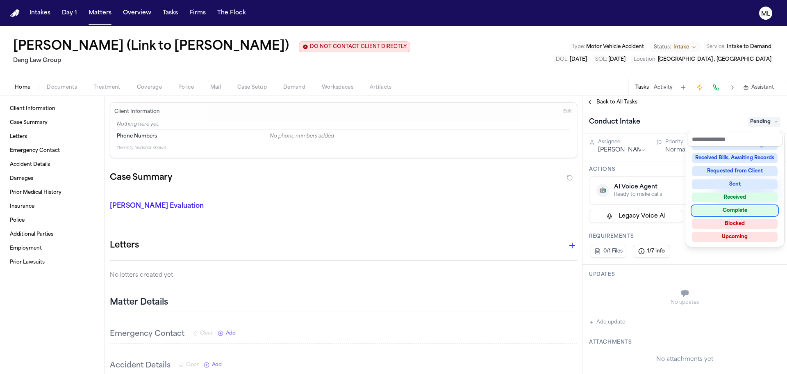
click at [733, 212] on div "Complete" at bounding box center [735, 210] width 86 height 10
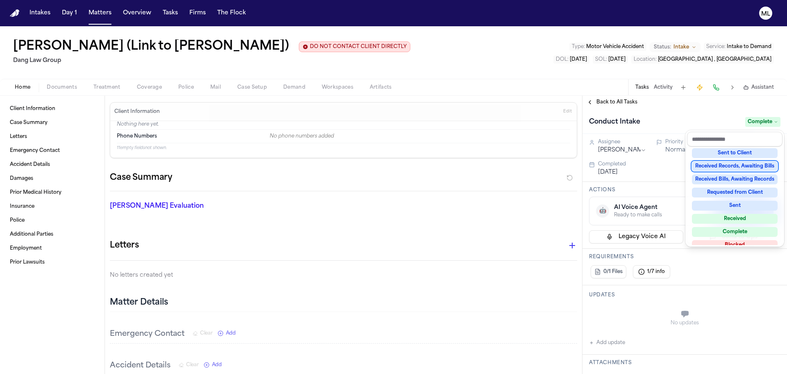
click at [603, 100] on div "Back to All Tasks Conduct Intake Complete Assignee [PERSON_NAME] Priority Norma…" at bounding box center [685, 235] width 205 height 278
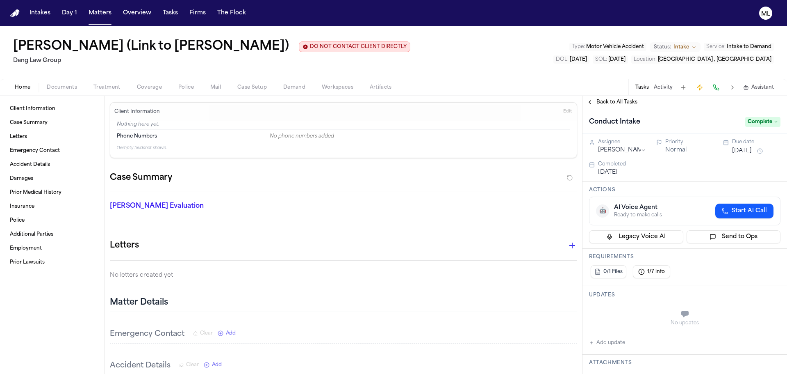
click at [603, 100] on span "Back to All Tasks" at bounding box center [617, 102] width 41 height 7
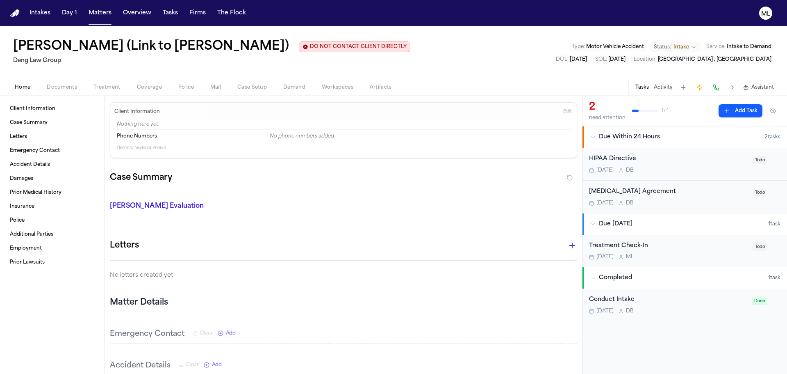
click at [708, 162] on div "HIPAA Directive" at bounding box center [668, 158] width 159 height 9
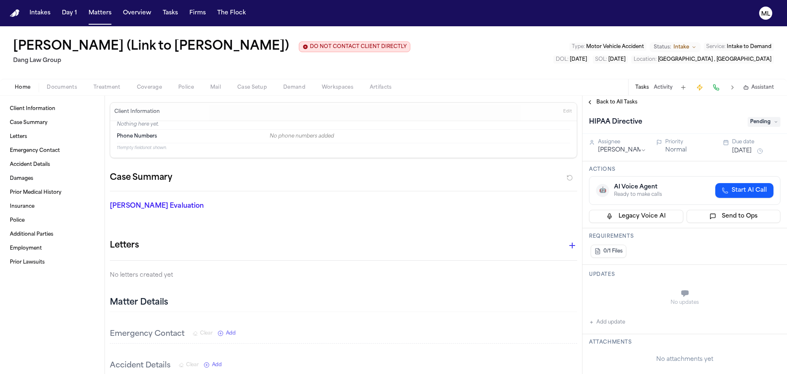
click at [751, 117] on span "Pending" at bounding box center [764, 122] width 33 height 10
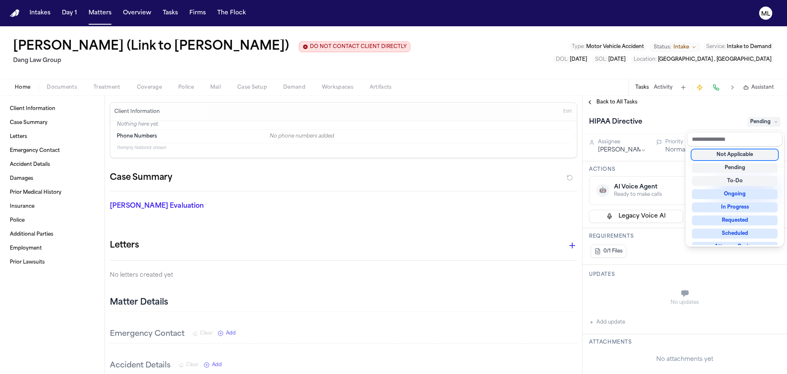
click at [744, 153] on div "Not Applicable" at bounding box center [735, 155] width 86 height 10
click at [609, 104] on div "Back to All Tasks HIPAA Directive Not Applicable Assignee [PERSON_NAME] Priorit…" at bounding box center [685, 235] width 205 height 278
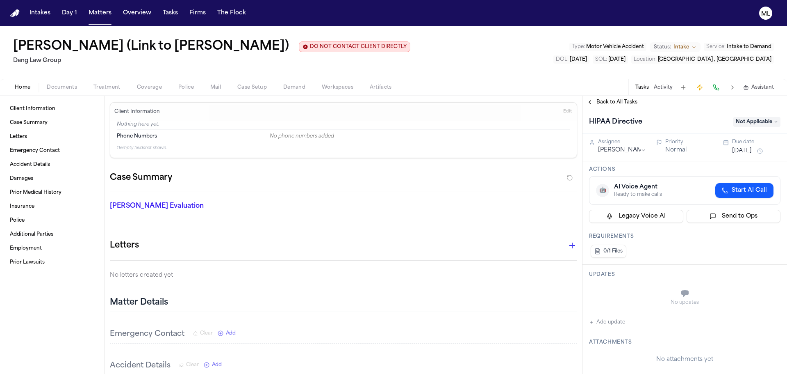
click at [609, 104] on span "Back to All Tasks" at bounding box center [617, 102] width 41 height 7
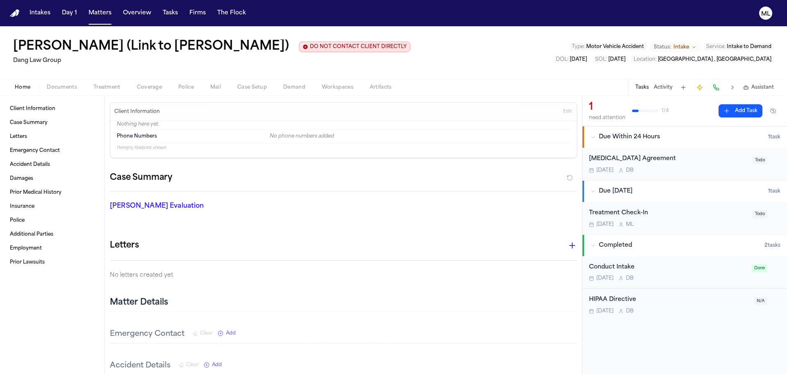
click at [701, 173] on div "[MEDICAL_DATA] Agreement [DATE] D B Todo" at bounding box center [685, 164] width 205 height 32
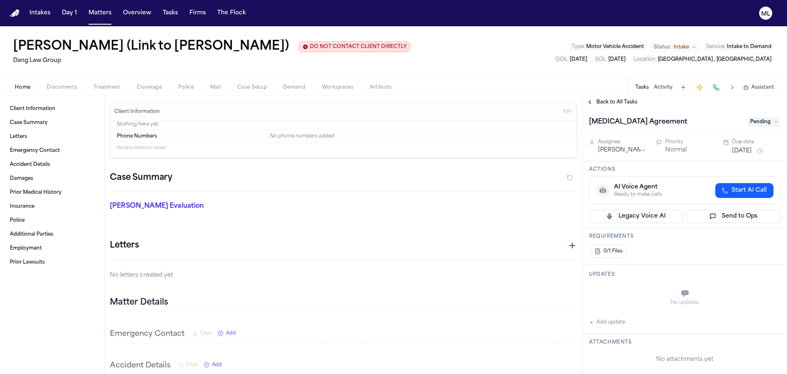
click at [770, 121] on span "Pending" at bounding box center [764, 122] width 33 height 10
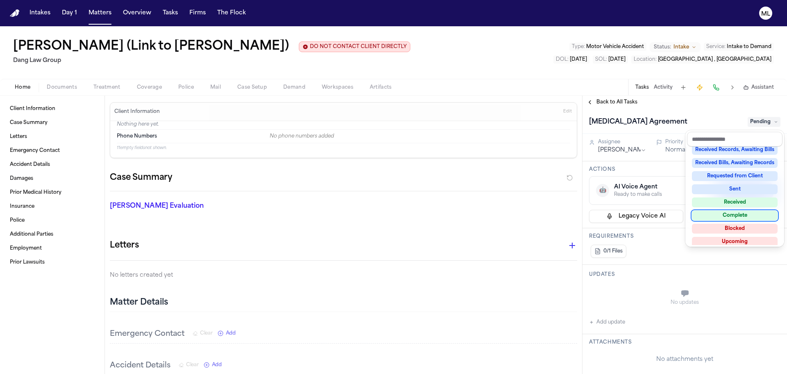
click at [736, 214] on div "Complete" at bounding box center [735, 215] width 86 height 10
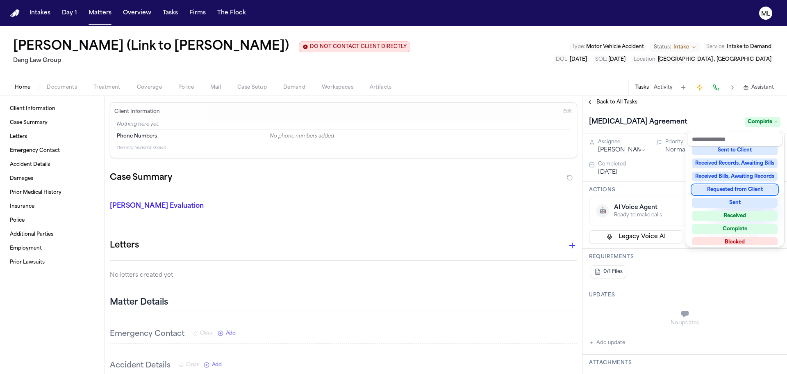
click at [614, 101] on div "Back to All Tasks [MEDICAL_DATA] Agreement Complete Assignee [PERSON_NAME] Prio…" at bounding box center [685, 235] width 205 height 278
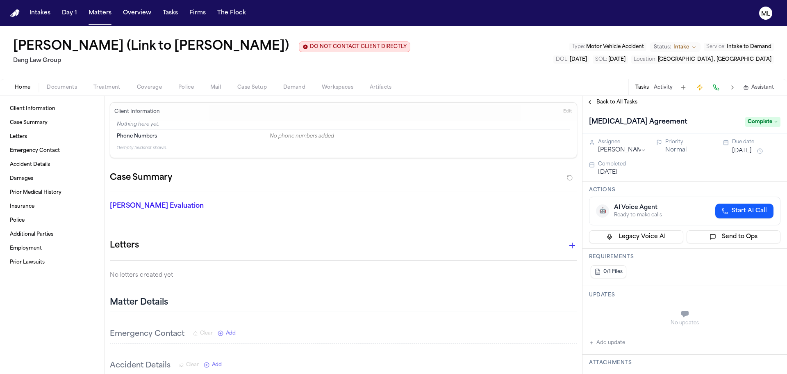
click at [614, 101] on span "Back to All Tasks" at bounding box center [617, 102] width 41 height 7
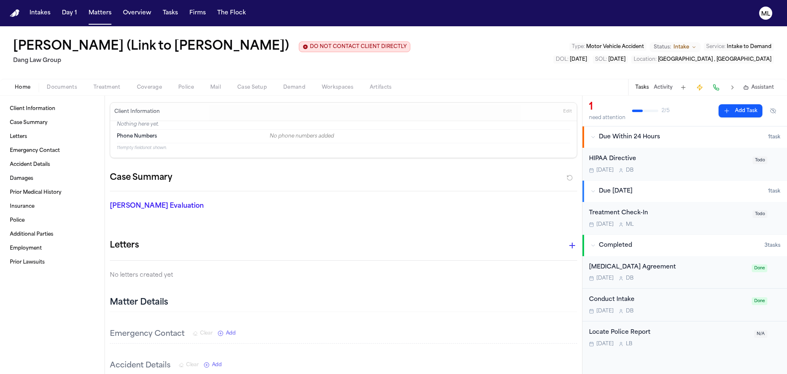
click at [710, 164] on div "HIPAA Directive [DATE] D B" at bounding box center [668, 163] width 159 height 19
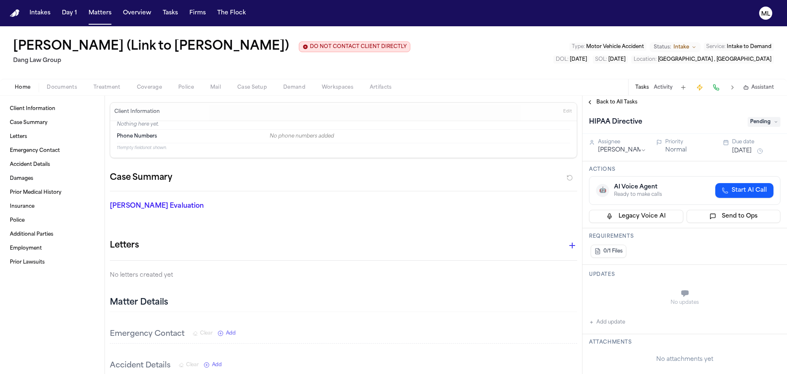
click at [766, 123] on span "Pending" at bounding box center [764, 122] width 33 height 10
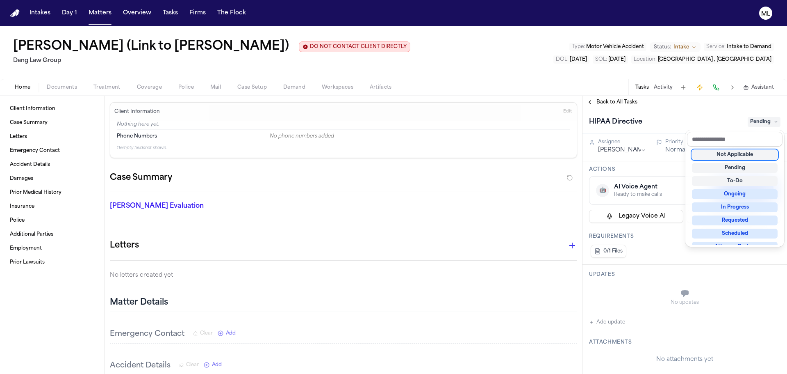
click at [741, 156] on div "Not Applicable" at bounding box center [735, 155] width 86 height 10
click at [616, 101] on div "Back to All Tasks HIPAA Directive Pending Assignee [PERSON_NAME] Priority Norma…" at bounding box center [685, 235] width 205 height 278
click at [616, 101] on span "Back to All Tasks" at bounding box center [617, 102] width 41 height 7
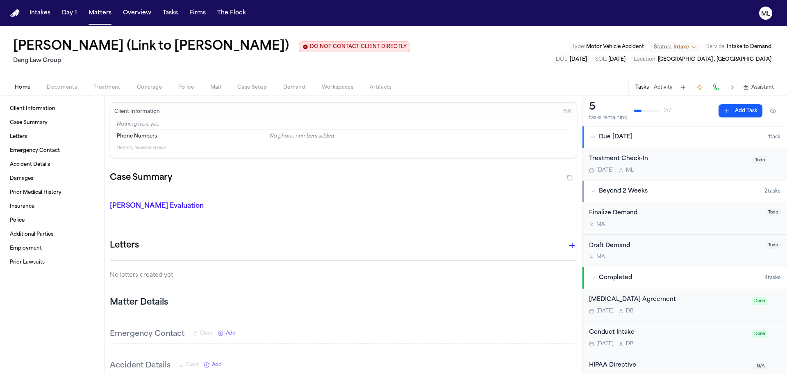
click at [702, 173] on div "Treatment Check-In [DATE] M L Todo" at bounding box center [685, 164] width 205 height 32
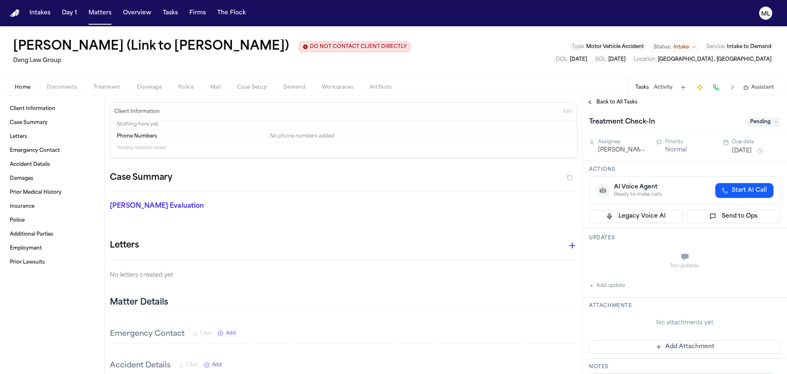
click at [740, 150] on button "[DATE]" at bounding box center [743, 151] width 20 height 8
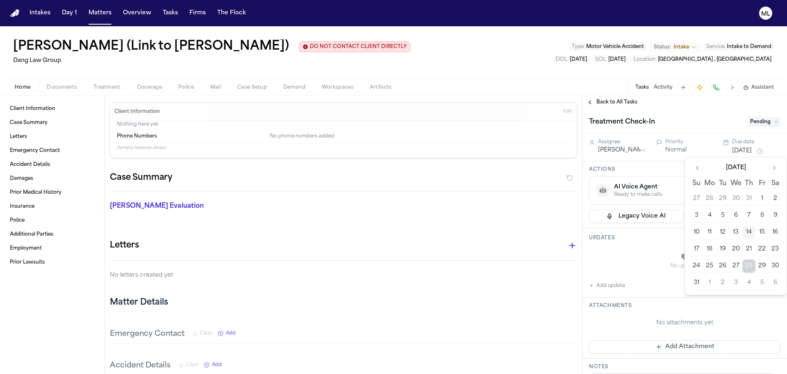
click at [751, 231] on button "14" at bounding box center [749, 232] width 13 height 13
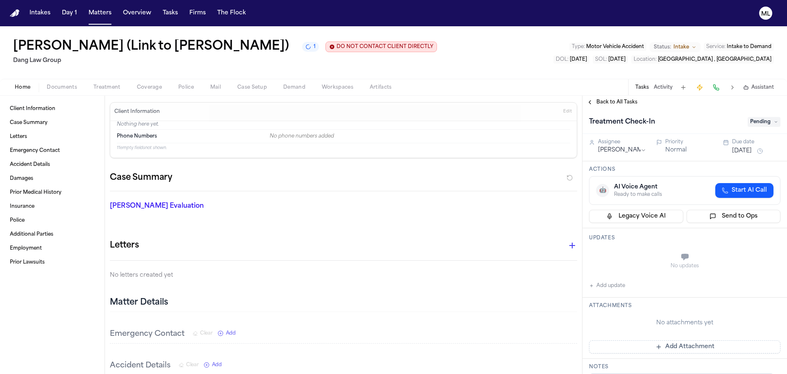
click at [601, 99] on span "Back to All Tasks" at bounding box center [617, 102] width 41 height 7
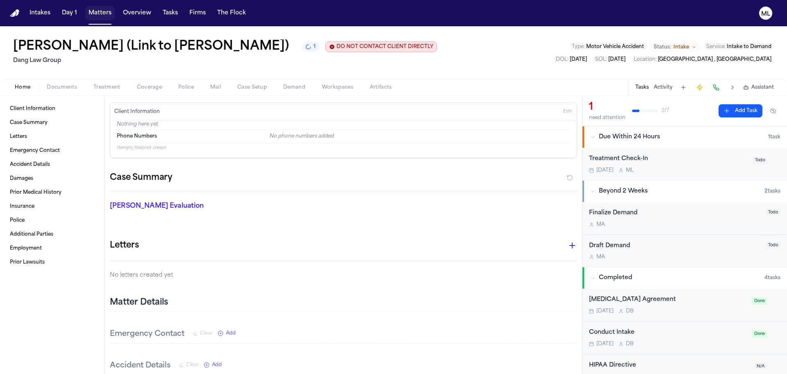
click at [92, 11] on button "Matters" at bounding box center [100, 13] width 30 height 15
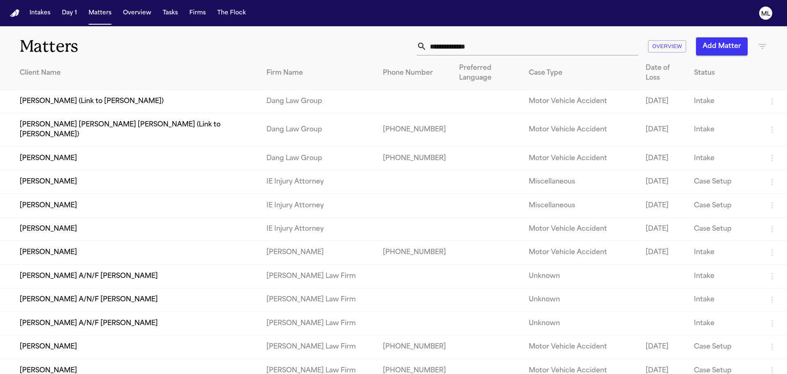
click at [98, 116] on td "[PERSON_NAME] [PERSON_NAME] [PERSON_NAME] (Link to [PERSON_NAME])" at bounding box center [130, 129] width 260 height 33
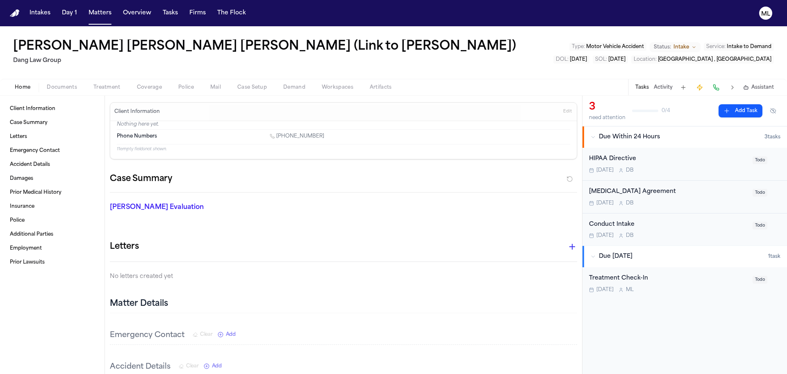
click at [673, 163] on div "HIPAA Directive" at bounding box center [668, 158] width 159 height 9
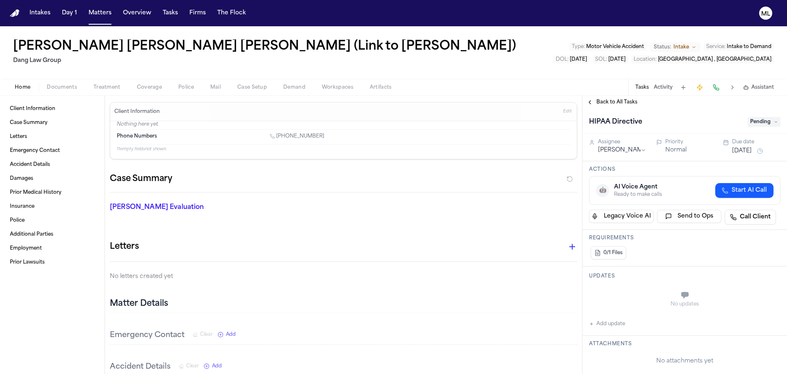
click at [753, 124] on span "Pending" at bounding box center [764, 122] width 33 height 10
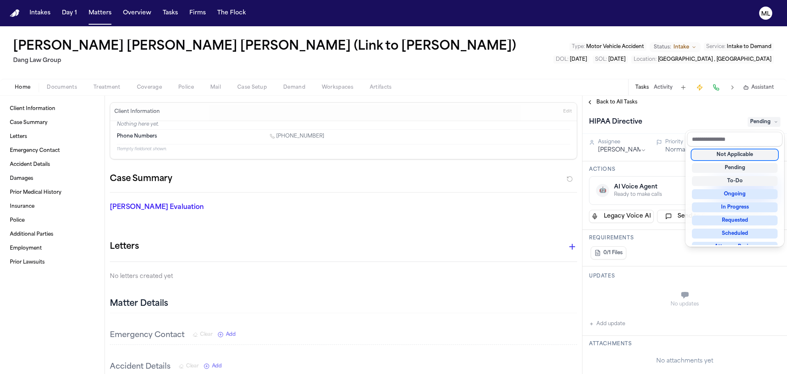
click at [741, 155] on div "Not Applicable" at bounding box center [735, 155] width 86 height 10
click at [618, 97] on div "Back to All Tasks HIPAA Directive Not Applicable Assignee [PERSON_NAME] Priorit…" at bounding box center [685, 235] width 205 height 278
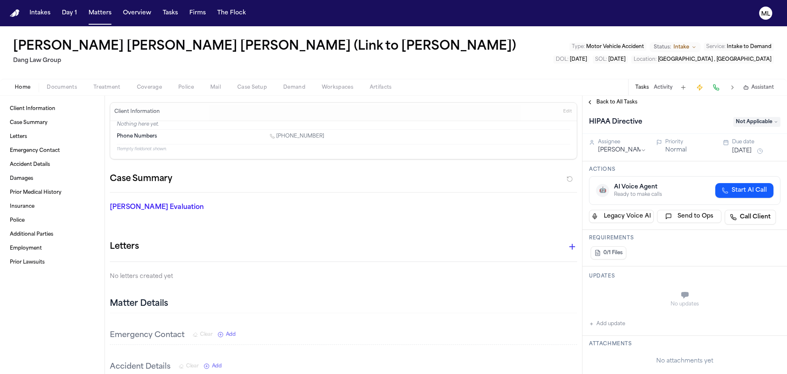
click at [616, 99] on span "Back to All Tasks" at bounding box center [617, 102] width 41 height 7
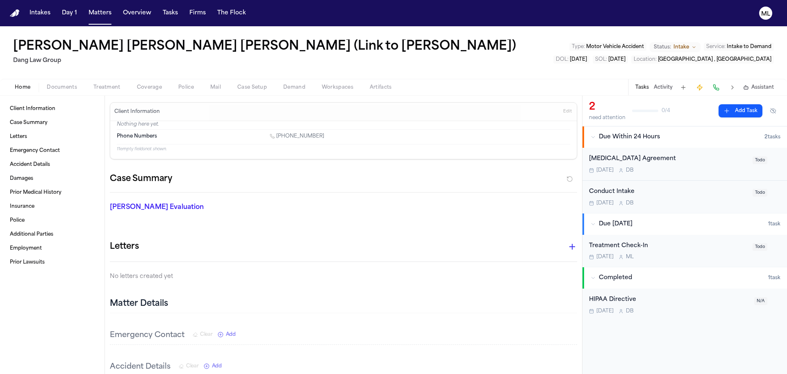
click at [701, 169] on div "[DATE] D B" at bounding box center [668, 170] width 159 height 7
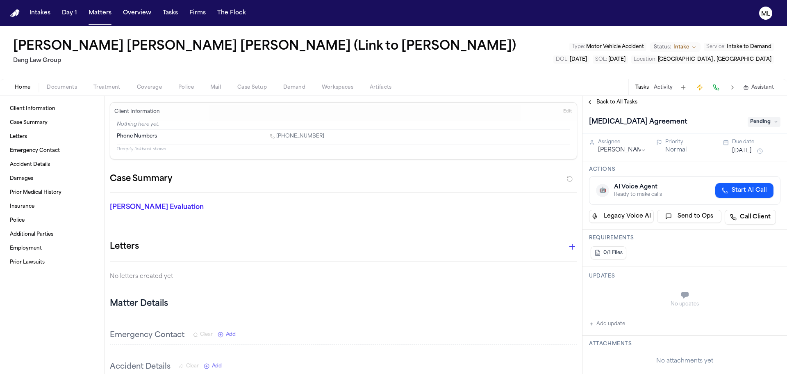
click at [759, 113] on div "[MEDICAL_DATA] Agreement Pending" at bounding box center [685, 121] width 205 height 25
click at [759, 123] on span "Pending" at bounding box center [764, 122] width 33 height 10
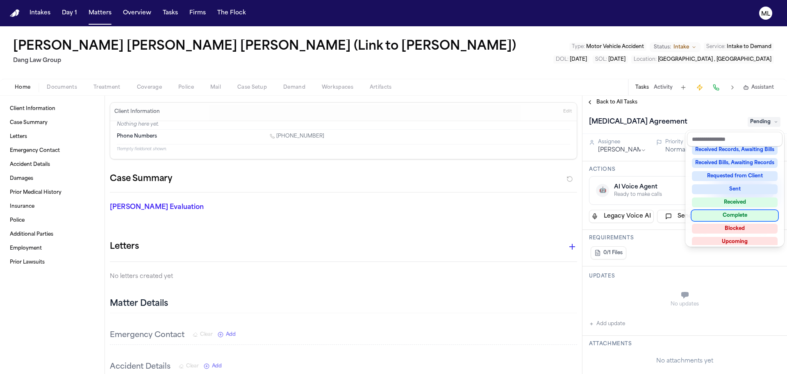
click at [747, 211] on div "Complete" at bounding box center [735, 215] width 86 height 10
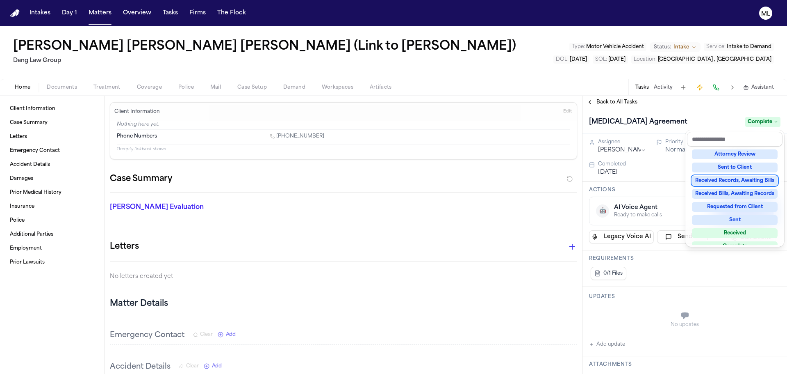
click at [626, 105] on div "Back to All Tasks [MEDICAL_DATA] Agreement Complete Assignee [PERSON_NAME] Prio…" at bounding box center [685, 235] width 205 height 278
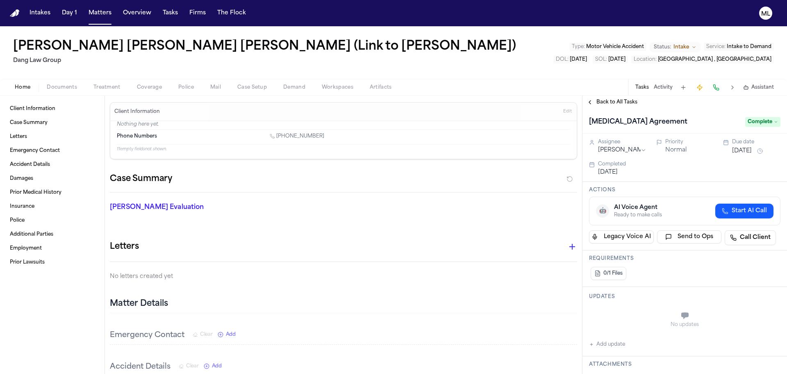
click at [625, 101] on span "Back to All Tasks" at bounding box center [617, 102] width 41 height 7
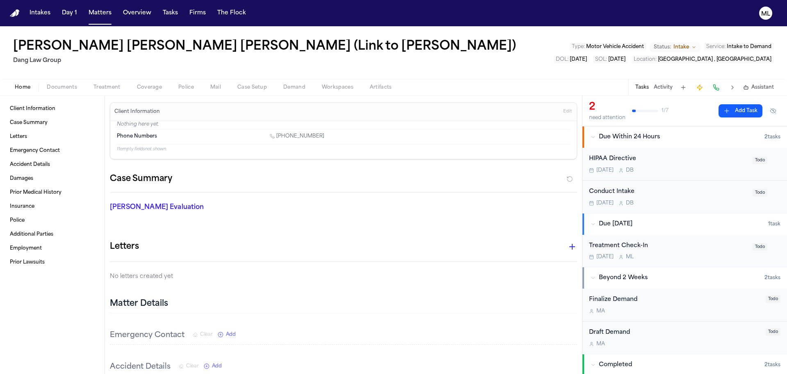
click at [700, 173] on div "HIPAA Directive [DATE] D B Todo" at bounding box center [685, 164] width 205 height 33
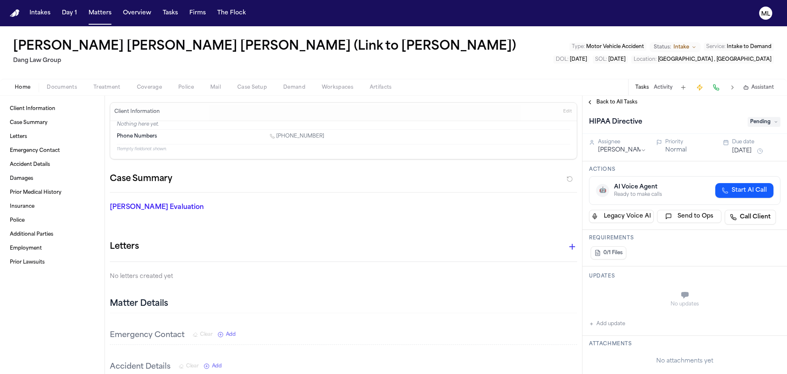
click at [766, 121] on span "Pending" at bounding box center [764, 122] width 33 height 10
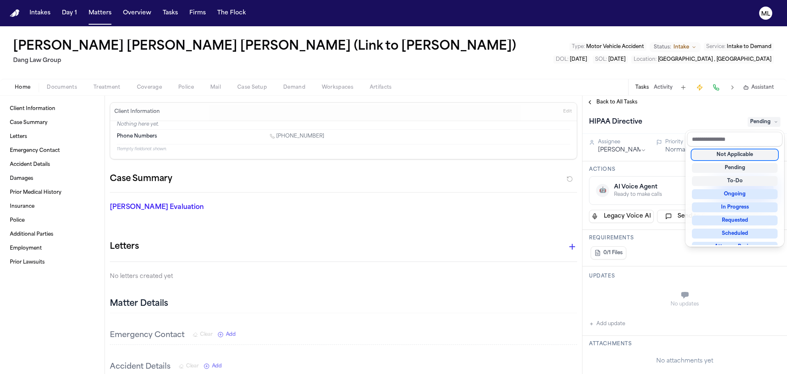
click at [599, 101] on div "Back to All Tasks HIPAA Directive Pending Assignee Denise Biggs Priority Normal…" at bounding box center [685, 235] width 205 height 278
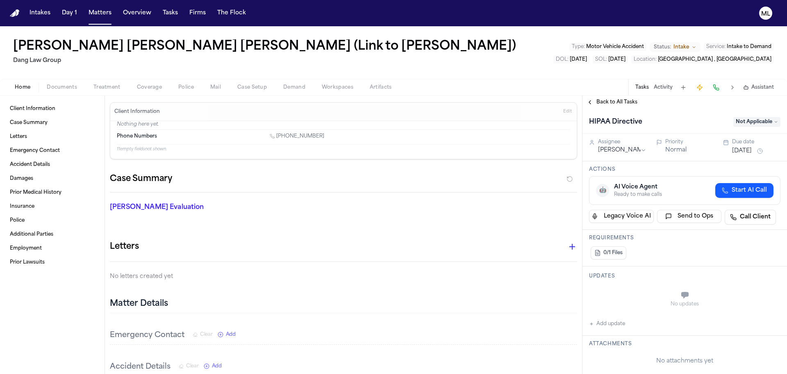
click at [599, 101] on span "Back to All Tasks" at bounding box center [617, 102] width 41 height 7
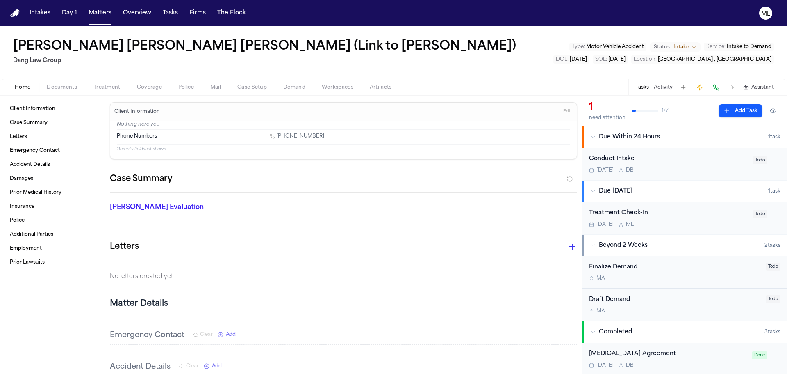
click at [724, 174] on div "Conduct Intake [DATE] D B Todo" at bounding box center [685, 164] width 205 height 32
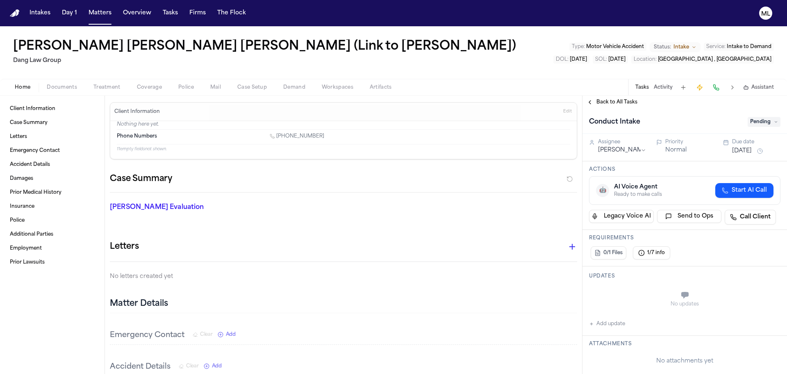
click at [762, 124] on span "Pending" at bounding box center [764, 122] width 33 height 10
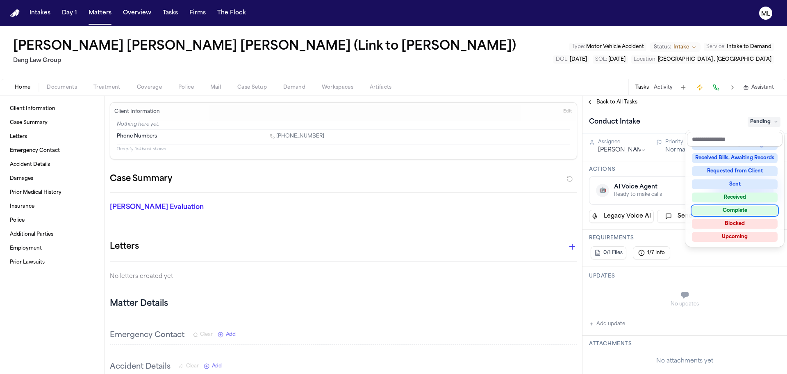
click at [733, 208] on div "Complete" at bounding box center [735, 210] width 86 height 10
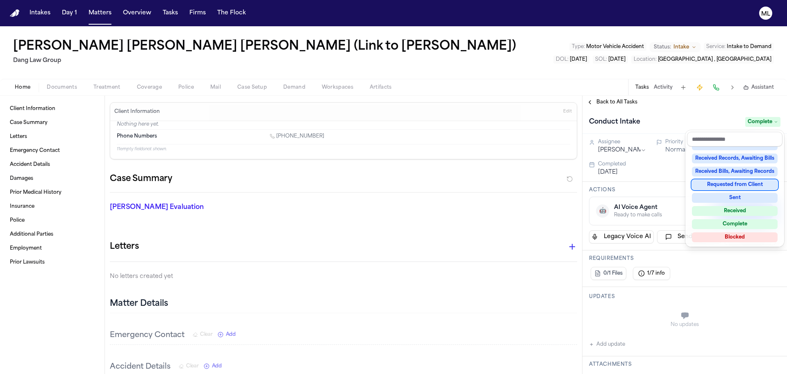
click at [625, 105] on div "Back to All Tasks Conduct Intake Complete Assignee Denise Biggs Priority Normal…" at bounding box center [685, 235] width 205 height 278
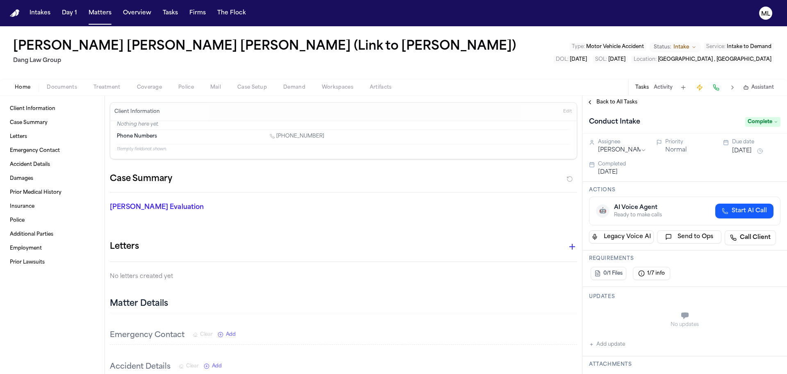
click at [624, 105] on span "Back to All Tasks" at bounding box center [617, 102] width 41 height 7
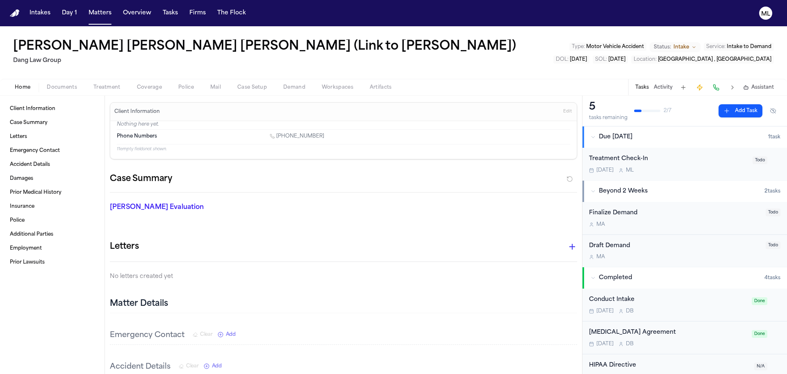
click at [713, 180] on button "Beyond 2 Weeks 2 task s" at bounding box center [685, 190] width 205 height 21
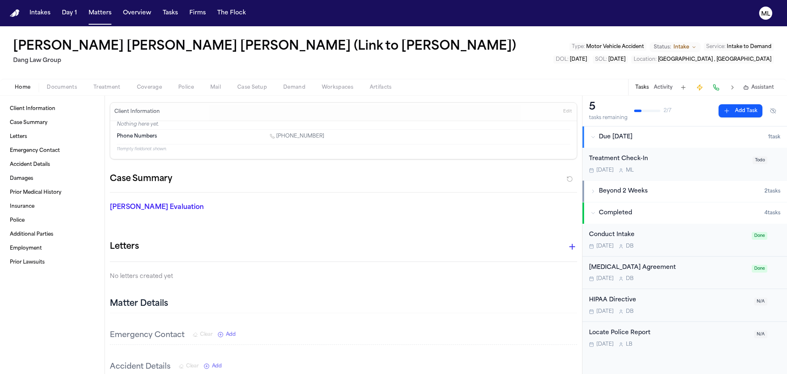
click at [709, 163] on div "Treatment Check-In" at bounding box center [668, 158] width 159 height 9
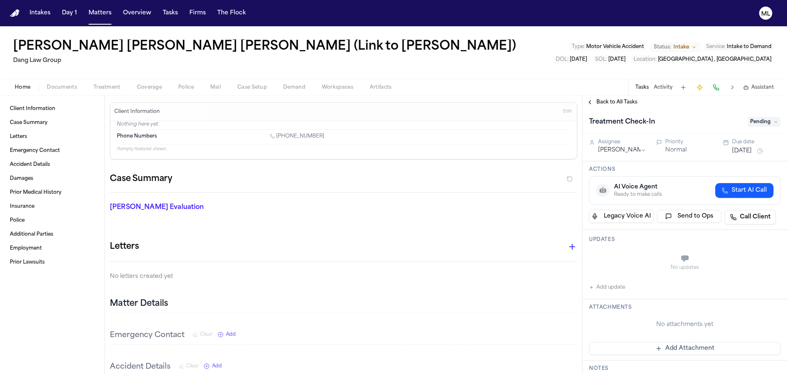
click at [748, 146] on div "Due date Aug 28, 2025" at bounding box center [757, 147] width 48 height 17
click at [745, 151] on button "[DATE]" at bounding box center [743, 151] width 20 height 8
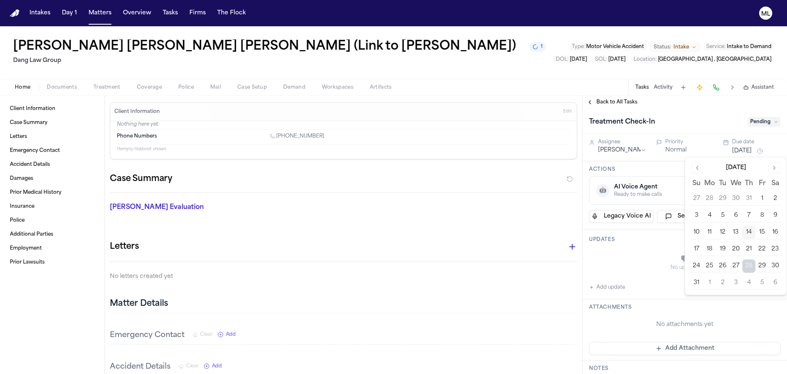
click at [759, 233] on button "15" at bounding box center [762, 232] width 13 height 13
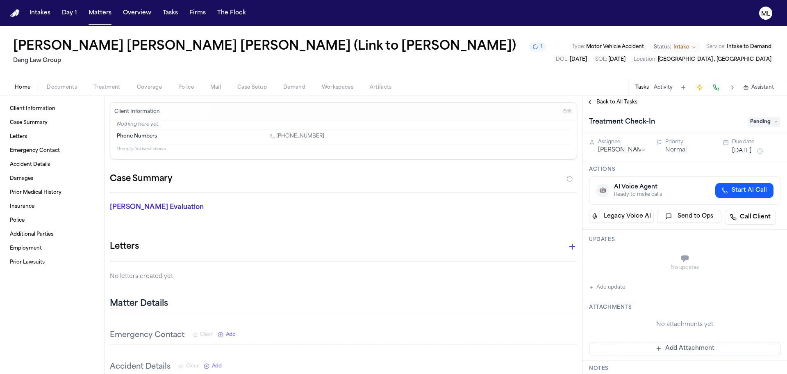
click at [606, 107] on div "Back to All Tasks" at bounding box center [685, 102] width 205 height 13
click at [606, 106] on div "Back to All Tasks" at bounding box center [685, 102] width 205 height 13
click at [607, 103] on span "Back to All Tasks" at bounding box center [617, 102] width 41 height 7
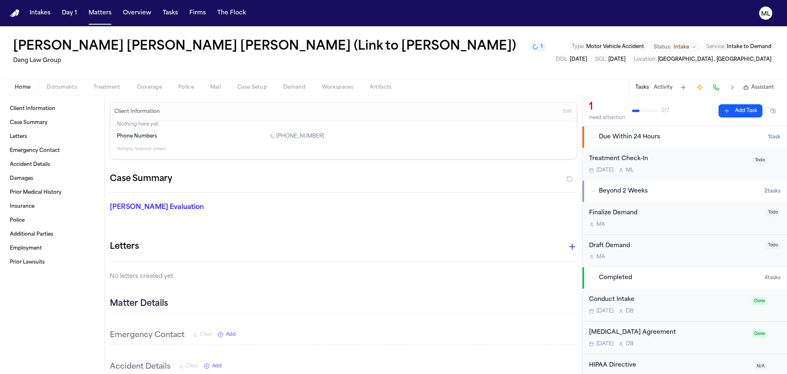
click at [684, 167] on div "Tomorrow M L" at bounding box center [668, 170] width 159 height 7
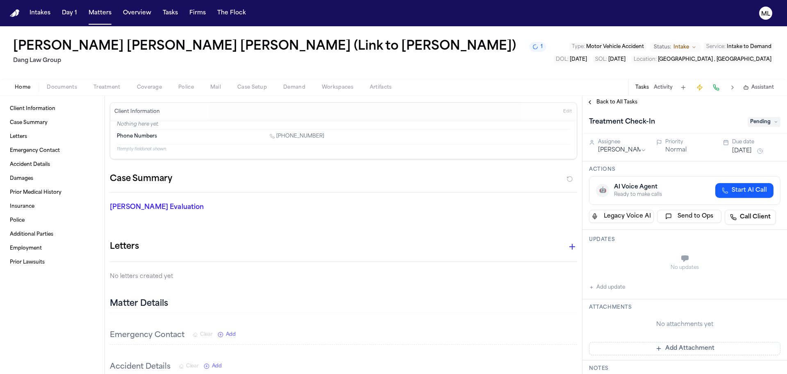
click at [607, 91] on div "Home Documents Treatment Coverage Police Mail Case Setup Demand Workspaces Arti…" at bounding box center [393, 87] width 787 height 16
click at [607, 99] on span "Back to All Tasks" at bounding box center [617, 102] width 41 height 7
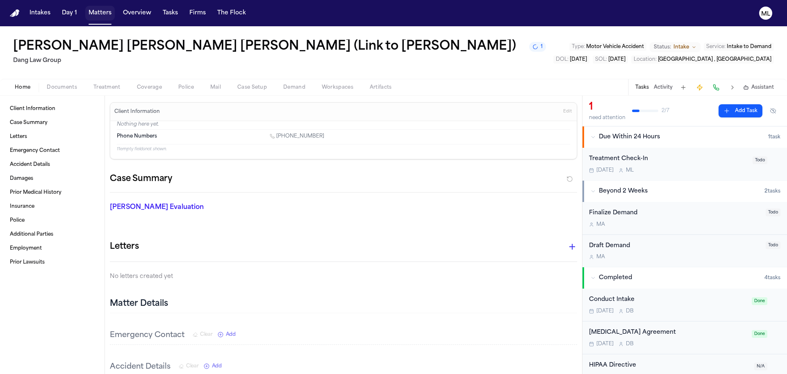
click at [107, 14] on button "Matters" at bounding box center [100, 13] width 30 height 15
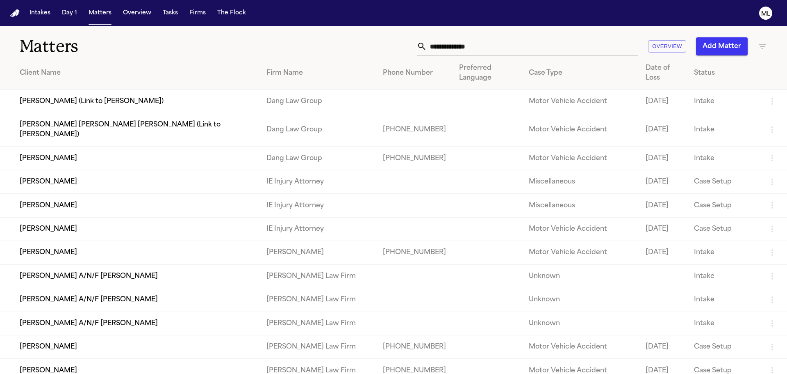
click at [103, 106] on td "[PERSON_NAME] (Link to [PERSON_NAME])" at bounding box center [130, 101] width 260 height 23
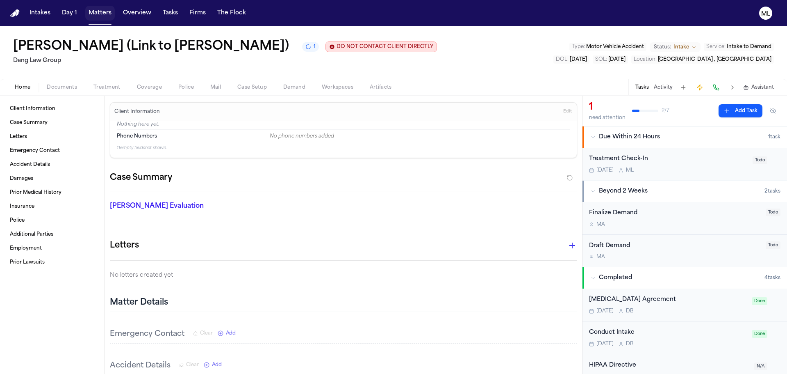
click at [96, 12] on button "Matters" at bounding box center [100, 13] width 30 height 15
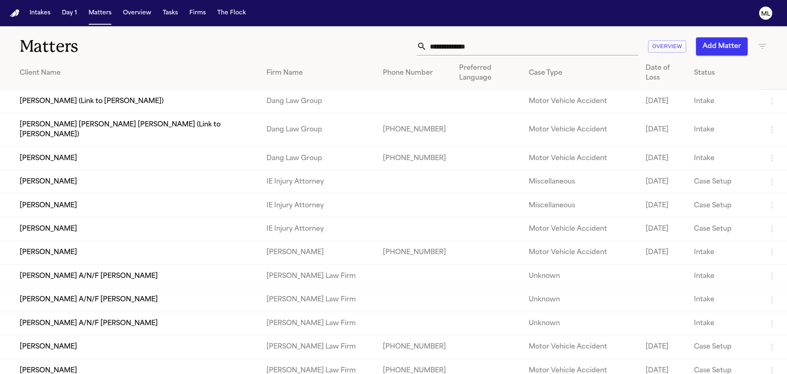
click at [88, 151] on td "[PERSON_NAME]" at bounding box center [130, 157] width 260 height 23
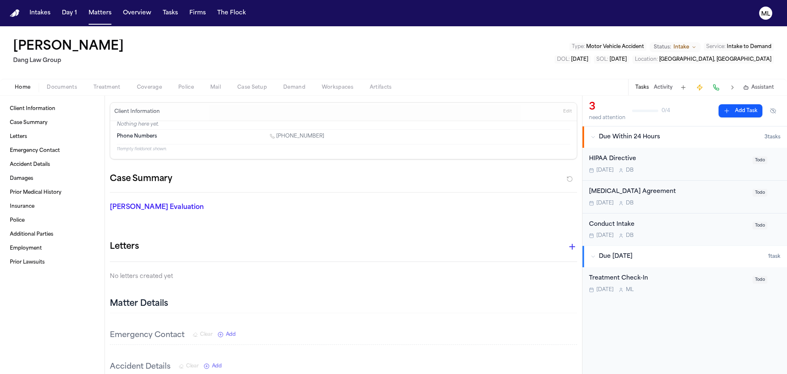
click at [708, 162] on div "HIPAA Directive" at bounding box center [668, 158] width 159 height 9
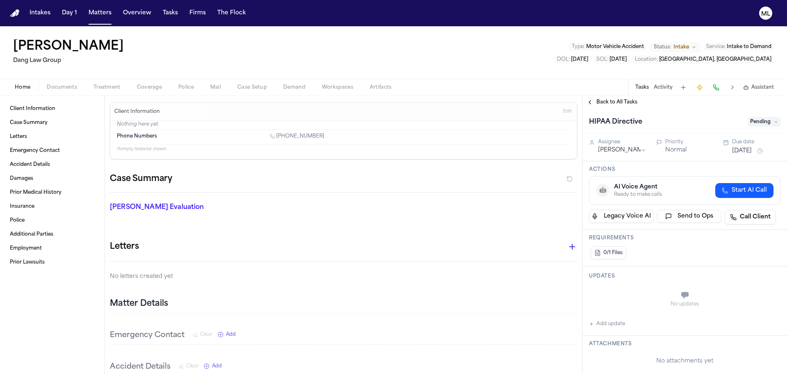
click at [764, 119] on span "Pending" at bounding box center [764, 122] width 33 height 10
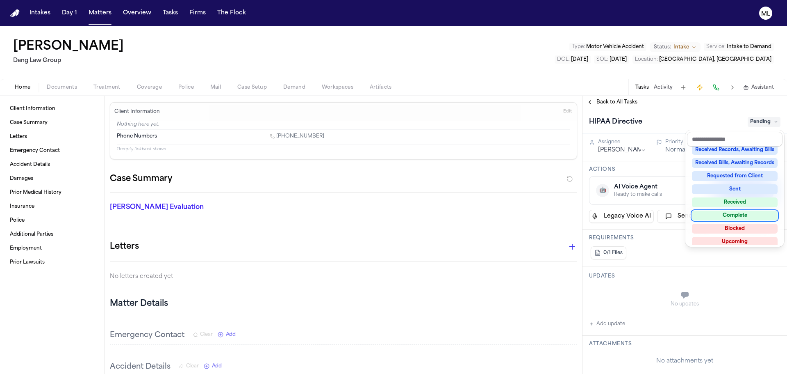
click at [747, 219] on div "Complete" at bounding box center [735, 215] width 86 height 10
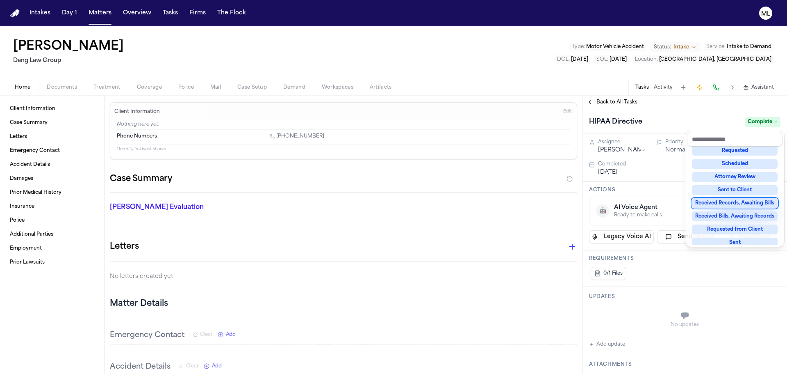
click at [608, 98] on div "Back to All Tasks HIPAA Directive Complete Assignee Denise Biggs Priority Norma…" at bounding box center [685, 235] width 205 height 278
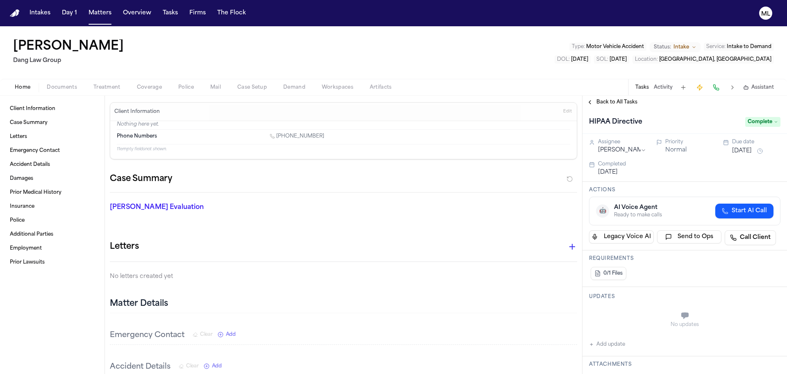
click at [607, 103] on span "Back to All Tasks" at bounding box center [617, 102] width 41 height 7
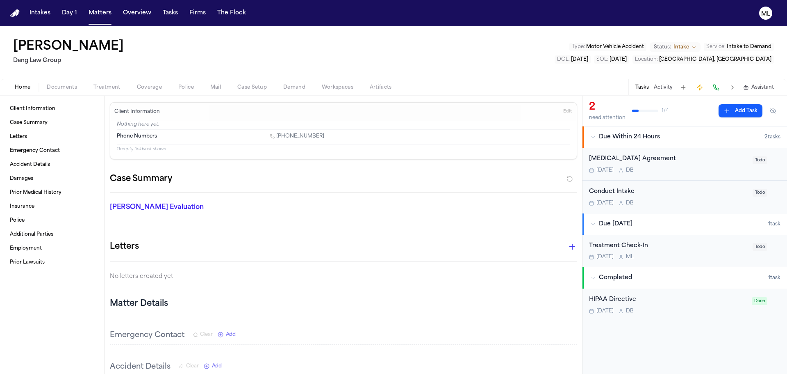
click at [680, 160] on div "[MEDICAL_DATA] Agreement" at bounding box center [668, 158] width 159 height 9
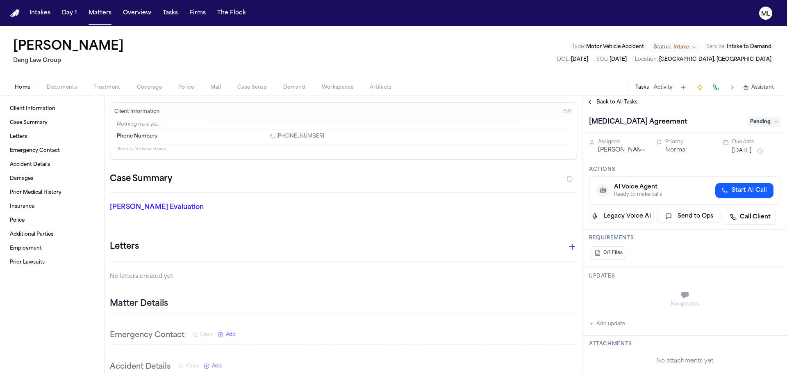
click at [761, 121] on span "Pending" at bounding box center [764, 122] width 33 height 10
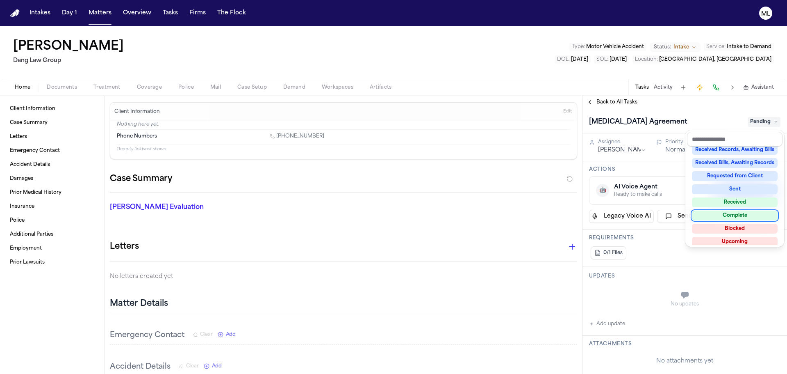
click at [740, 213] on div "Complete" at bounding box center [735, 215] width 86 height 10
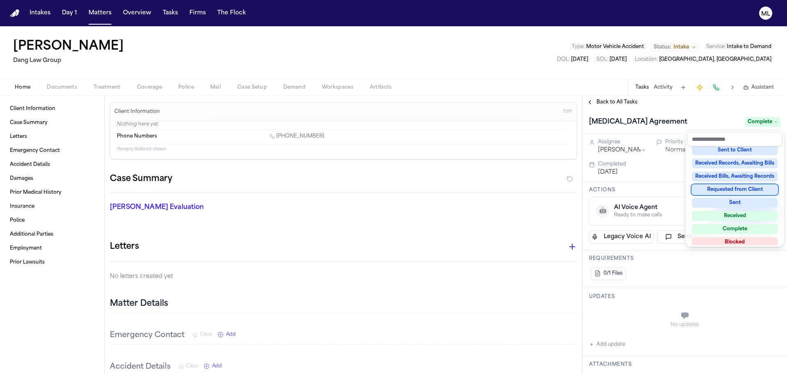
click at [602, 103] on div "Back to All Tasks [MEDICAL_DATA] Agreement Complete Assignee [PERSON_NAME] Prio…" at bounding box center [685, 235] width 205 height 278
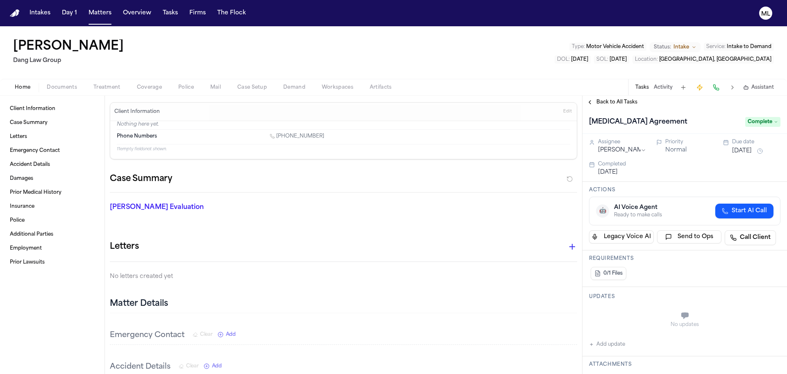
click at [602, 103] on span "Back to All Tasks" at bounding box center [617, 102] width 41 height 7
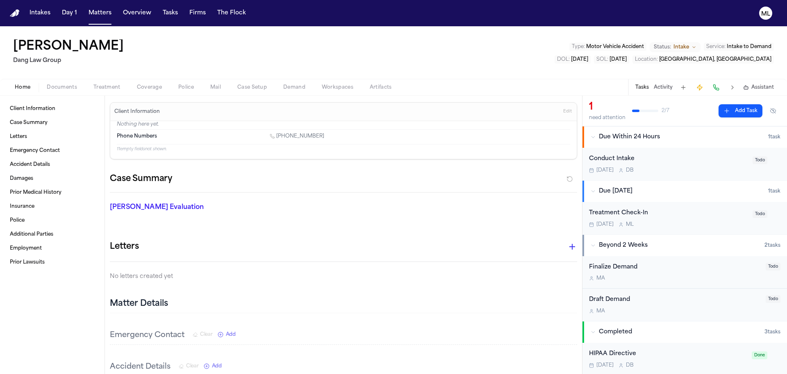
click at [693, 163] on div "Conduct Intake" at bounding box center [668, 158] width 159 height 9
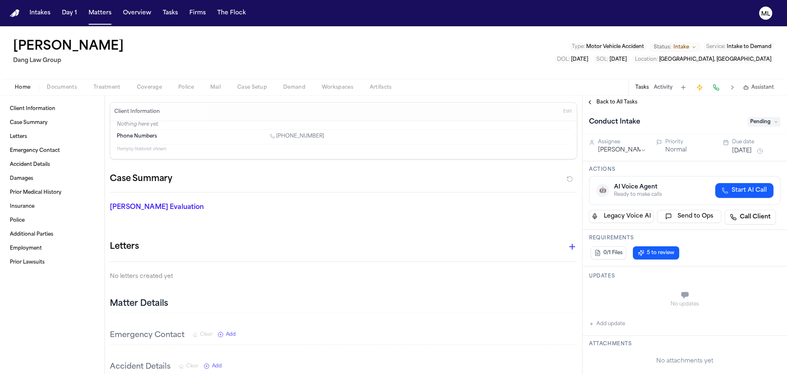
click at [760, 122] on span "Pending" at bounding box center [764, 122] width 33 height 10
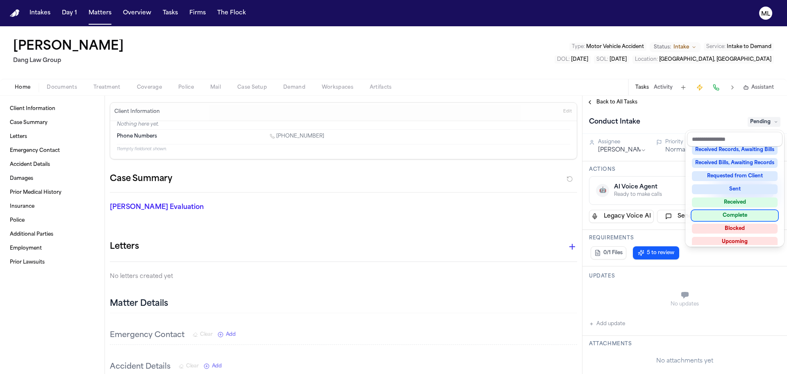
click at [753, 211] on div "Complete" at bounding box center [735, 215] width 86 height 10
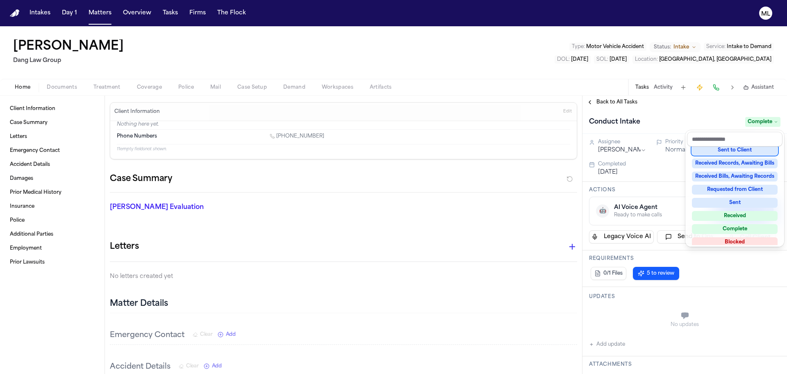
scroll to position [108, 0]
click at [617, 102] on div "Back to All Tasks Conduct Intake Complete Assignee Denise Biggs Priority Normal…" at bounding box center [685, 235] width 205 height 278
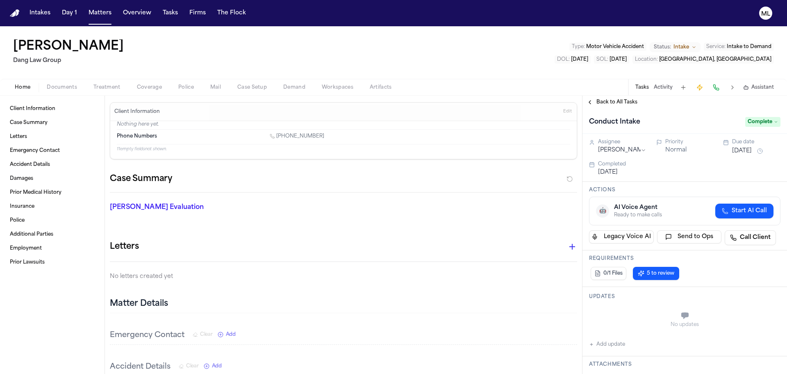
click at [617, 102] on span "Back to All Tasks" at bounding box center [617, 102] width 41 height 7
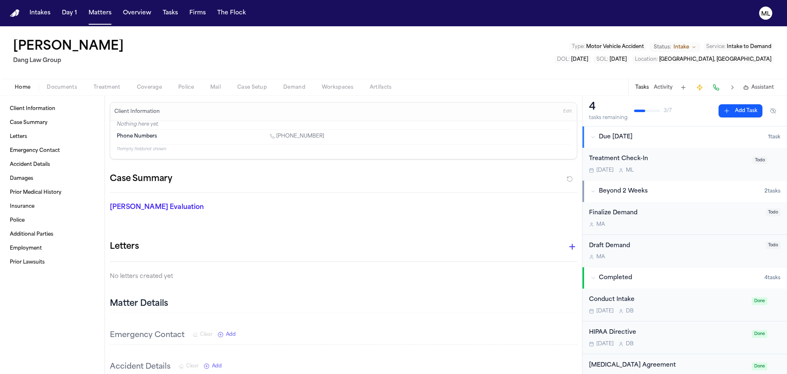
click at [720, 173] on div "Aug 28 M L" at bounding box center [668, 170] width 159 height 7
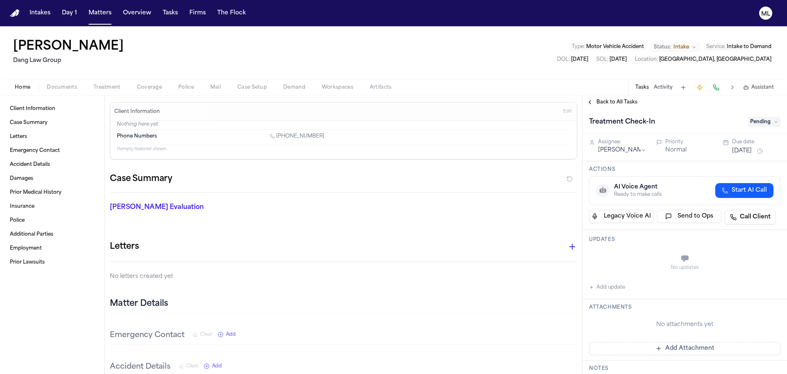
click at [752, 151] on button "[DATE]" at bounding box center [743, 151] width 20 height 8
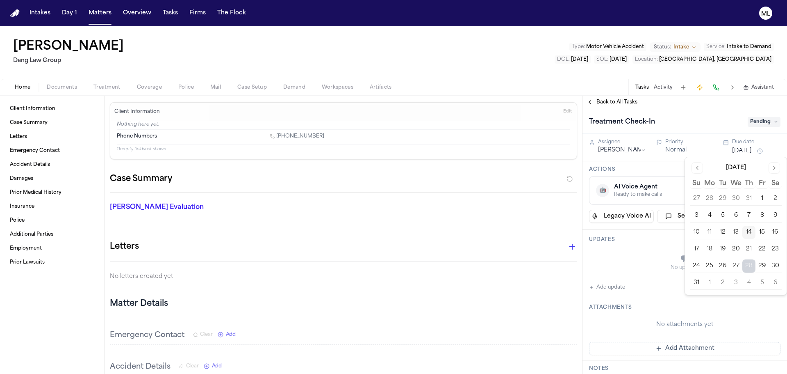
click at [764, 234] on button "15" at bounding box center [762, 232] width 13 height 13
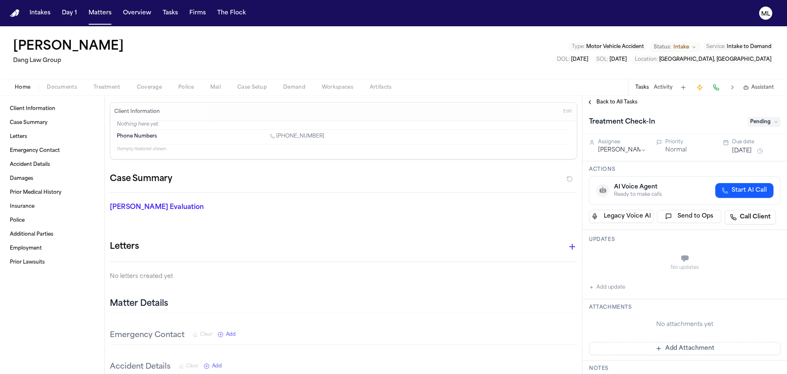
click at [613, 99] on span "Back to All Tasks" at bounding box center [617, 102] width 41 height 7
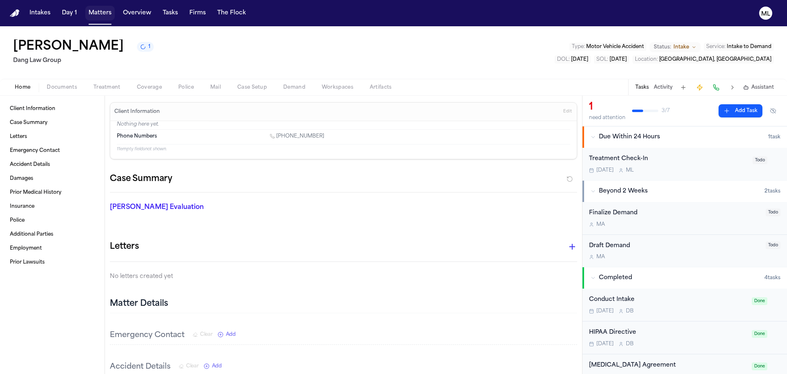
click at [102, 18] on button "Matters" at bounding box center [100, 13] width 30 height 15
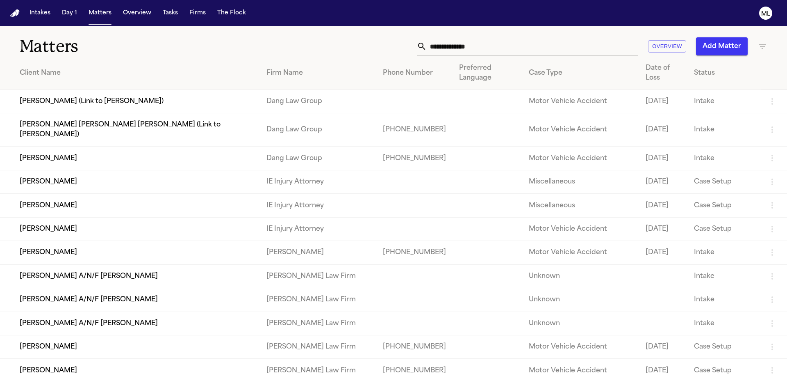
click at [486, 47] on input "text" at bounding box center [533, 46] width 212 height 18
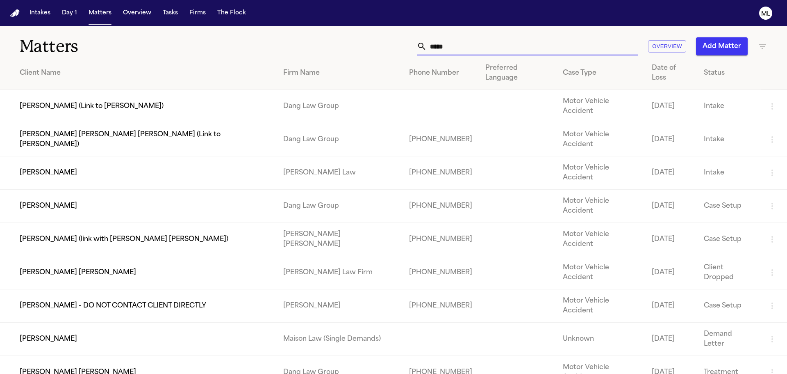
type input "*****"
click at [211, 189] on td "[PERSON_NAME]" at bounding box center [138, 205] width 277 height 33
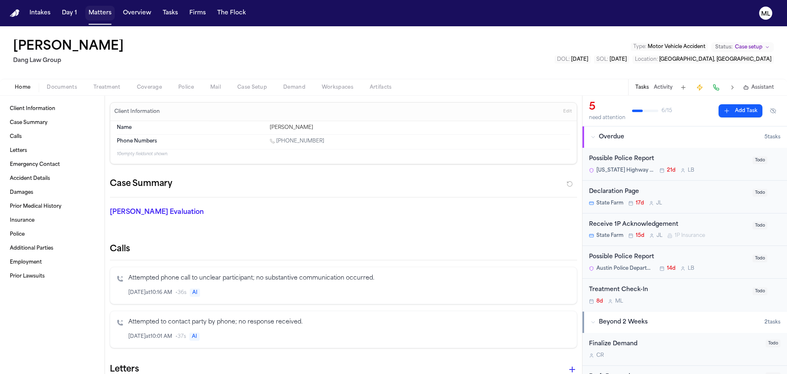
click at [101, 14] on button "Matters" at bounding box center [100, 13] width 30 height 15
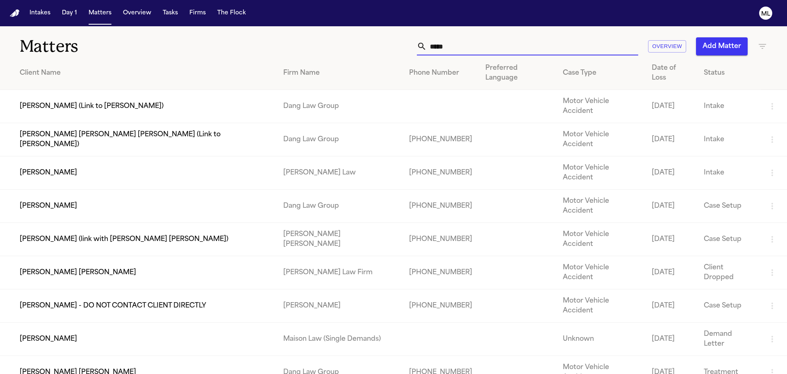
drag, startPoint x: 484, startPoint y: 49, endPoint x: 412, endPoint y: 47, distance: 71.8
click at [412, 47] on div "***** Overview Add Matter" at bounding box center [502, 46] width 530 height 18
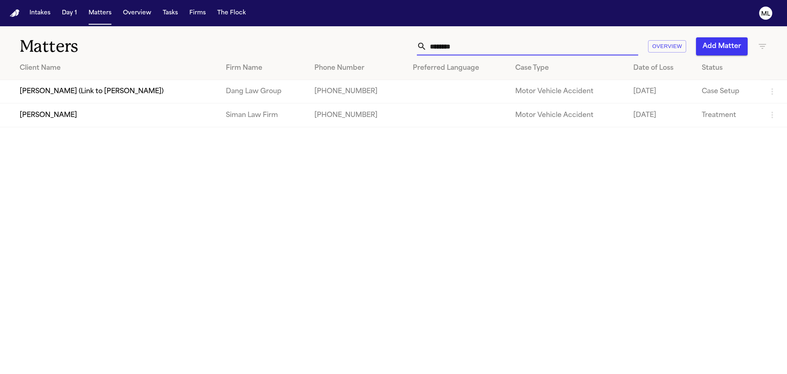
type input "********"
click at [219, 126] on td "[PERSON_NAME]" at bounding box center [109, 114] width 219 height 23
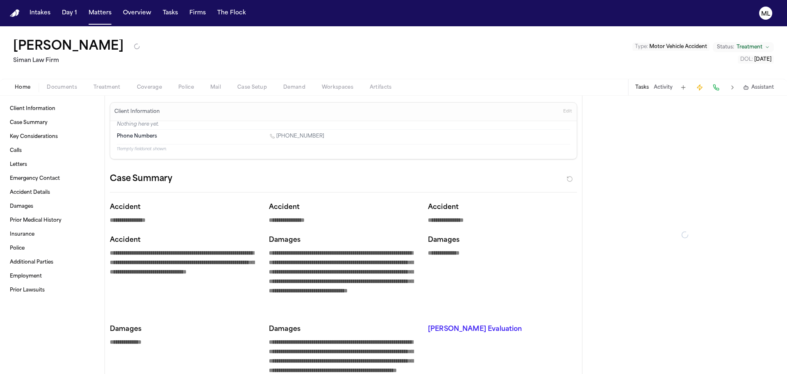
type textarea "*"
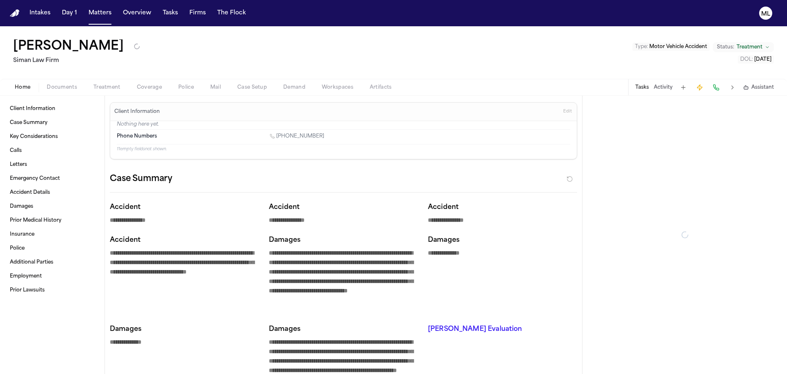
type textarea "*"
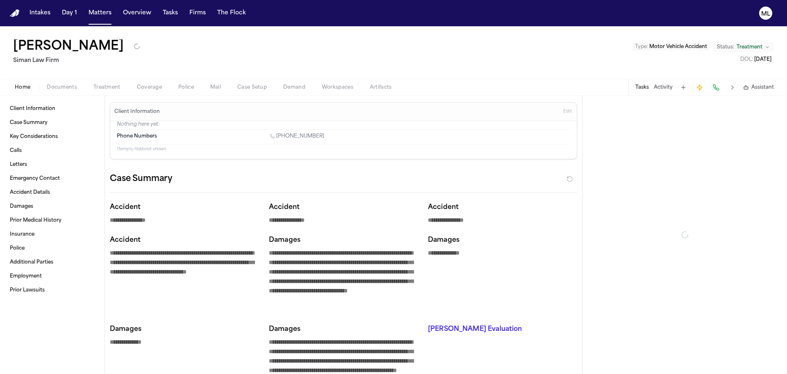
type textarea "*"
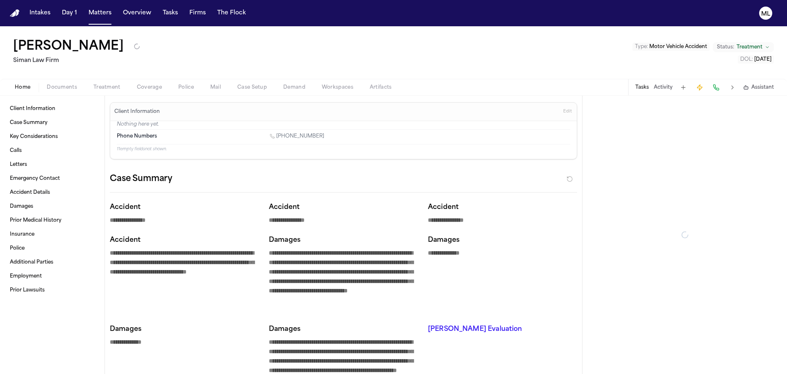
type textarea "*"
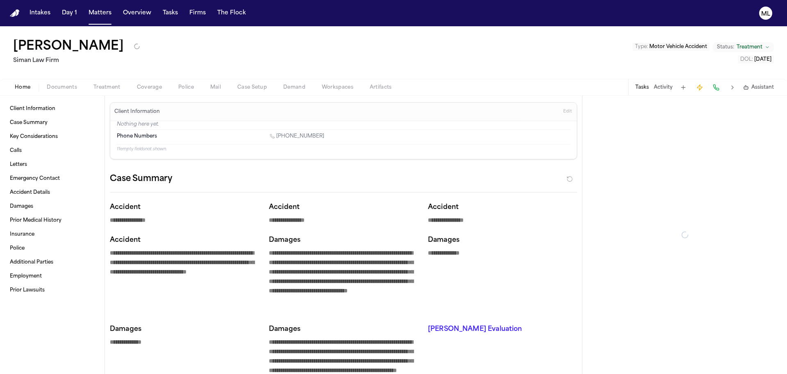
type textarea "*"
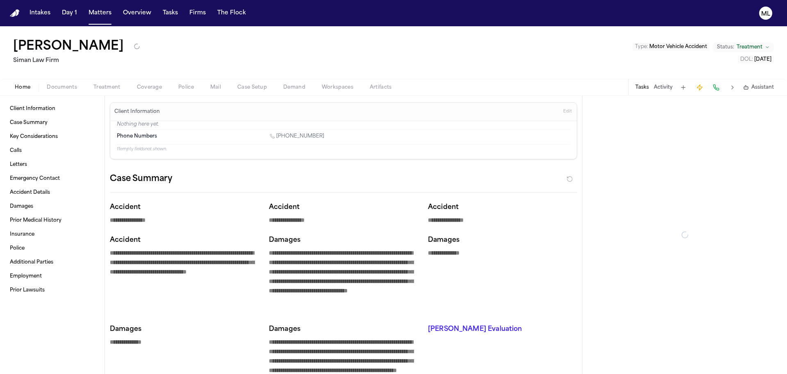
type textarea "*"
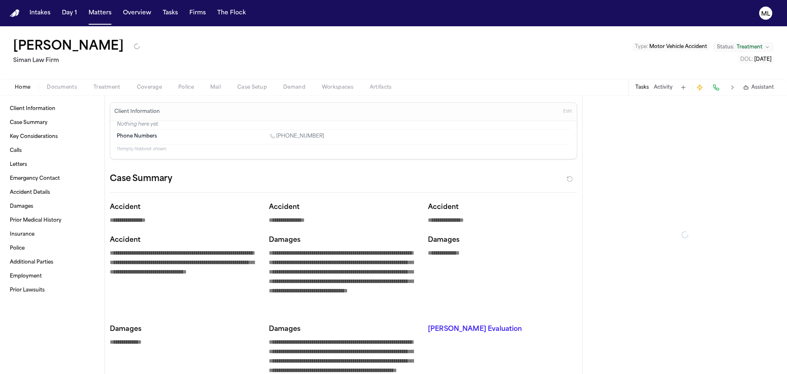
type textarea "*"
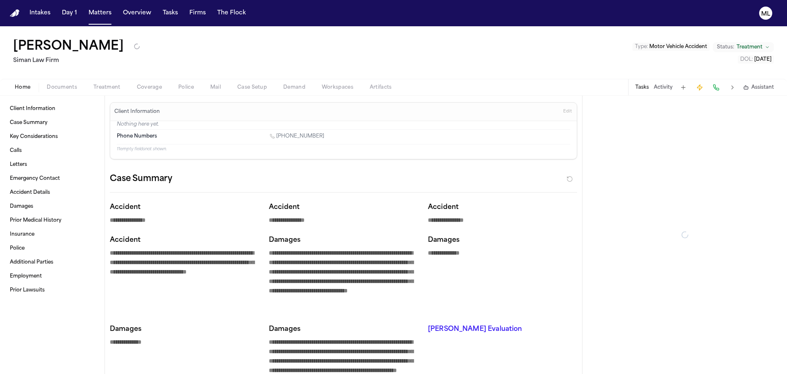
type textarea "*"
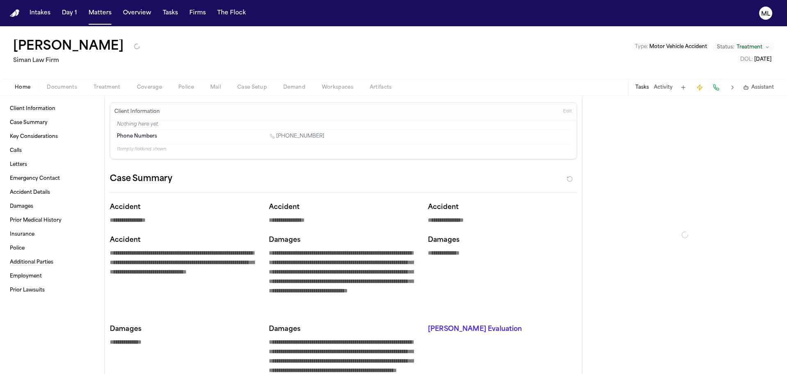
type textarea "*"
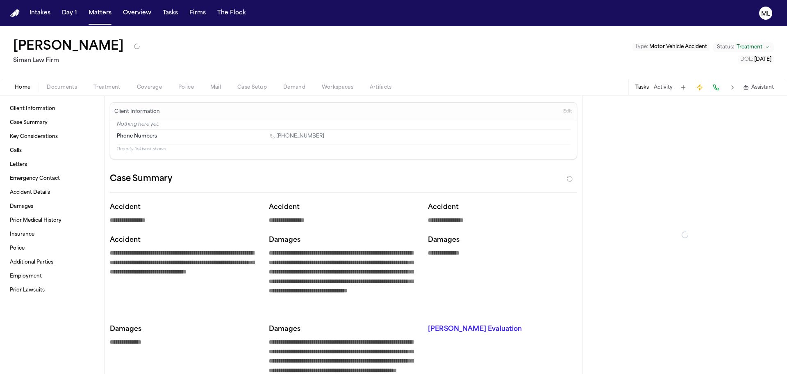
type textarea "*"
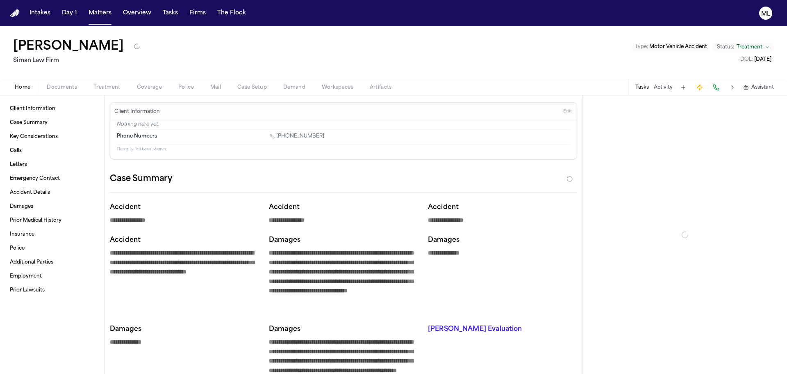
type textarea "*"
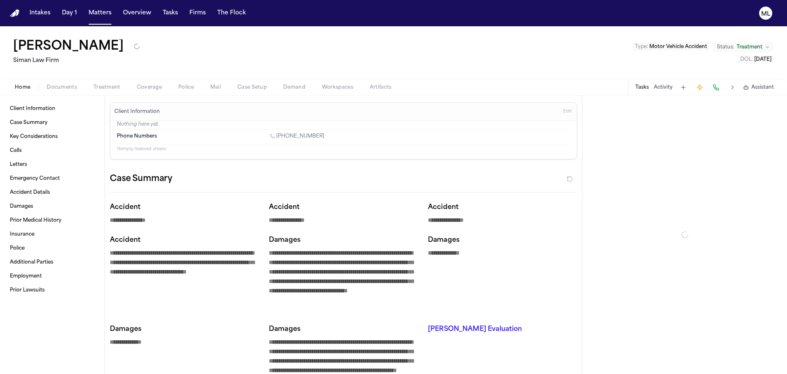
type textarea "*"
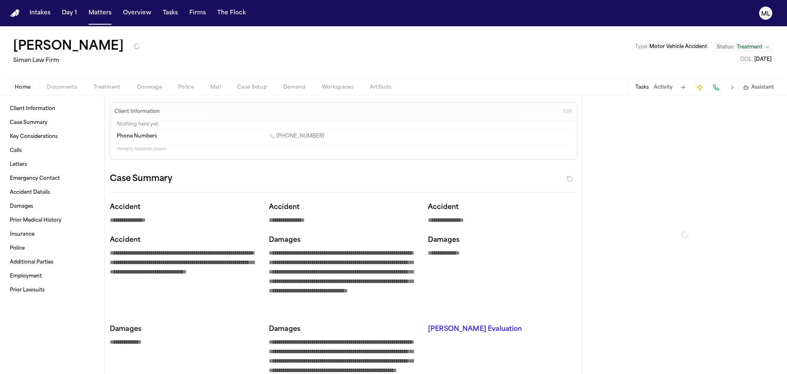
type textarea "*"
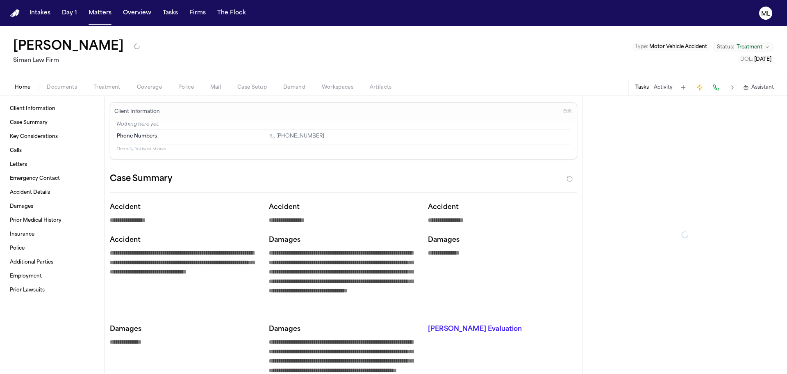
type textarea "*"
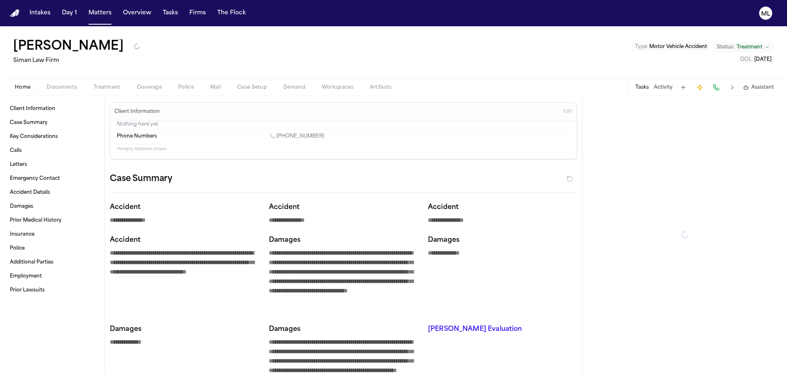
type textarea "*"
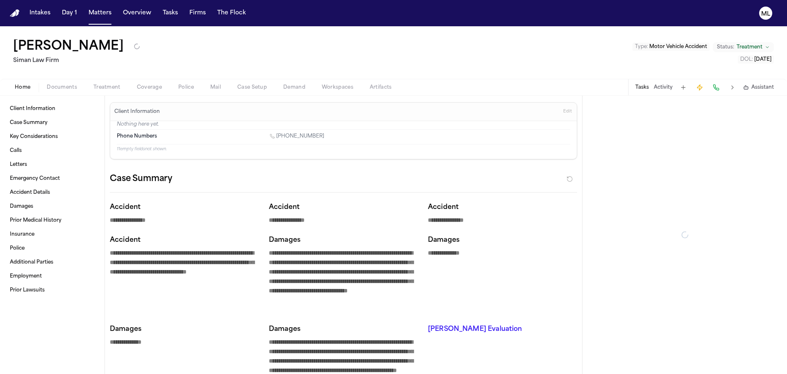
type textarea "*"
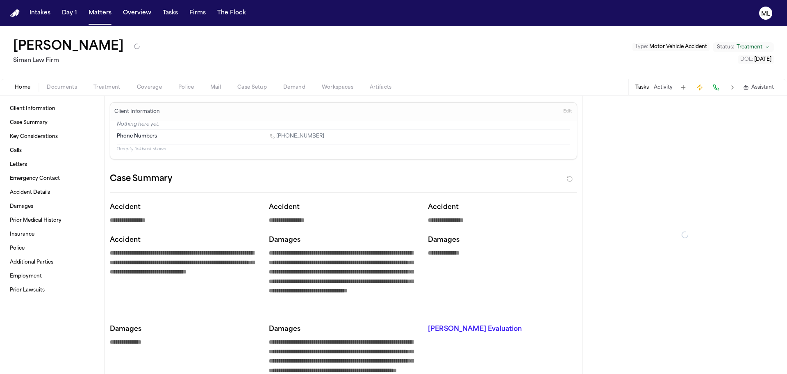
type textarea "*"
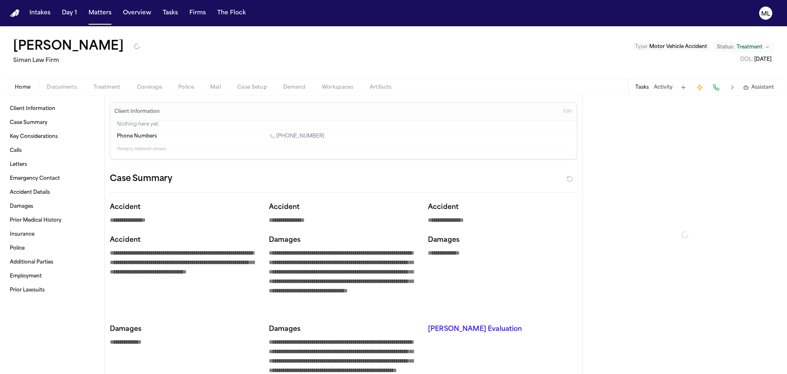
type textarea "*"
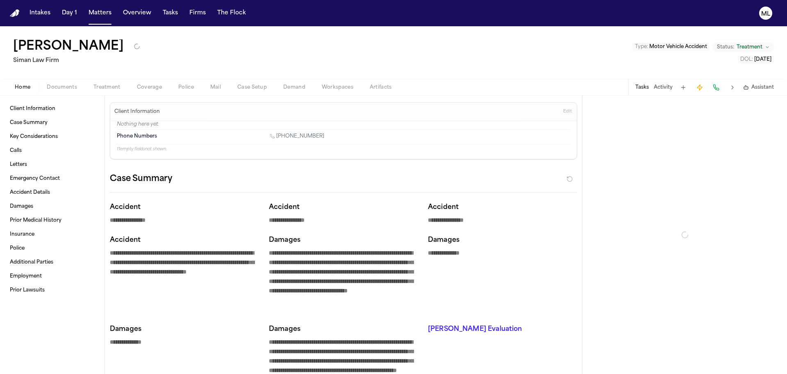
type textarea "*"
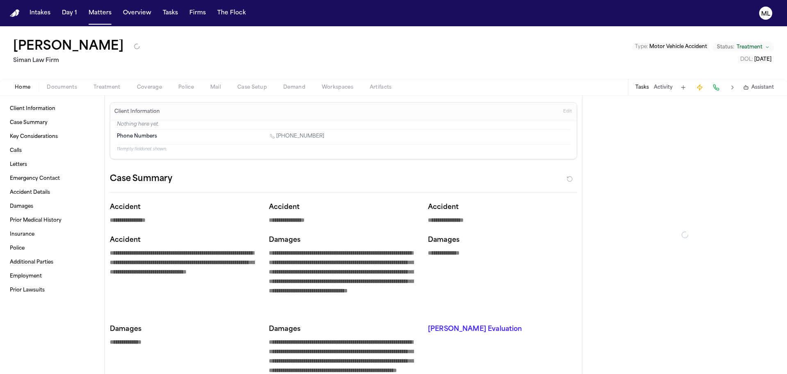
type textarea "*"
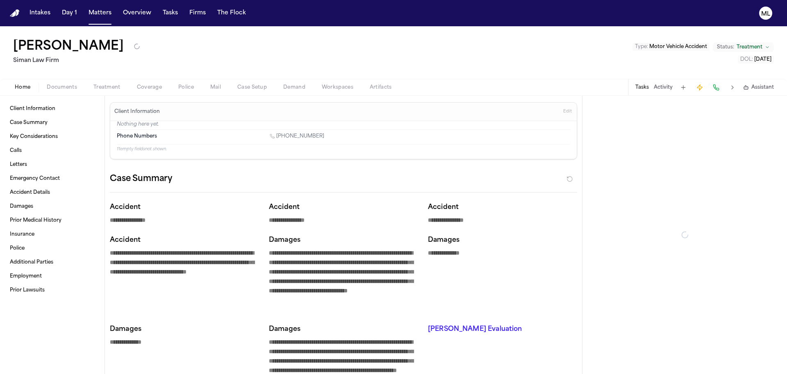
type textarea "*"
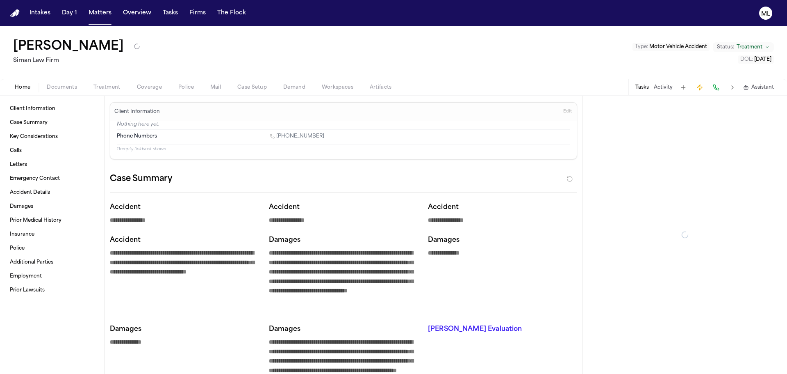
type textarea "*"
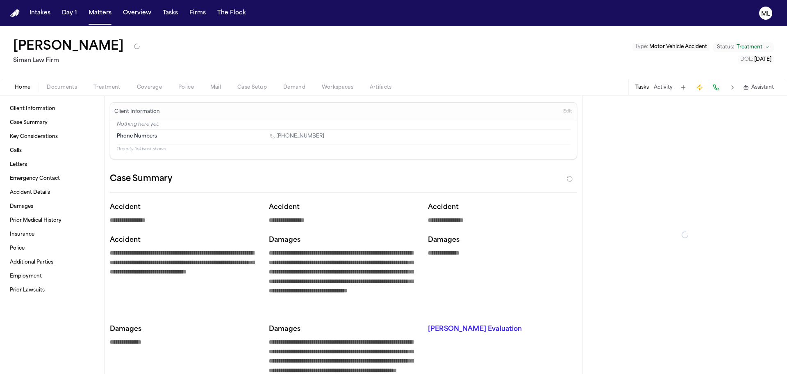
type textarea "*"
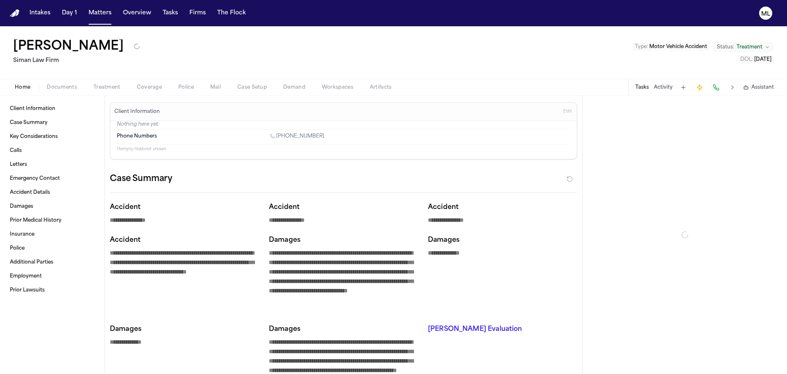
type textarea "*"
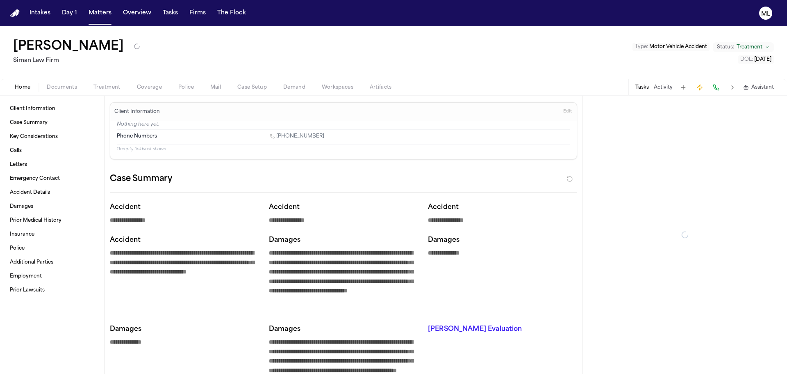
type textarea "*"
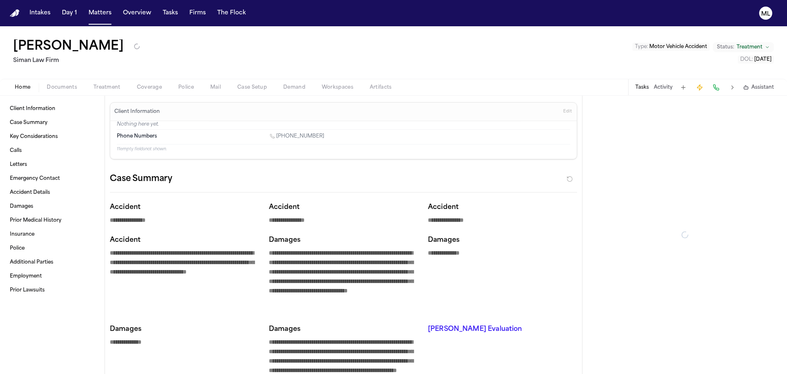
type textarea "*"
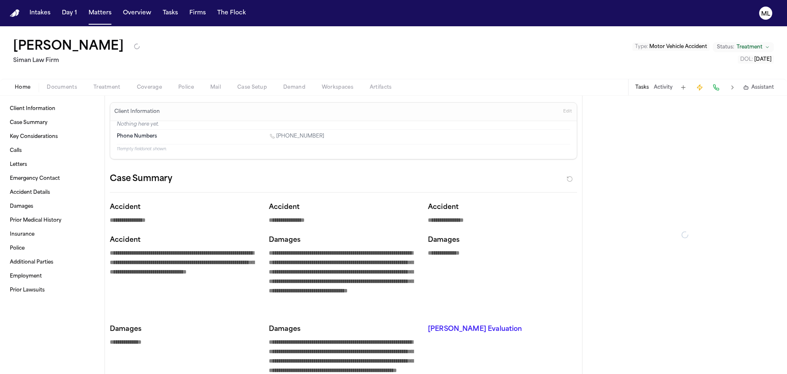
type textarea "*"
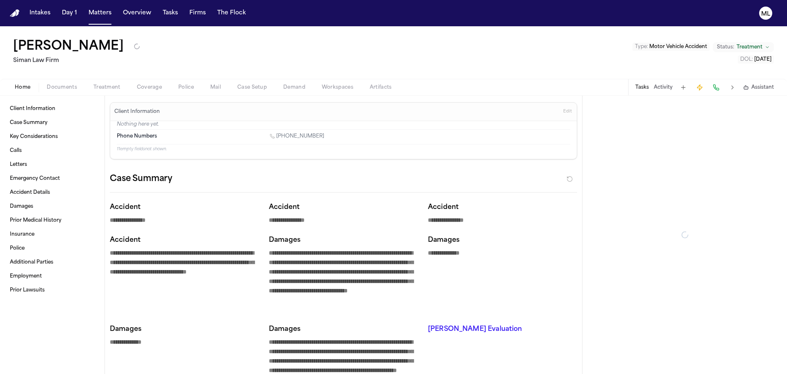
type textarea "*"
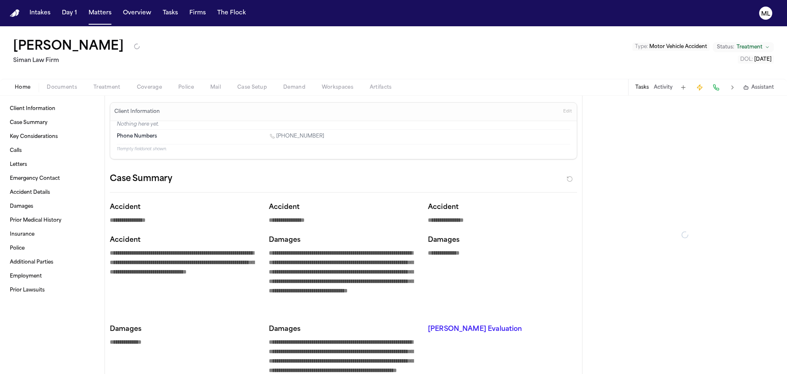
type textarea "*"
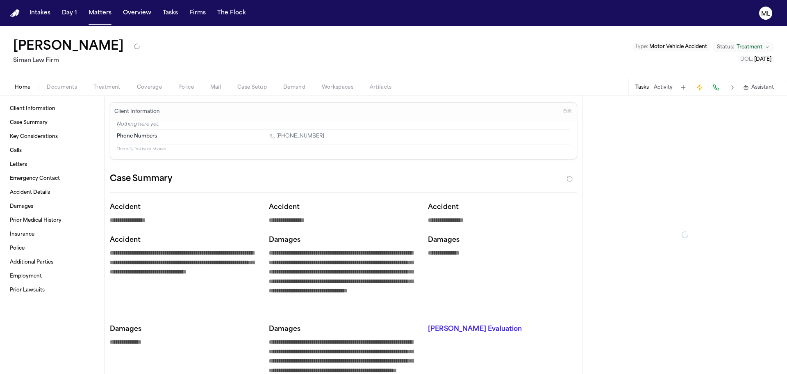
type textarea "*"
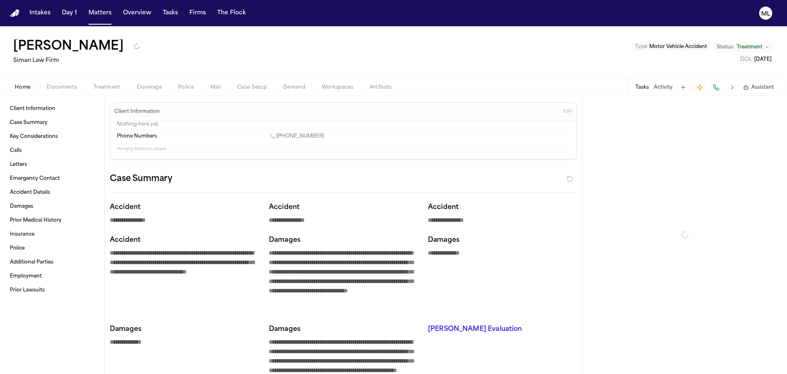
type textarea "*"
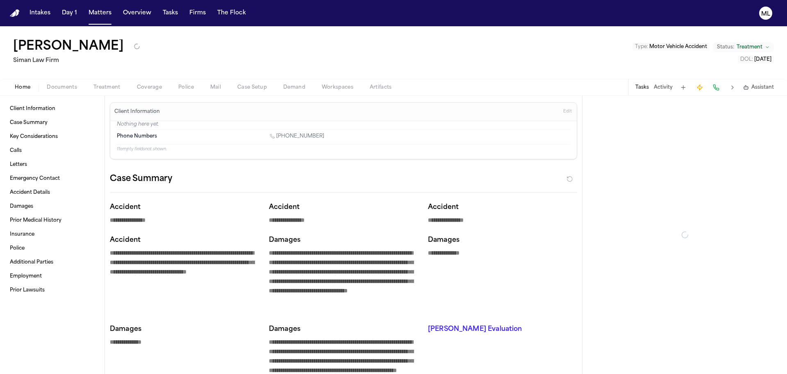
type textarea "*"
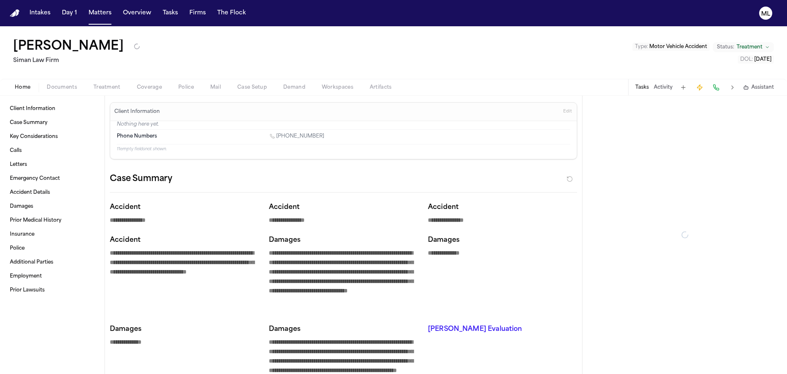
type textarea "*"
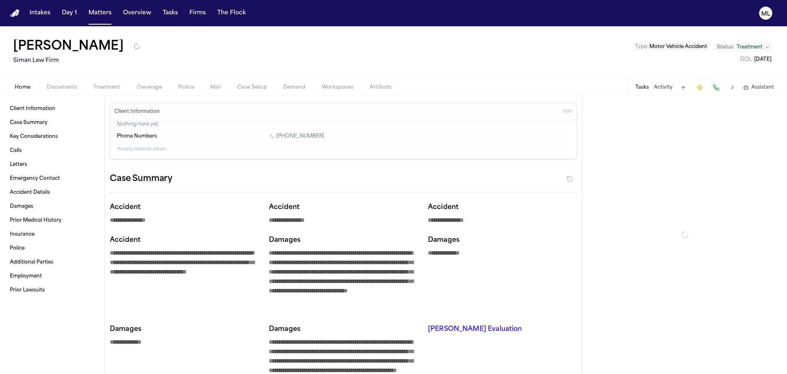
type textarea "*"
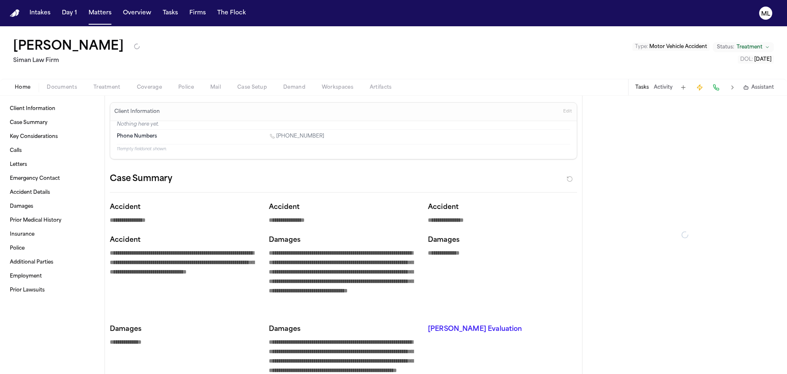
type textarea "*"
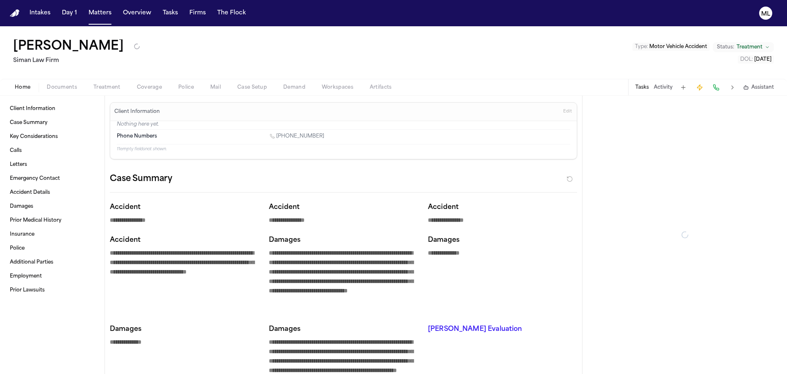
type textarea "*"
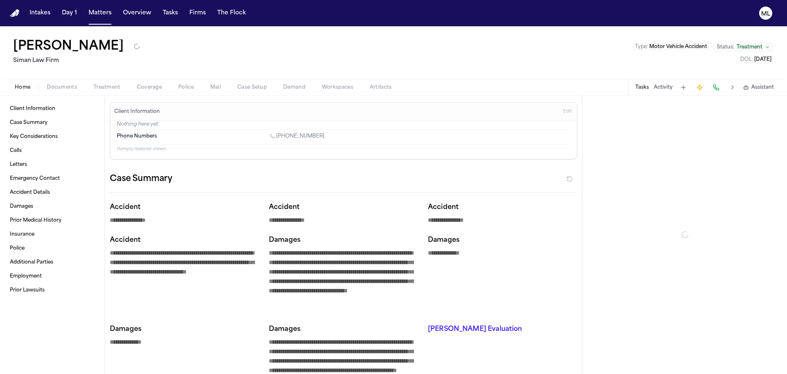
type textarea "*"
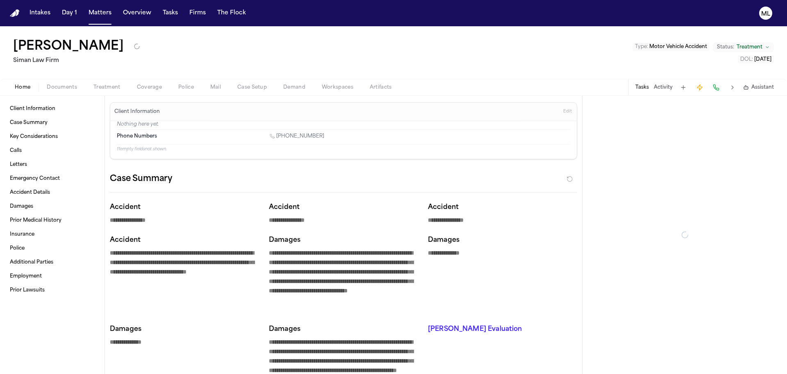
type textarea "*"
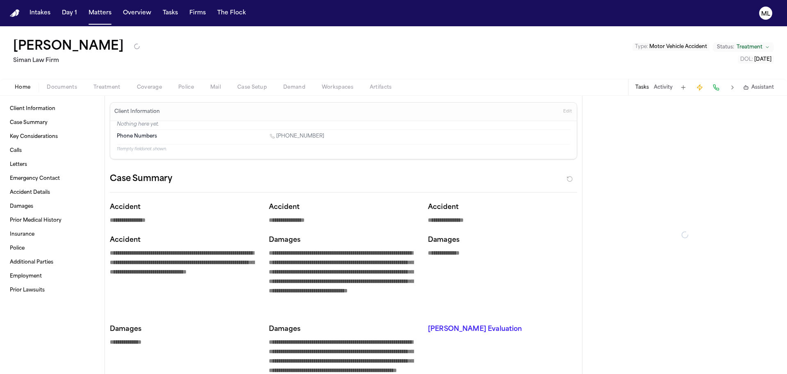
type textarea "*"
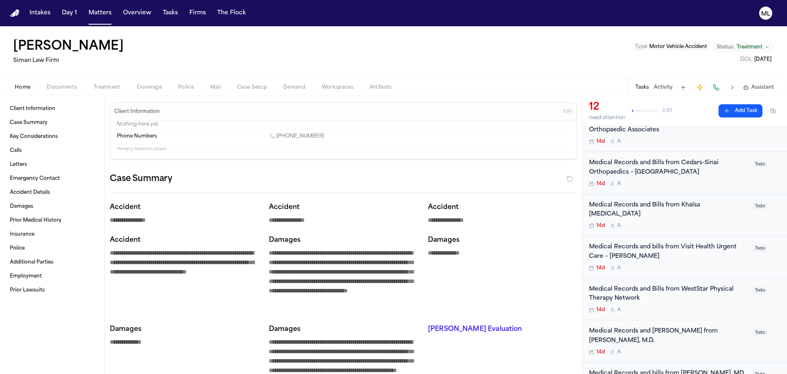
scroll to position [328, 0]
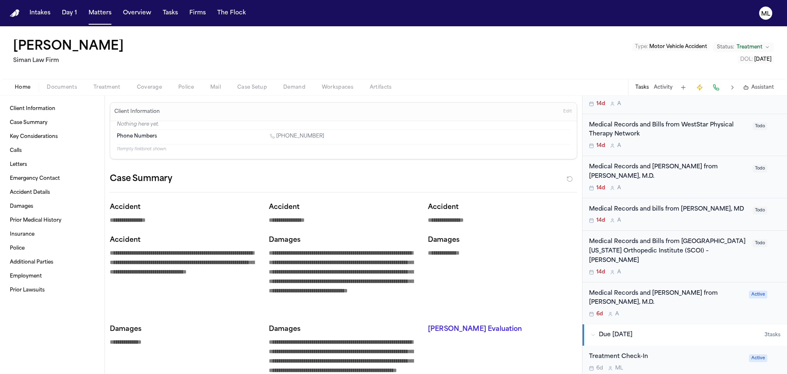
click at [698, 310] on div "6d A" at bounding box center [666, 313] width 155 height 7
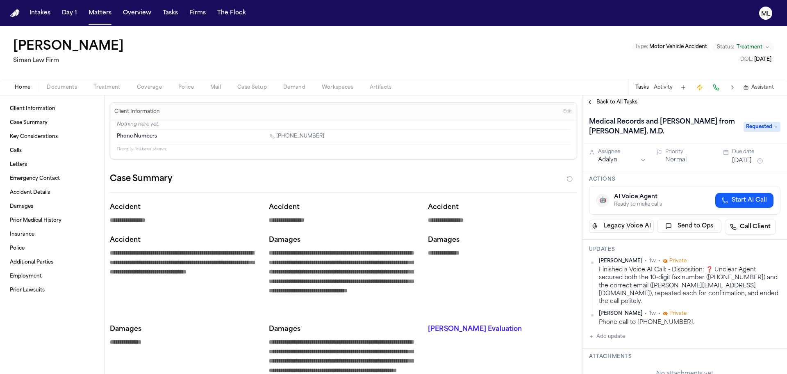
click at [616, 100] on span "Back to All Tasks" at bounding box center [617, 102] width 41 height 7
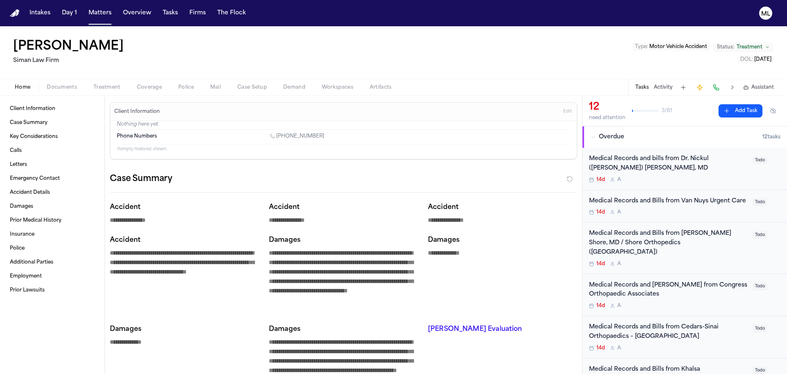
click at [694, 297] on div "Medical Records and Bills from Congress Orthopaedic Associates" at bounding box center [668, 290] width 159 height 19
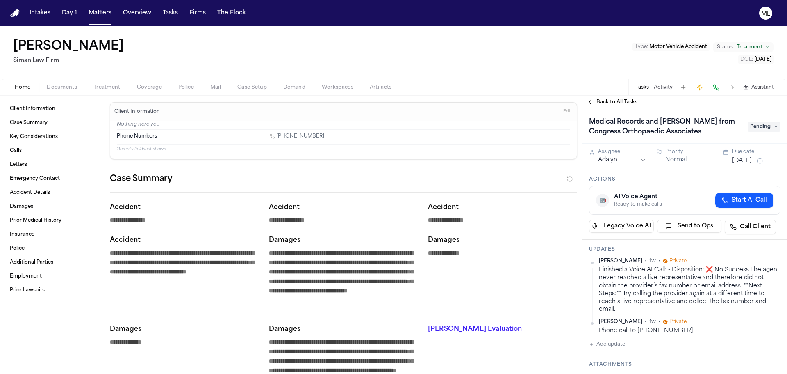
click at [606, 105] on span "Back to All Tasks" at bounding box center [617, 102] width 41 height 7
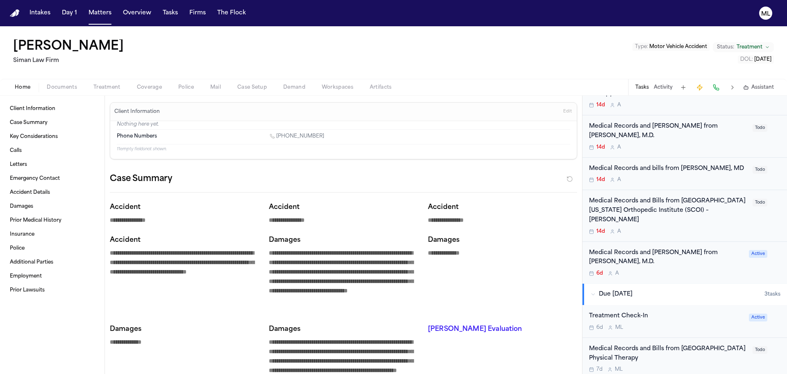
scroll to position [369, 0]
click at [690, 269] on div "6d A" at bounding box center [666, 272] width 155 height 7
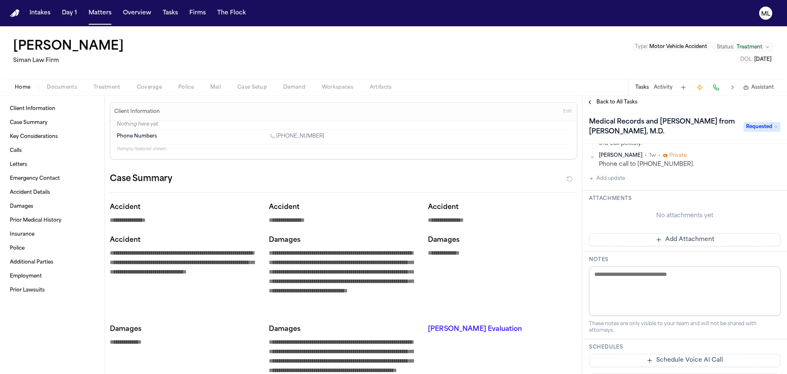
scroll to position [164, 0]
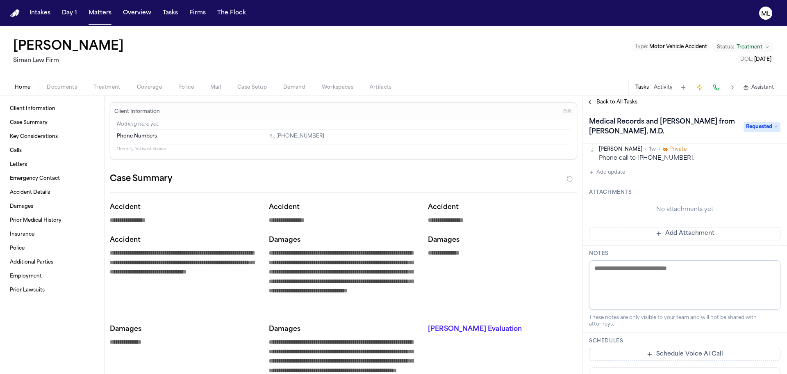
click at [659, 227] on button "Add Attachment" at bounding box center [685, 233] width 192 height 13
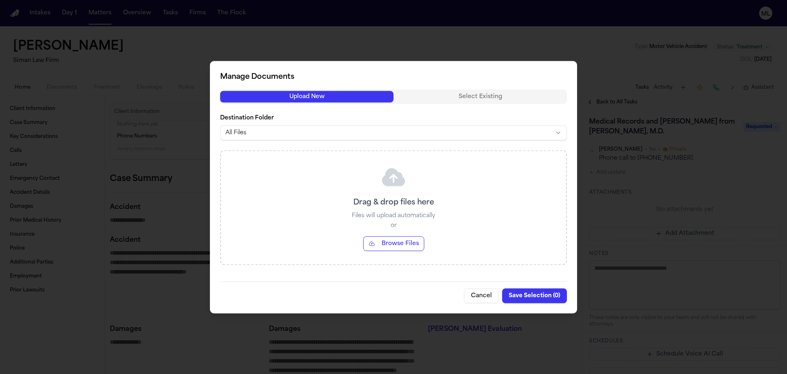
click at [399, 245] on button "Browse Files" at bounding box center [393, 243] width 61 height 15
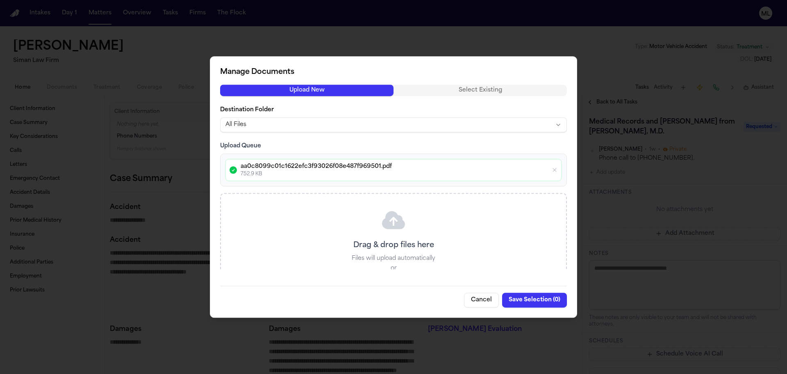
click at [518, 301] on button "Save Selection ( 0 )" at bounding box center [534, 299] width 65 height 15
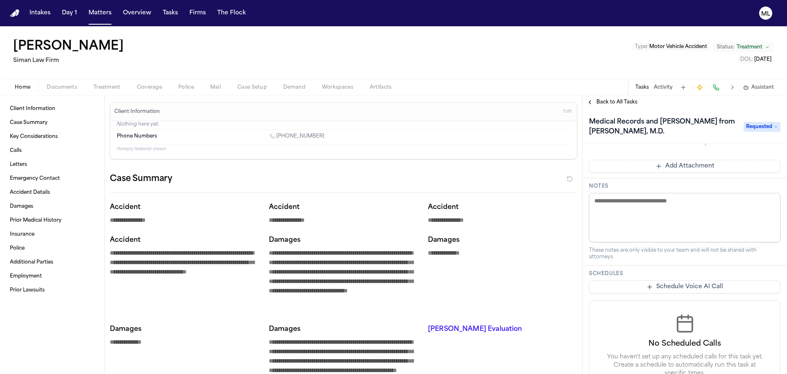
scroll to position [154, 0]
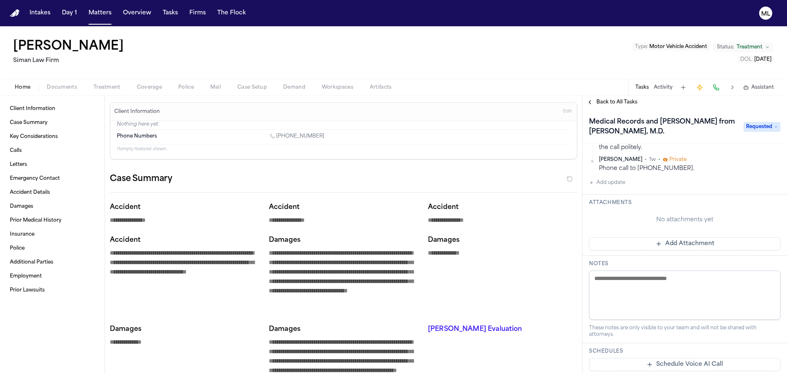
click at [652, 239] on button "Add Attachment" at bounding box center [685, 243] width 192 height 13
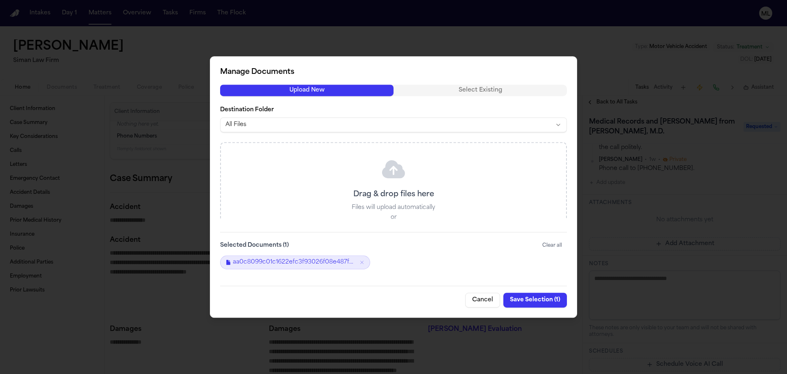
click at [520, 300] on button "Save Selection ( 1 )" at bounding box center [536, 299] width 64 height 15
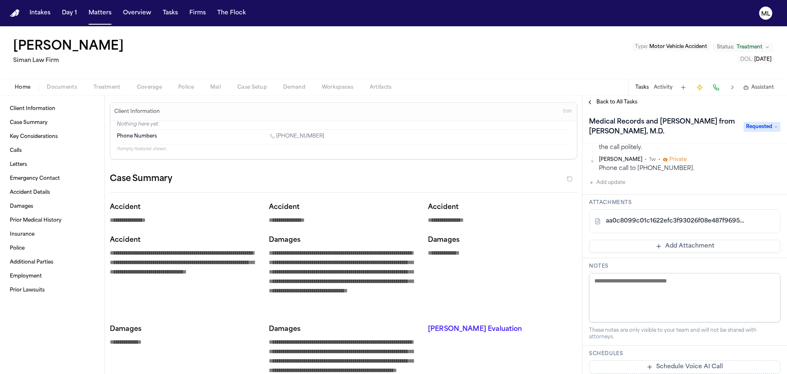
click at [748, 134] on div "Medical Records and Bills from Rojeh Melikian, M.D. Requested" at bounding box center [685, 126] width 192 height 23
click at [749, 132] on div "Medical Records and Bills from Rojeh Melikian, M.D. Requested" at bounding box center [685, 126] width 192 height 23
click at [750, 130] on span "Requested" at bounding box center [762, 127] width 37 height 10
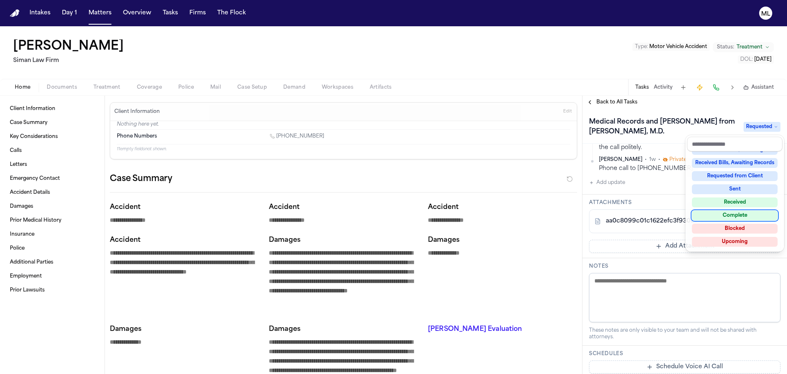
click at [736, 216] on div "Complete" at bounding box center [735, 215] width 86 height 10
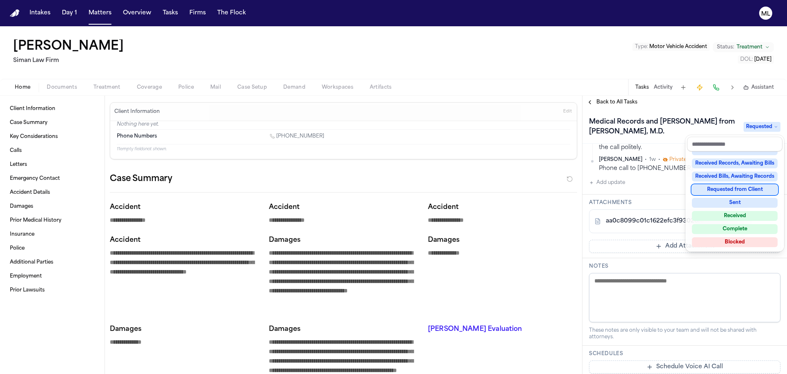
scroll to position [174, 0]
click at [605, 100] on div "Back to All Tasks Medical Records and Bills from Rojeh Melikian, M.D. Complete …" at bounding box center [685, 235] width 205 height 278
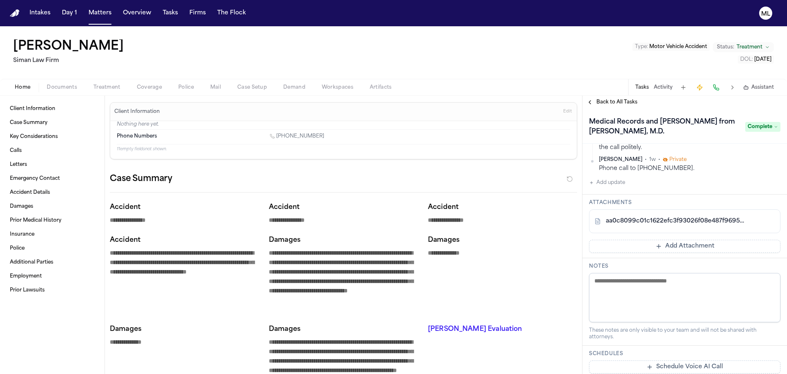
click at [607, 100] on span "Back to All Tasks" at bounding box center [617, 102] width 41 height 7
